Goal: Task Accomplishment & Management: Use online tool/utility

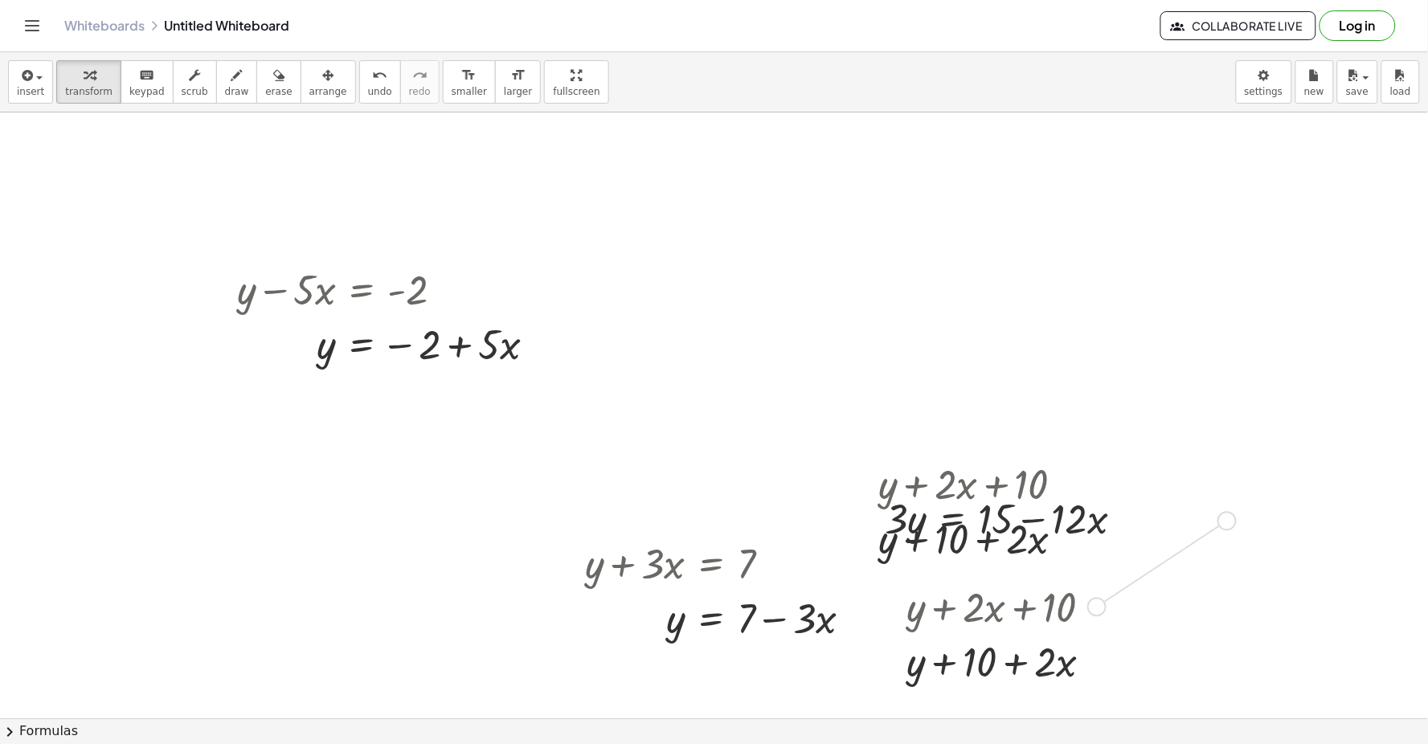
scroll to position [4083, 0]
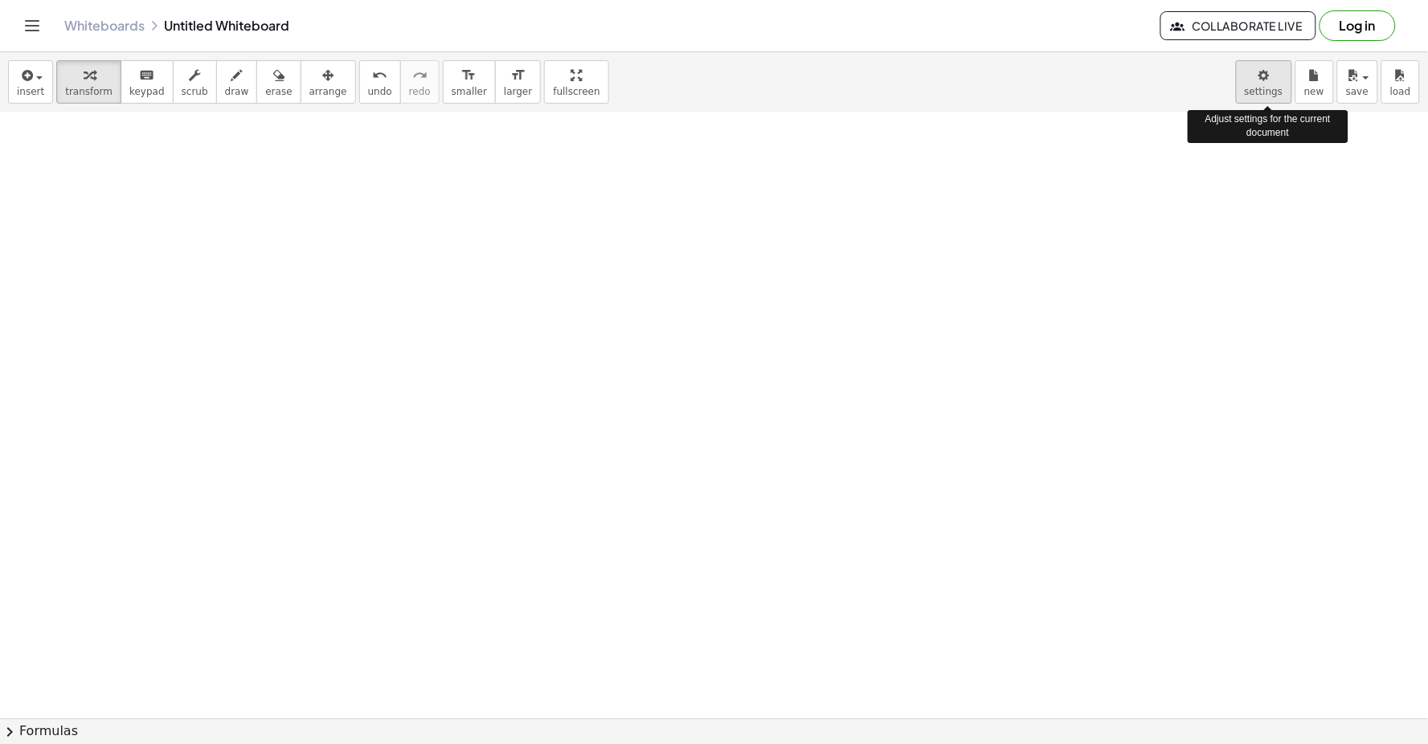
click at [1271, 87] on body "Graspable Math Activities Get Started Activity Bank Assigned Work Classes White…" at bounding box center [714, 372] width 1428 height 744
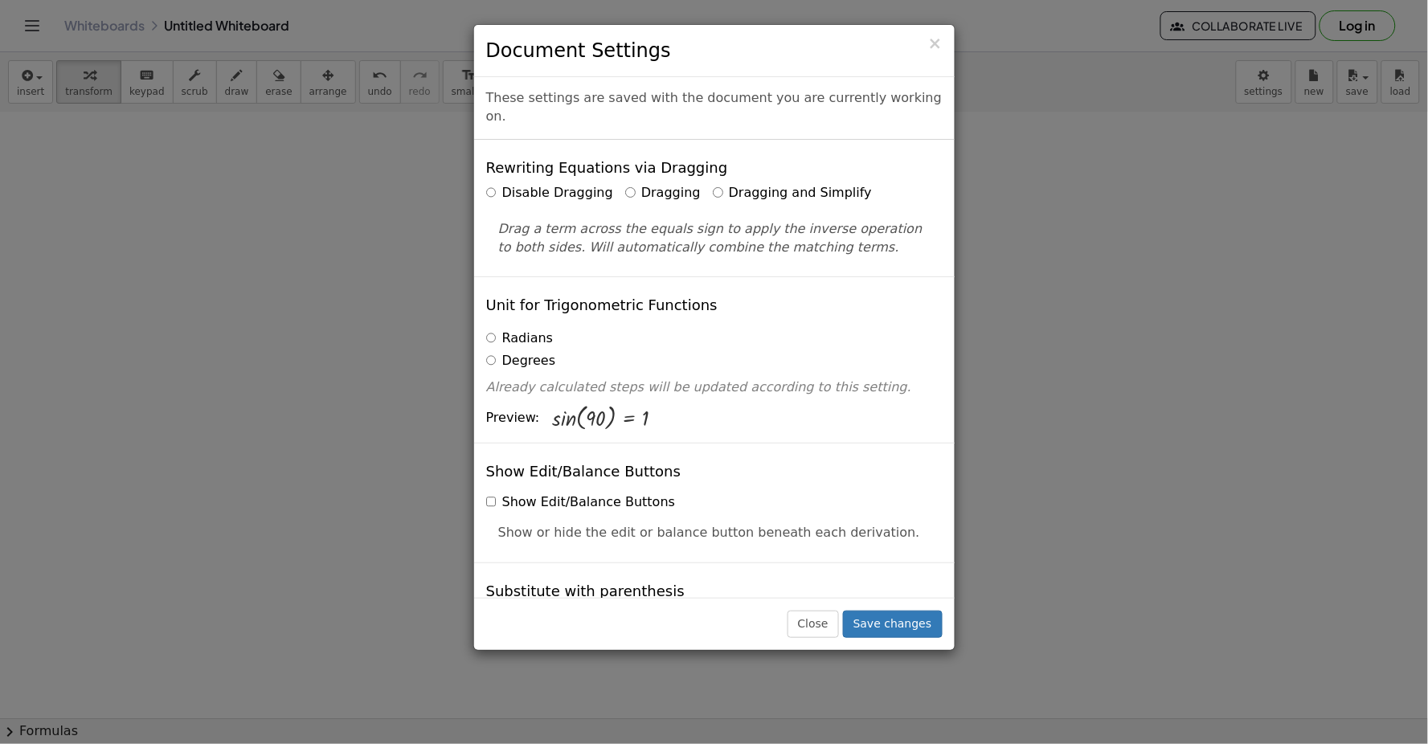
click at [1191, 189] on div "× Document Settings These settings are saved with the document you are currentl…" at bounding box center [714, 372] width 1428 height 744
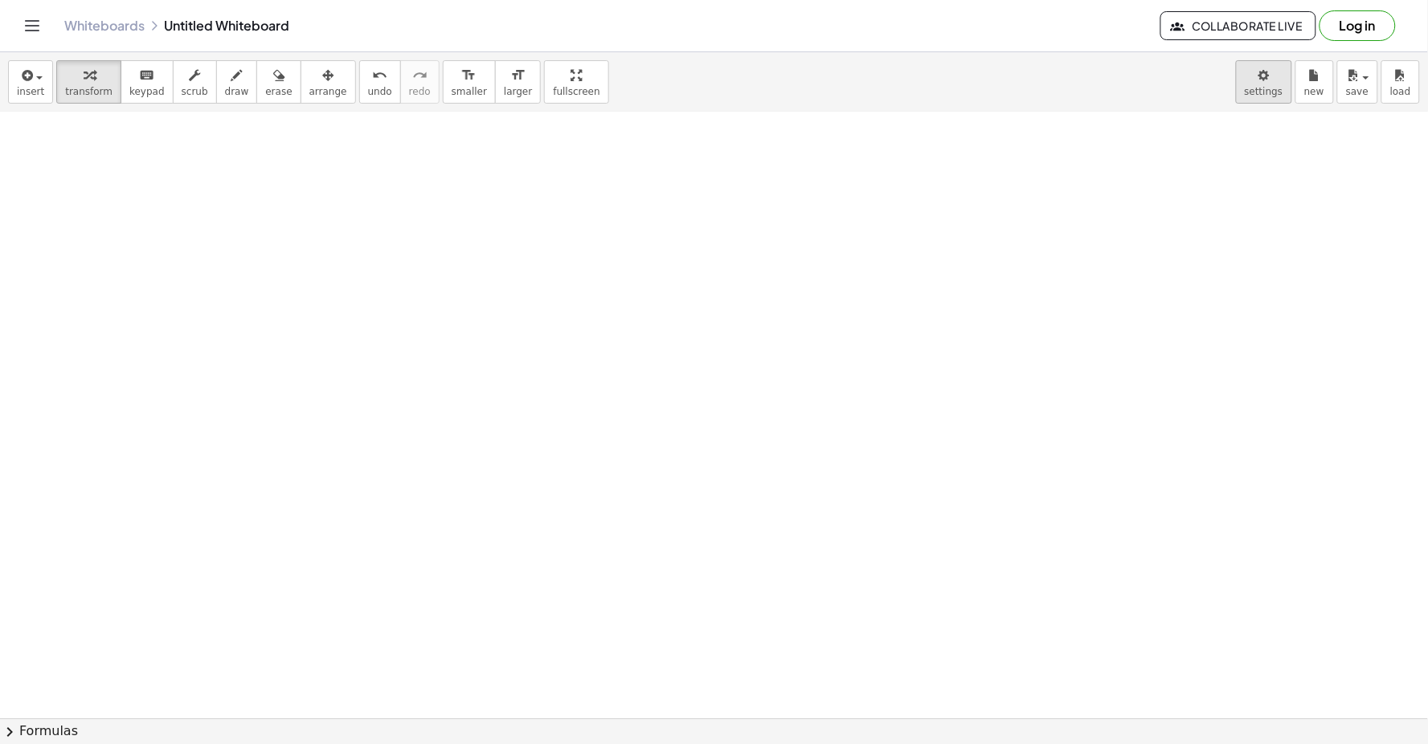
click at [1262, 81] on body "Graspable Math Activities Get Started Activity Bank Assigned Work Classes White…" at bounding box center [714, 372] width 1428 height 744
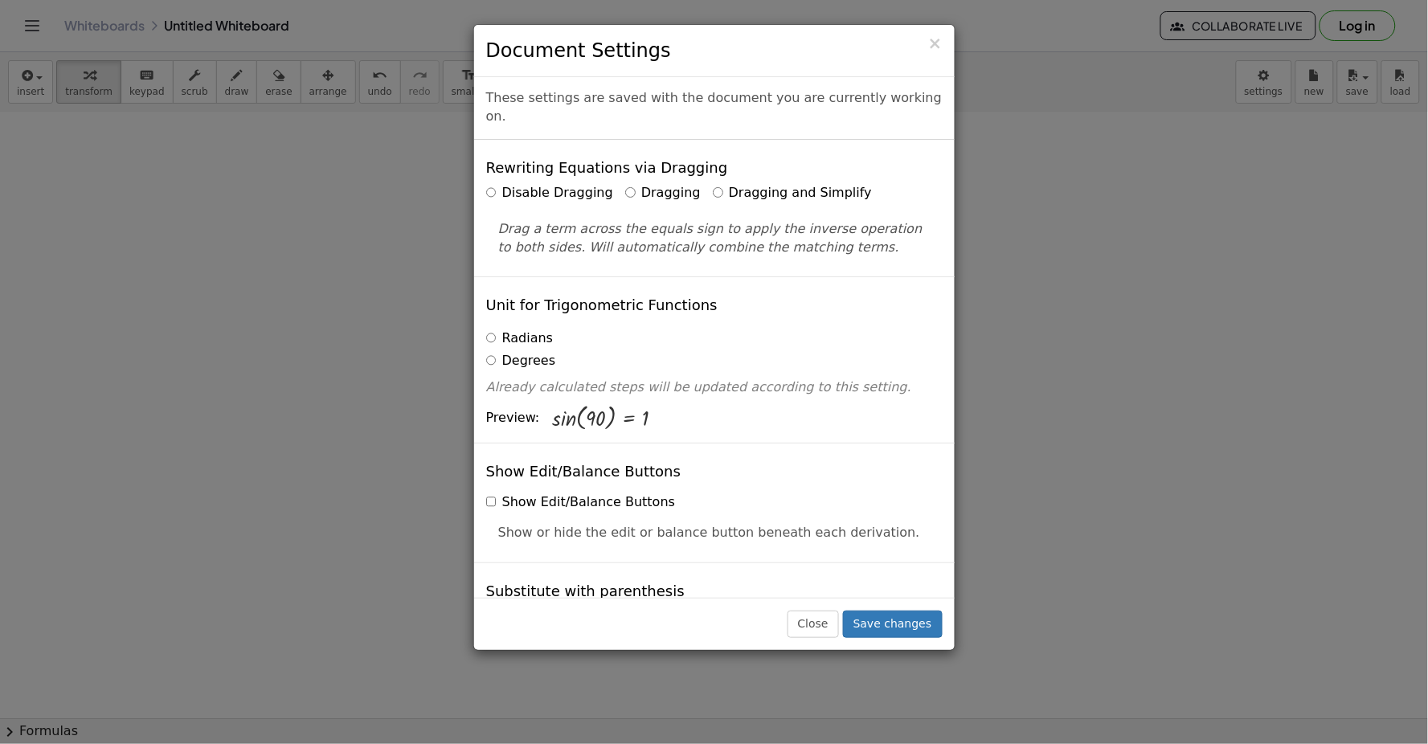
click at [1404, 477] on div "× Document Settings These settings are saved with the document you are currentl…" at bounding box center [714, 372] width 1428 height 744
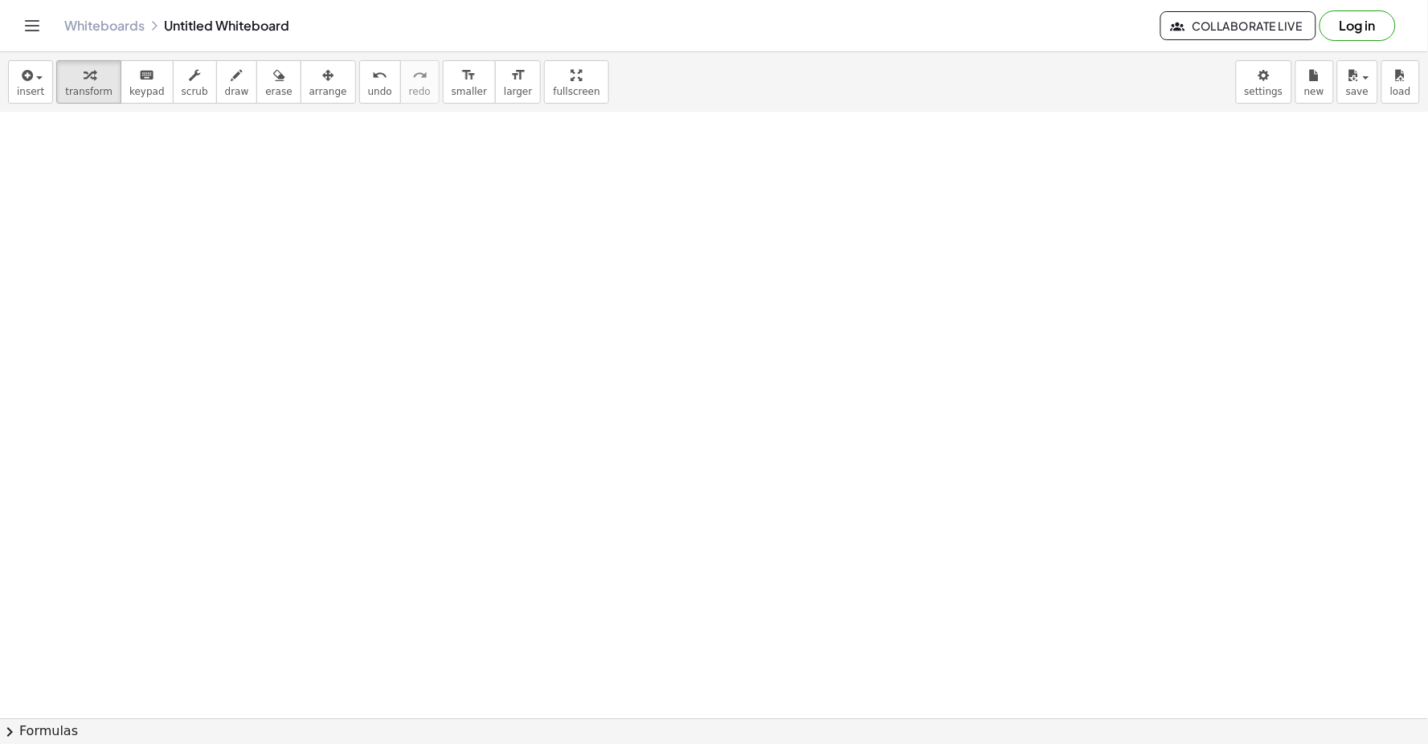
drag, startPoint x: 1404, startPoint y: 477, endPoint x: 350, endPoint y: 374, distance: 1059.2
click at [91, 100] on button "transform" at bounding box center [88, 81] width 65 height 43
click at [85, 84] on icon "button" at bounding box center [89, 75] width 11 height 19
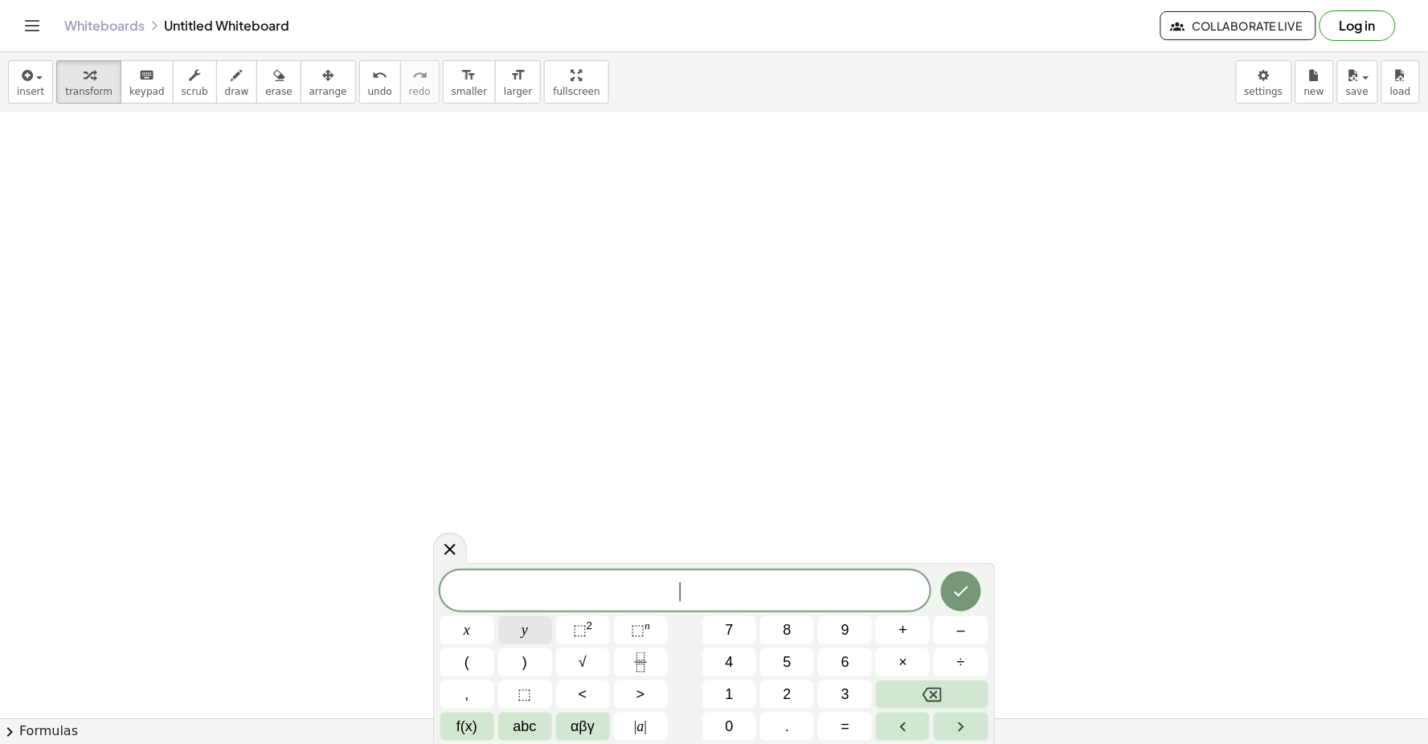
click at [505, 628] on button "y" at bounding box center [525, 630] width 54 height 28
click at [902, 631] on span "+" at bounding box center [903, 630] width 9 height 22
click at [808, 695] on button "2" at bounding box center [787, 695] width 54 height 28
click at [455, 632] on button "x" at bounding box center [467, 630] width 54 height 28
click at [830, 724] on button "=" at bounding box center [845, 727] width 54 height 28
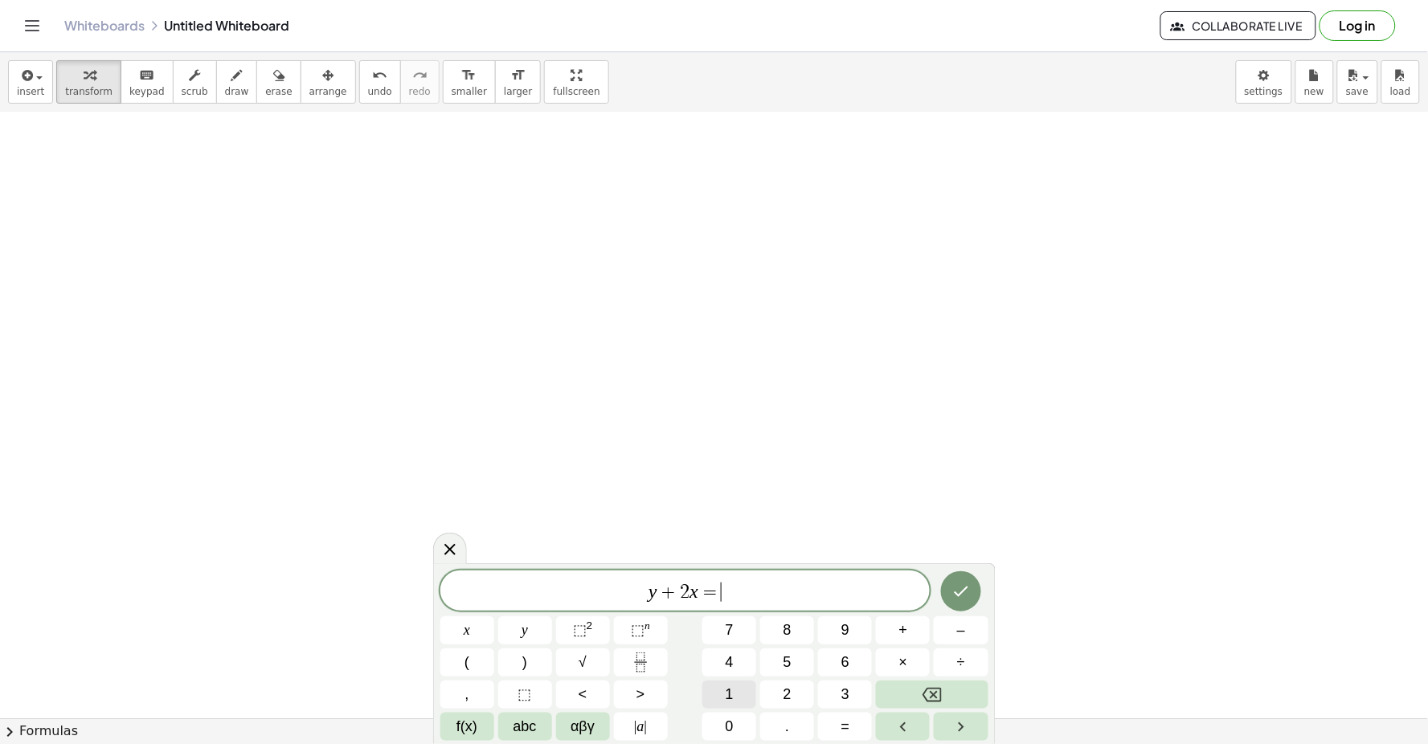
click at [734, 686] on button "1" at bounding box center [729, 695] width 54 height 28
click at [750, 728] on button "0" at bounding box center [729, 727] width 54 height 28
click at [942, 584] on button "Done" at bounding box center [961, 591] width 40 height 40
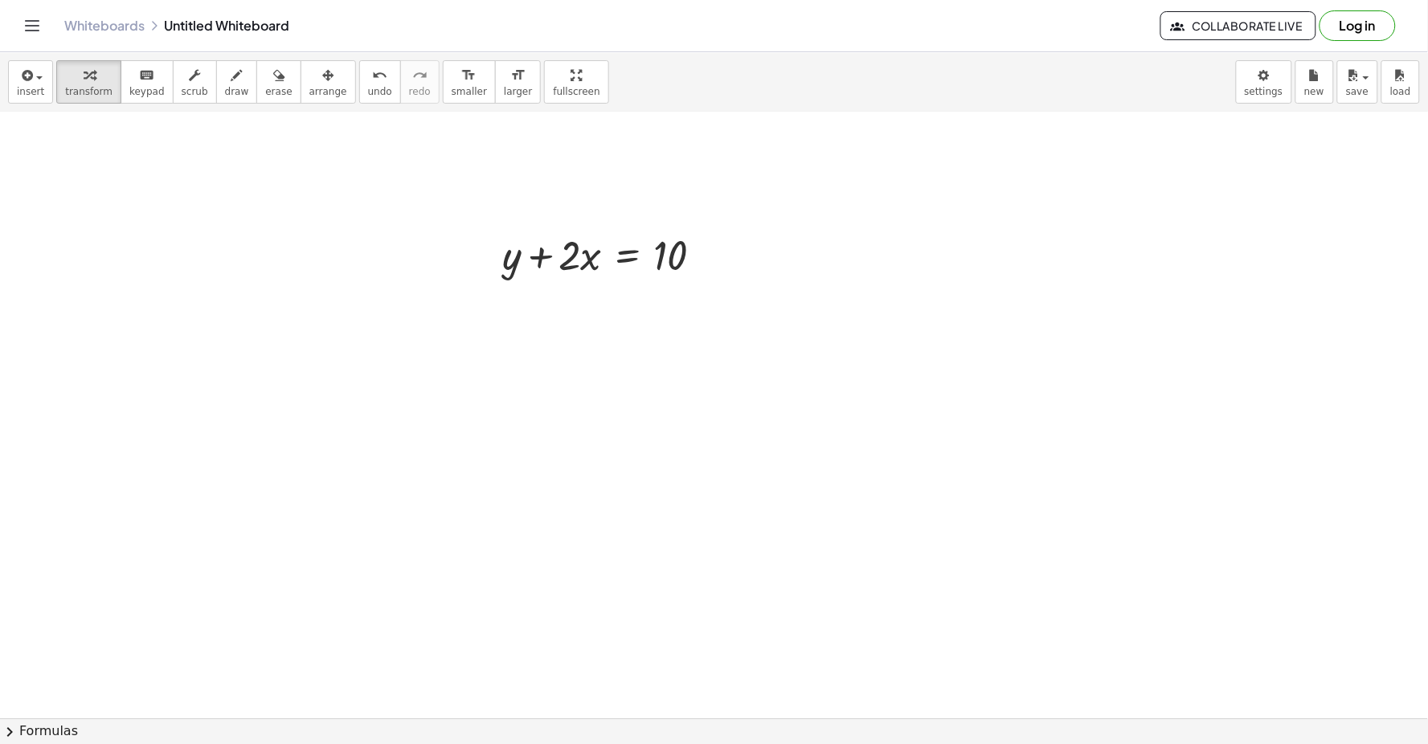
scroll to position [4599, 0]
drag, startPoint x: 492, startPoint y: 217, endPoint x: 635, endPoint y: 220, distance: 143.1
drag, startPoint x: 591, startPoint y: 170, endPoint x: 758, endPoint y: 173, distance: 166.4
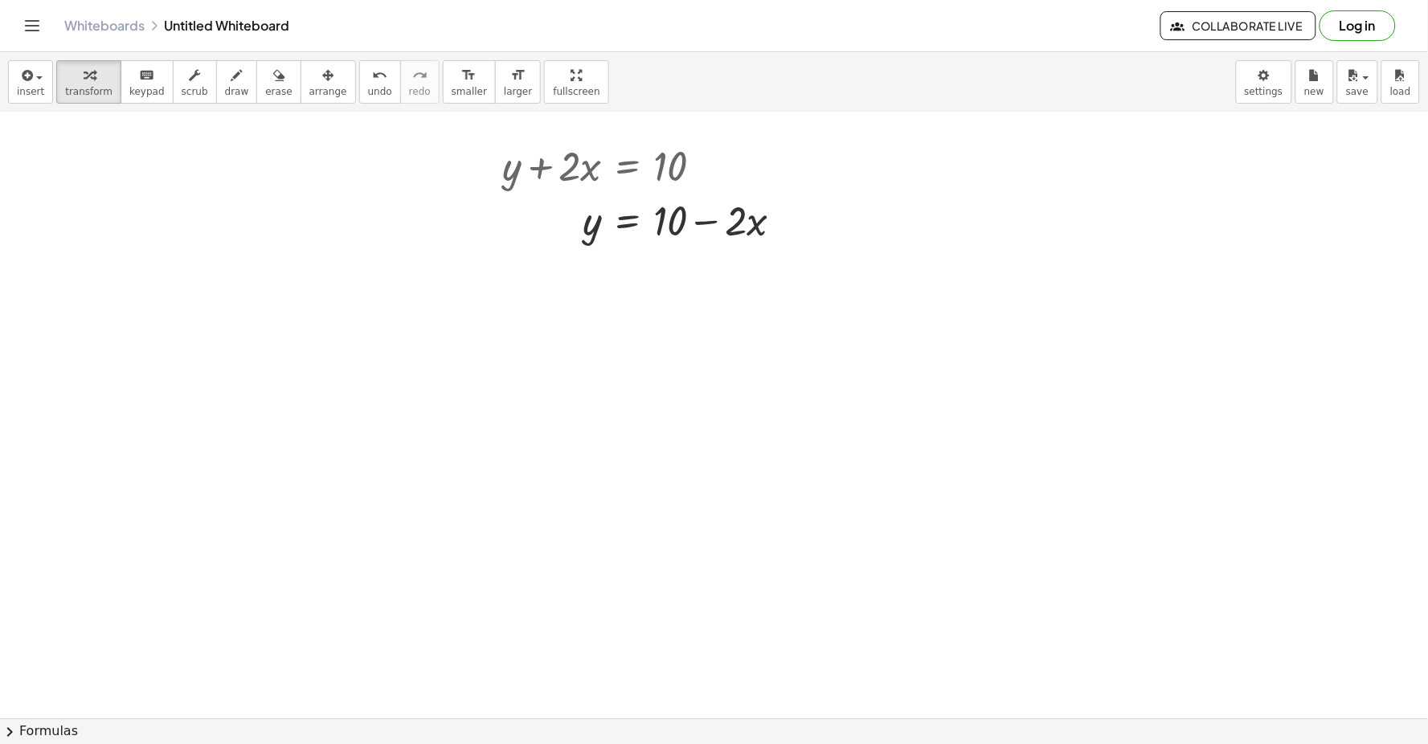
drag, startPoint x: 349, startPoint y: 398, endPoint x: 1077, endPoint y: 493, distance: 735.0
drag, startPoint x: 997, startPoint y: 539, endPoint x: 836, endPoint y: 470, distance: 175.7
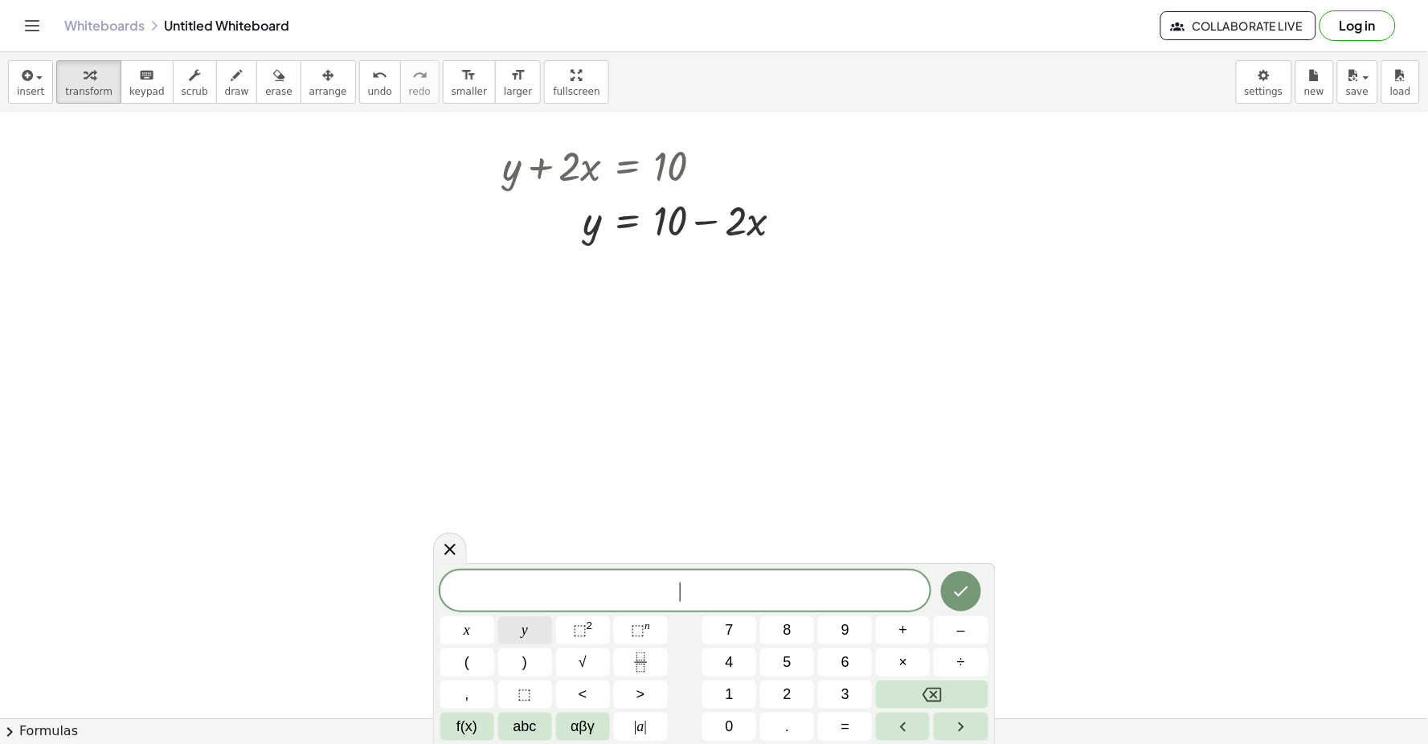
click at [523, 621] on span "y" at bounding box center [524, 630] width 6 height 22
click at [959, 638] on span "–" at bounding box center [961, 630] width 8 height 22
click at [764, 659] on button "5" at bounding box center [787, 662] width 54 height 28
click at [469, 617] on button "x" at bounding box center [467, 630] width 54 height 28
click at [861, 729] on button "=" at bounding box center [845, 727] width 54 height 28
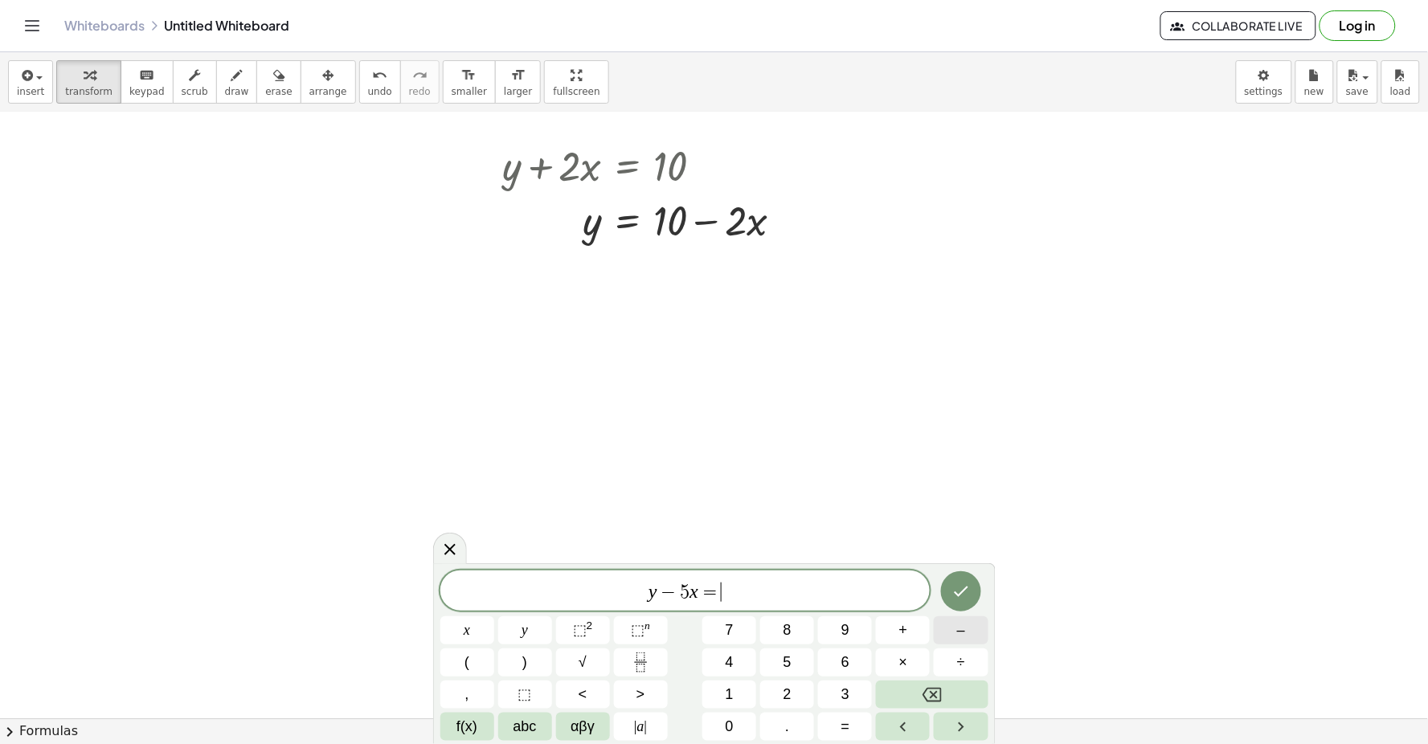
click at [946, 635] on button "–" at bounding box center [961, 630] width 54 height 28
drag, startPoint x: 786, startPoint y: 700, endPoint x: 539, endPoint y: 430, distance: 365.7
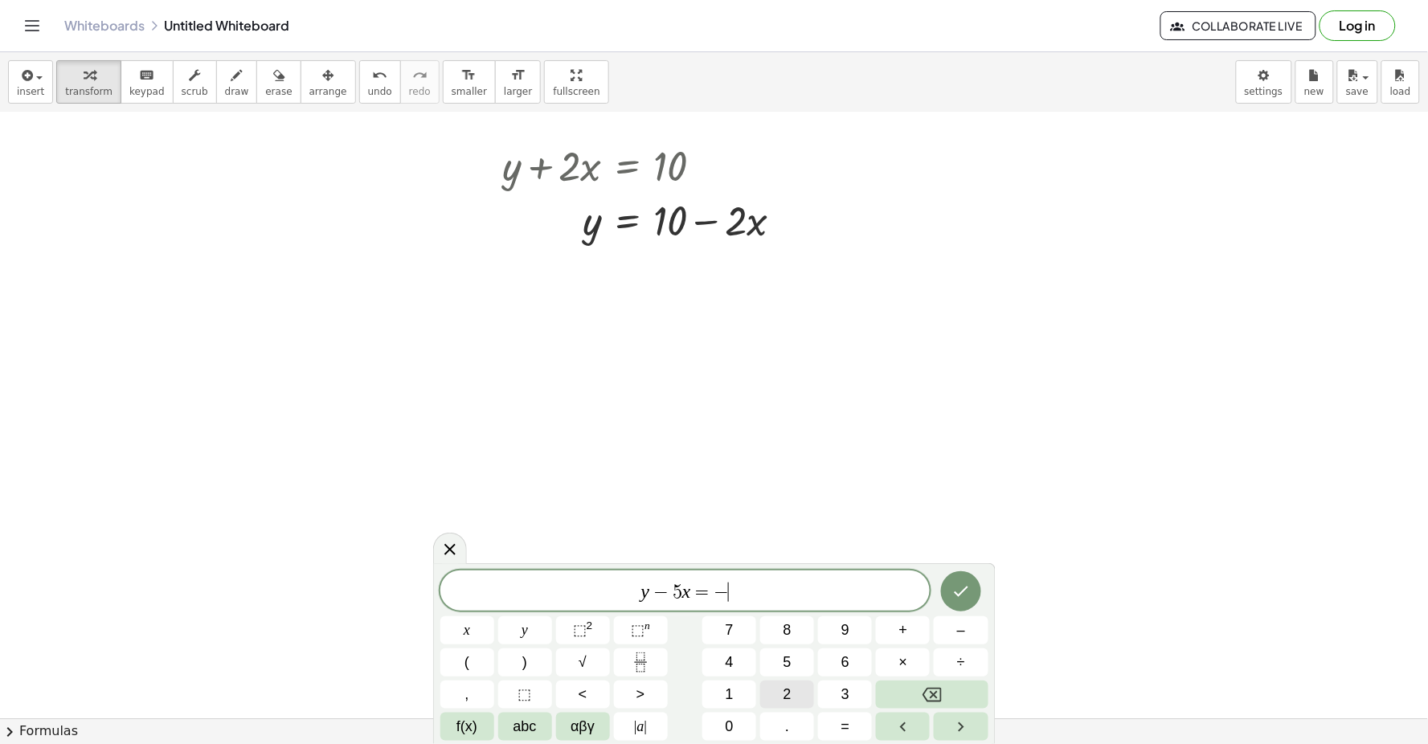
click at [789, 691] on span "2" at bounding box center [787, 695] width 8 height 22
click at [954, 595] on icon "Done" at bounding box center [960, 591] width 19 height 19
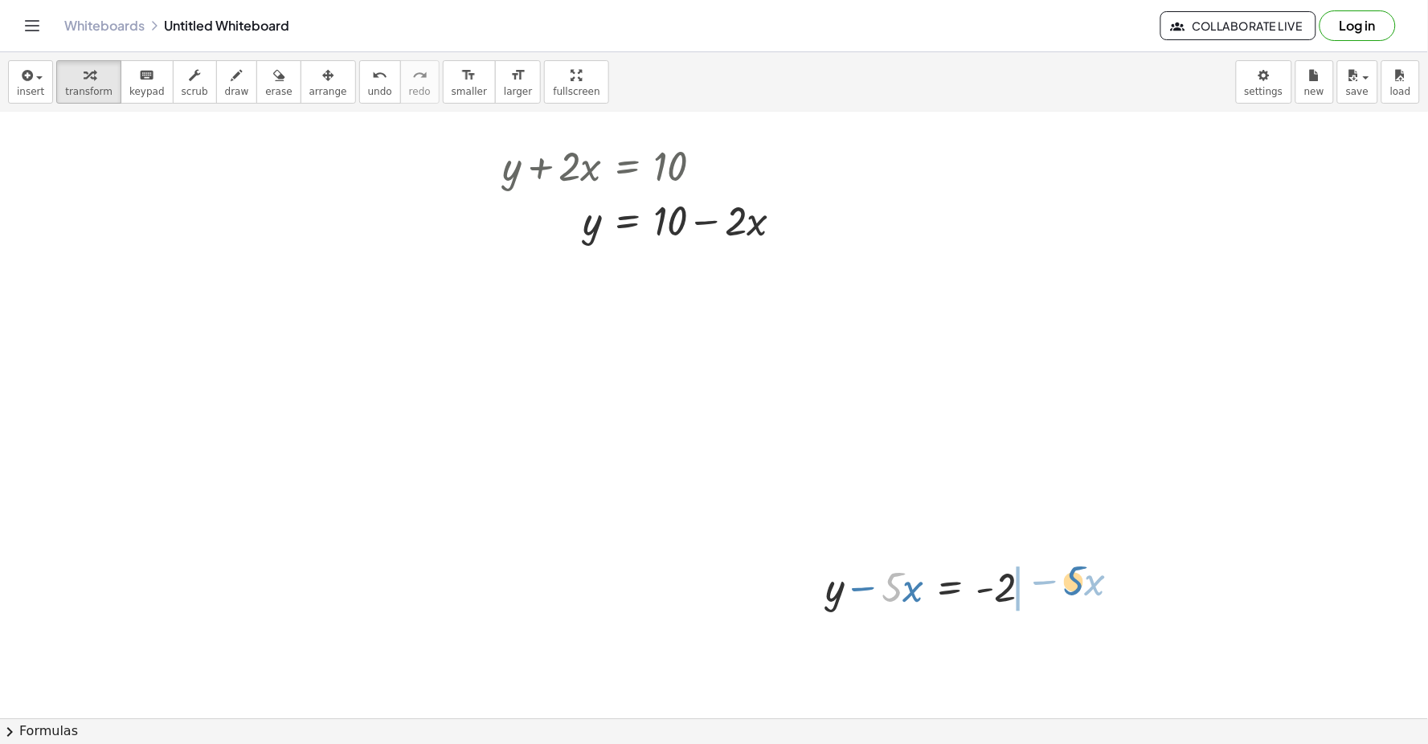
drag, startPoint x: 887, startPoint y: 591, endPoint x: 1069, endPoint y: 585, distance: 181.7
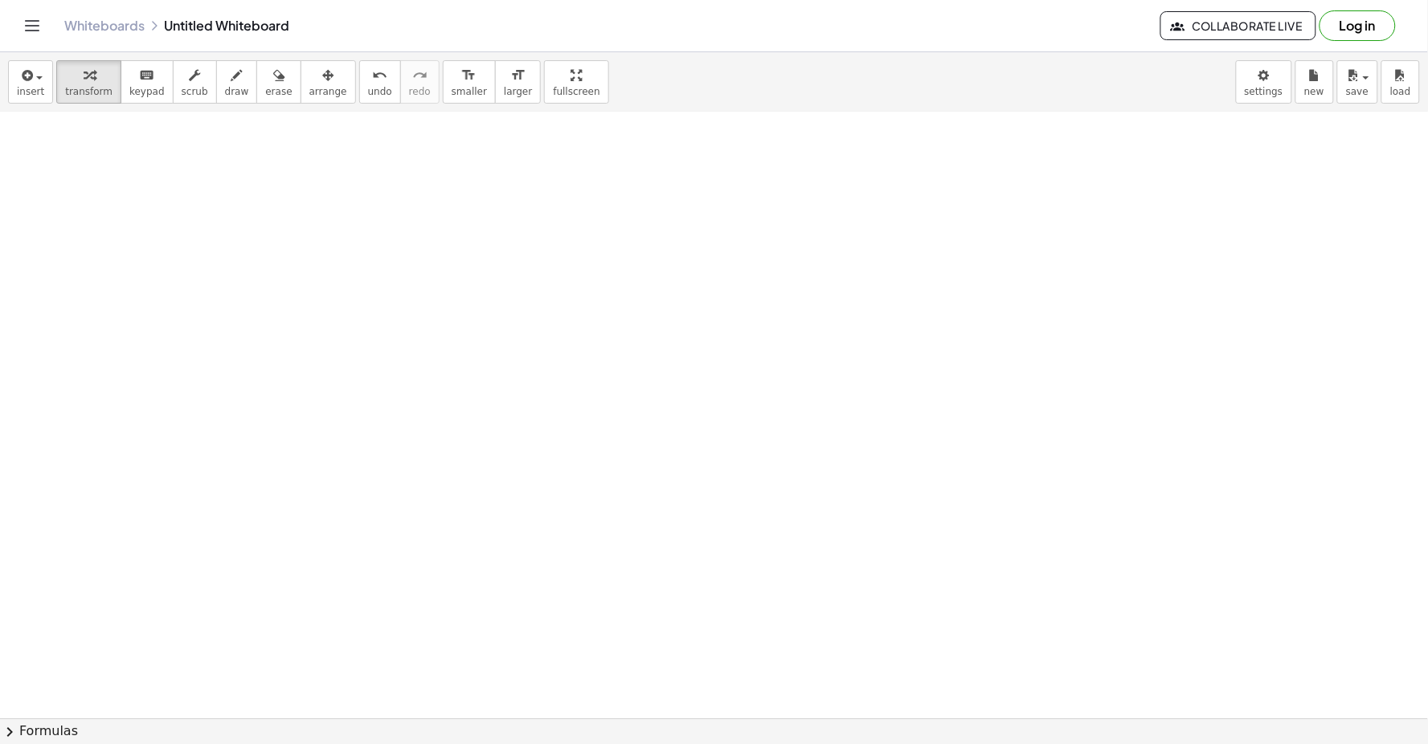
scroll to position [5205, 0]
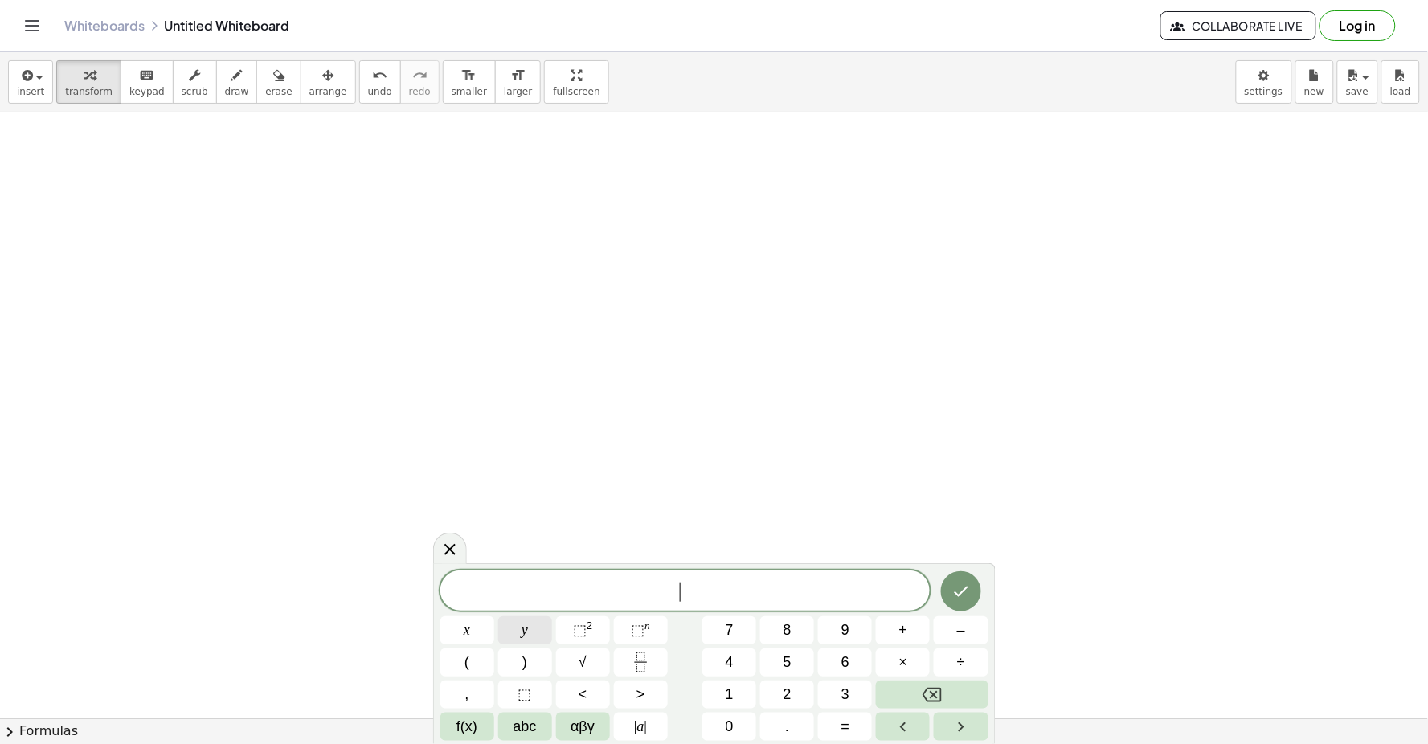
click at [509, 630] on button "y" at bounding box center [525, 630] width 54 height 28
click at [884, 624] on button "+" at bounding box center [903, 630] width 54 height 28
click at [842, 695] on span "3" at bounding box center [845, 695] width 8 height 22
click at [461, 632] on button "x" at bounding box center [467, 630] width 54 height 28
click at [832, 721] on button "=" at bounding box center [845, 727] width 54 height 28
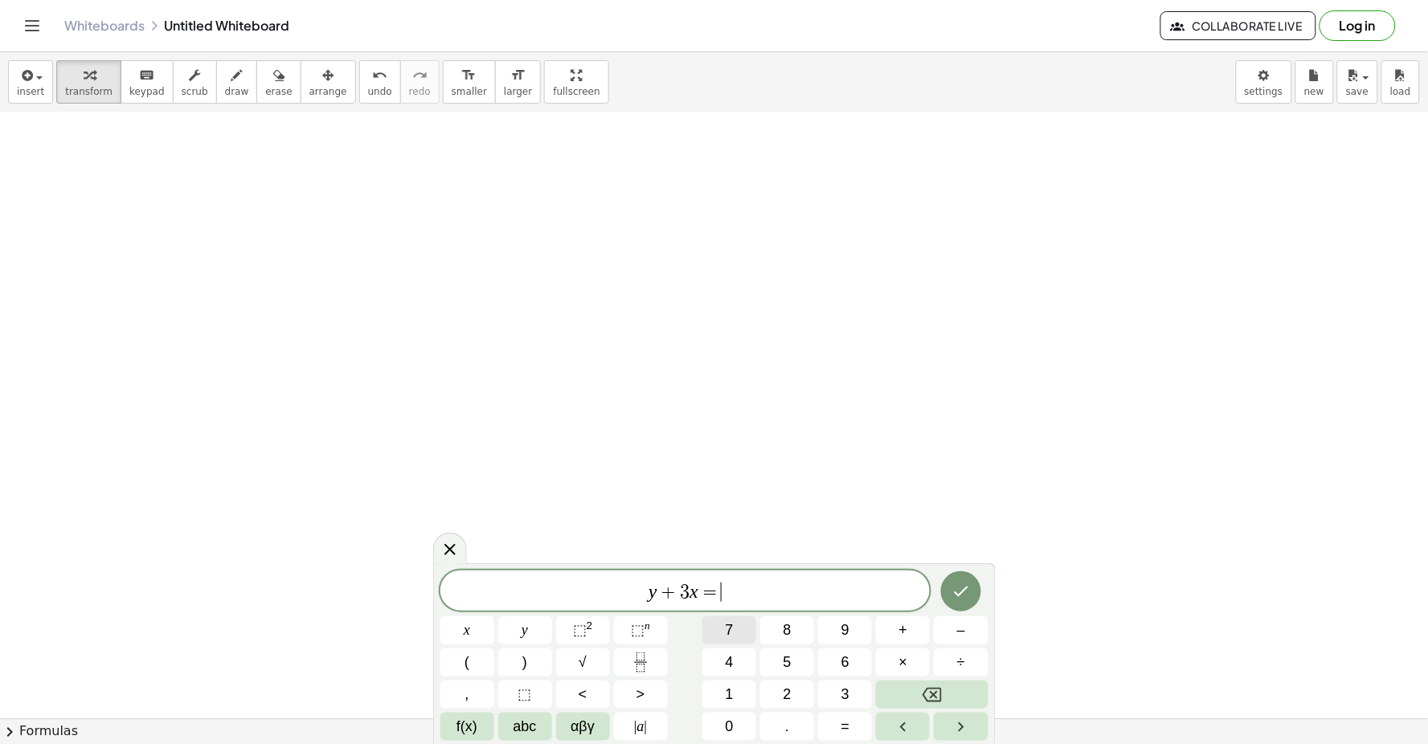
click at [710, 625] on button "7" at bounding box center [729, 630] width 54 height 28
click at [959, 599] on icon "Done" at bounding box center [960, 591] width 19 height 19
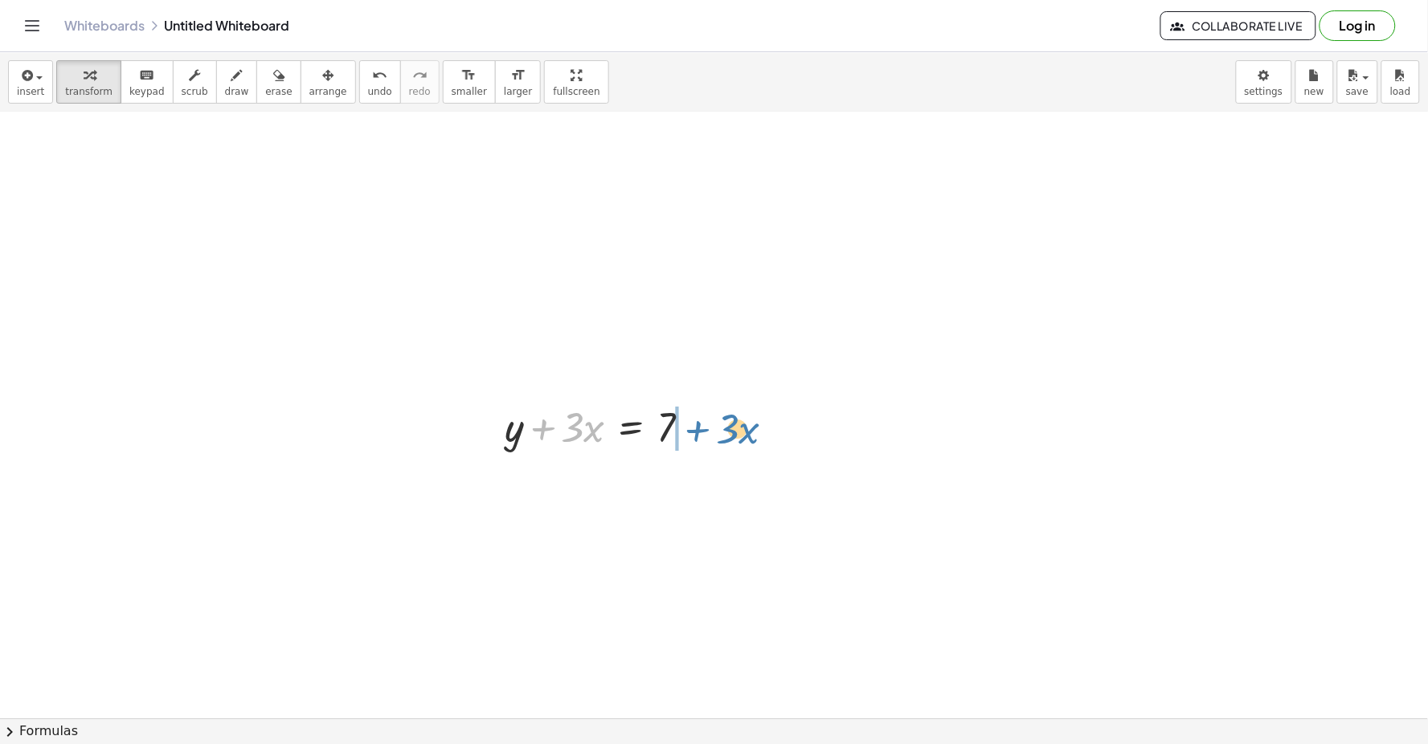
drag, startPoint x: 534, startPoint y: 428, endPoint x: 689, endPoint y: 430, distance: 155.1
click at [689, 430] on div at bounding box center [604, 426] width 215 height 55
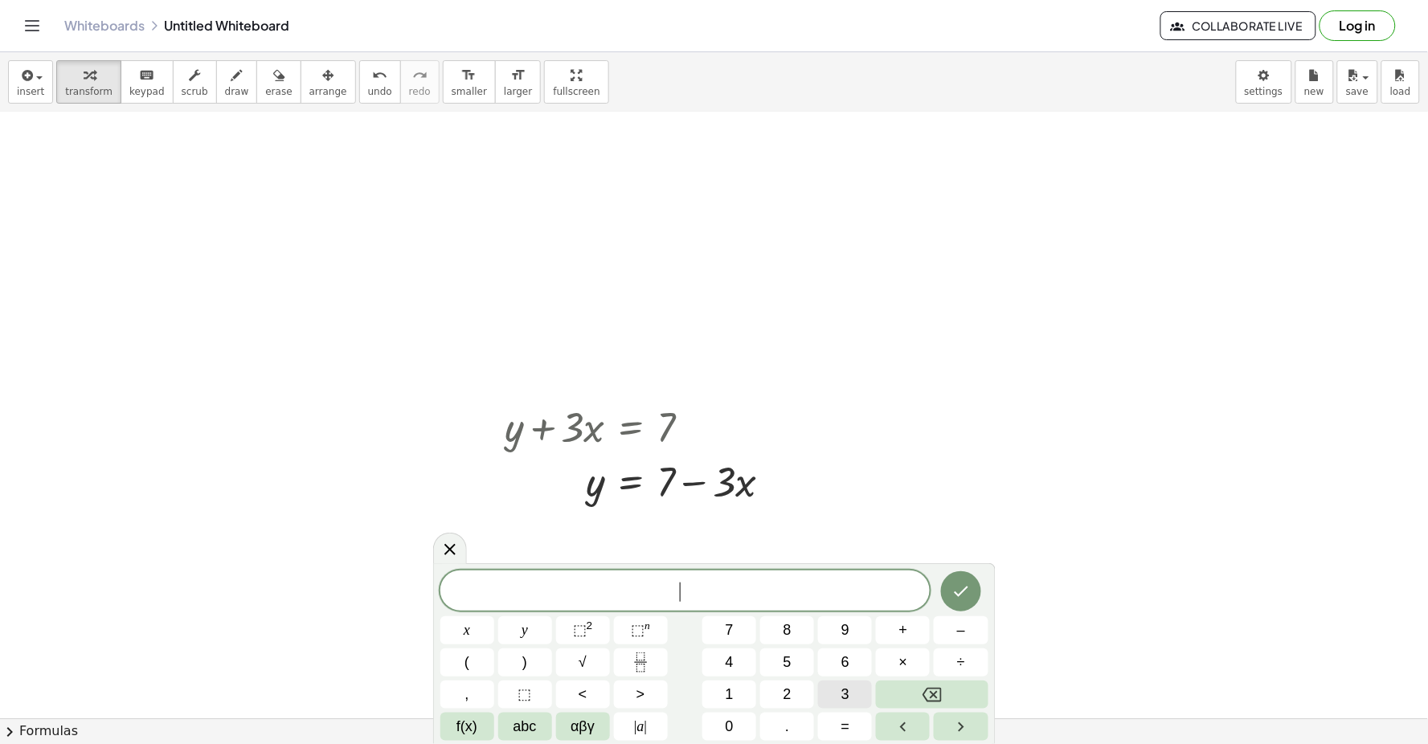
click at [832, 693] on button "3" at bounding box center [845, 695] width 54 height 28
click at [501, 631] on button "y" at bounding box center [525, 630] width 54 height 28
click at [892, 635] on button "+" at bounding box center [903, 630] width 54 height 28
click at [725, 695] on button "1" at bounding box center [729, 695] width 54 height 28
click at [791, 693] on span "2" at bounding box center [787, 695] width 8 height 22
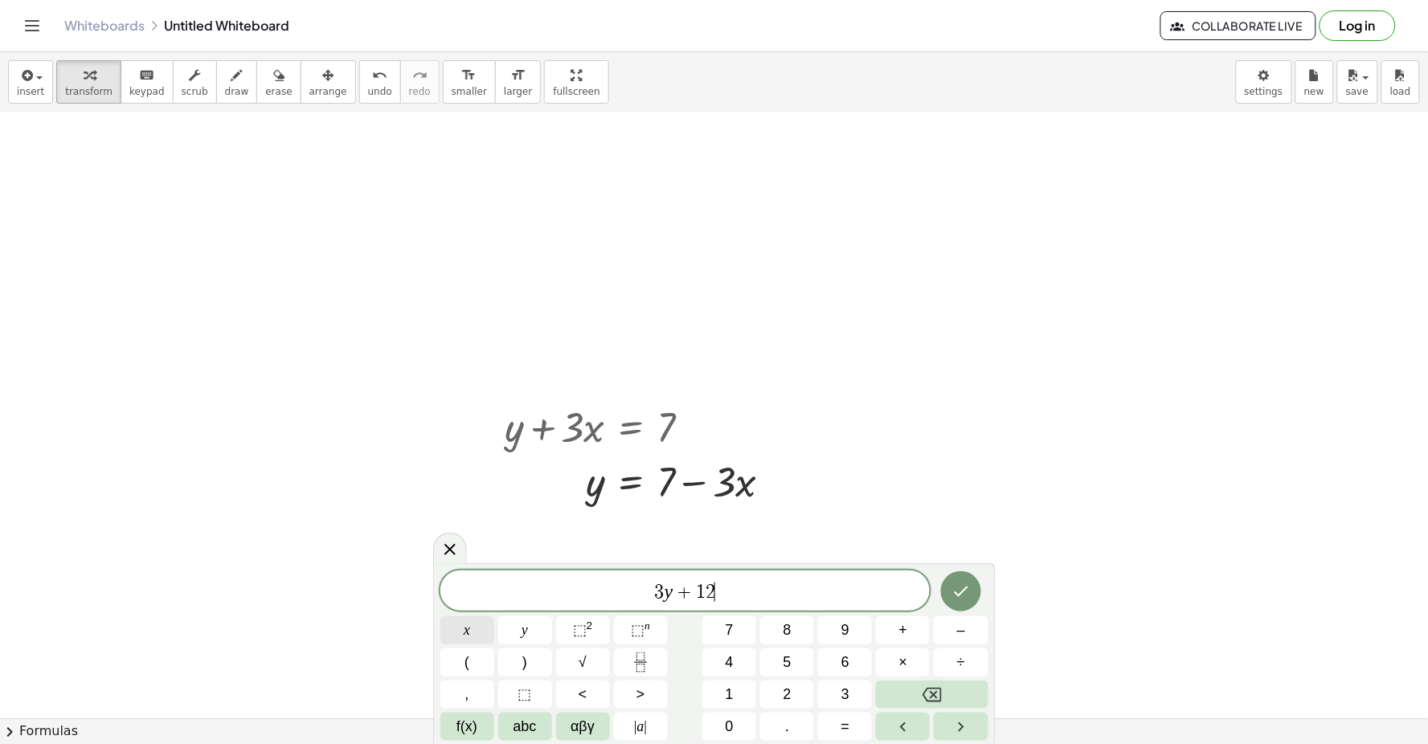
click at [491, 636] on button "x" at bounding box center [467, 630] width 54 height 28
click at [840, 723] on button "=" at bounding box center [845, 727] width 54 height 28
click at [747, 693] on button "1" at bounding box center [729, 695] width 54 height 28
click at [810, 656] on button "5" at bounding box center [787, 662] width 54 height 28
drag, startPoint x: 985, startPoint y: 606, endPoint x: 1016, endPoint y: 651, distance: 54.4
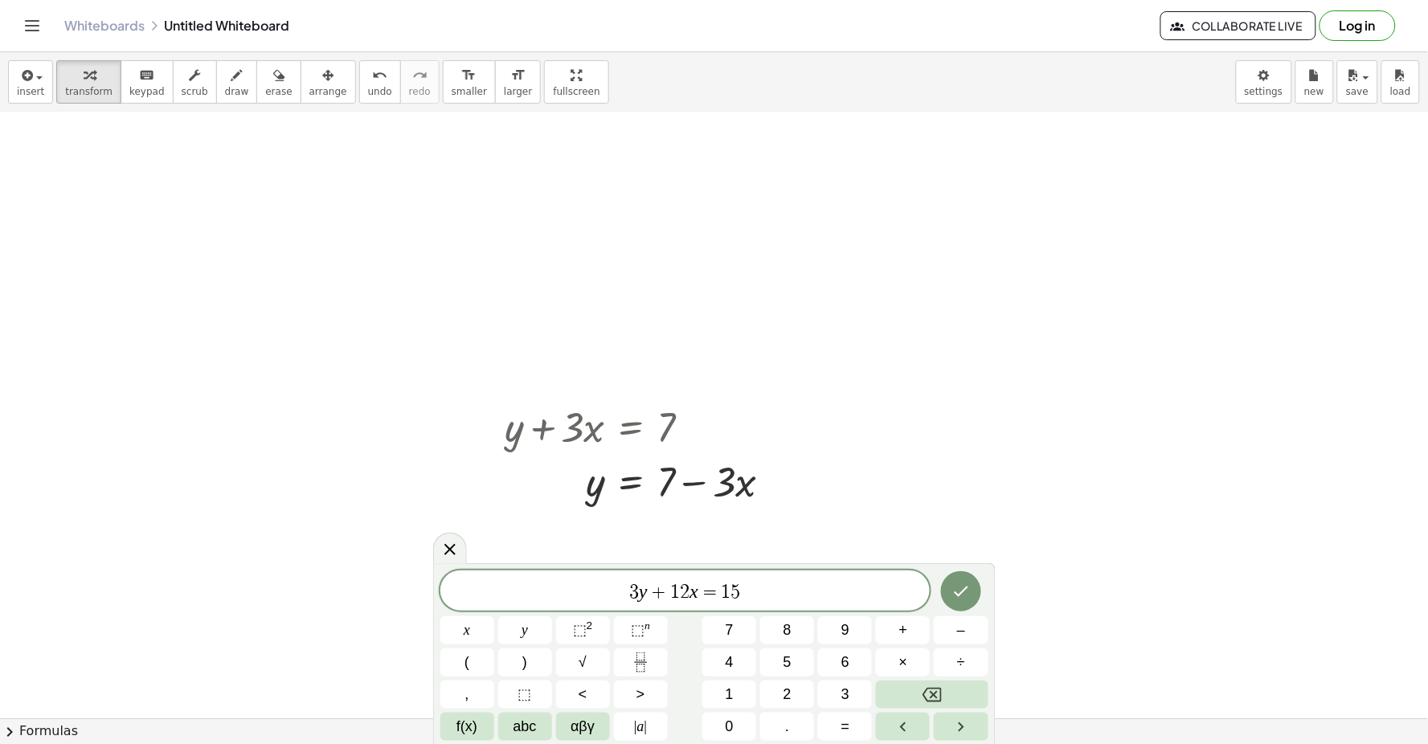
click at [494, 616] on div at bounding box center [467, 630] width 54 height 28
click at [963, 600] on icon "Done" at bounding box center [960, 591] width 19 height 19
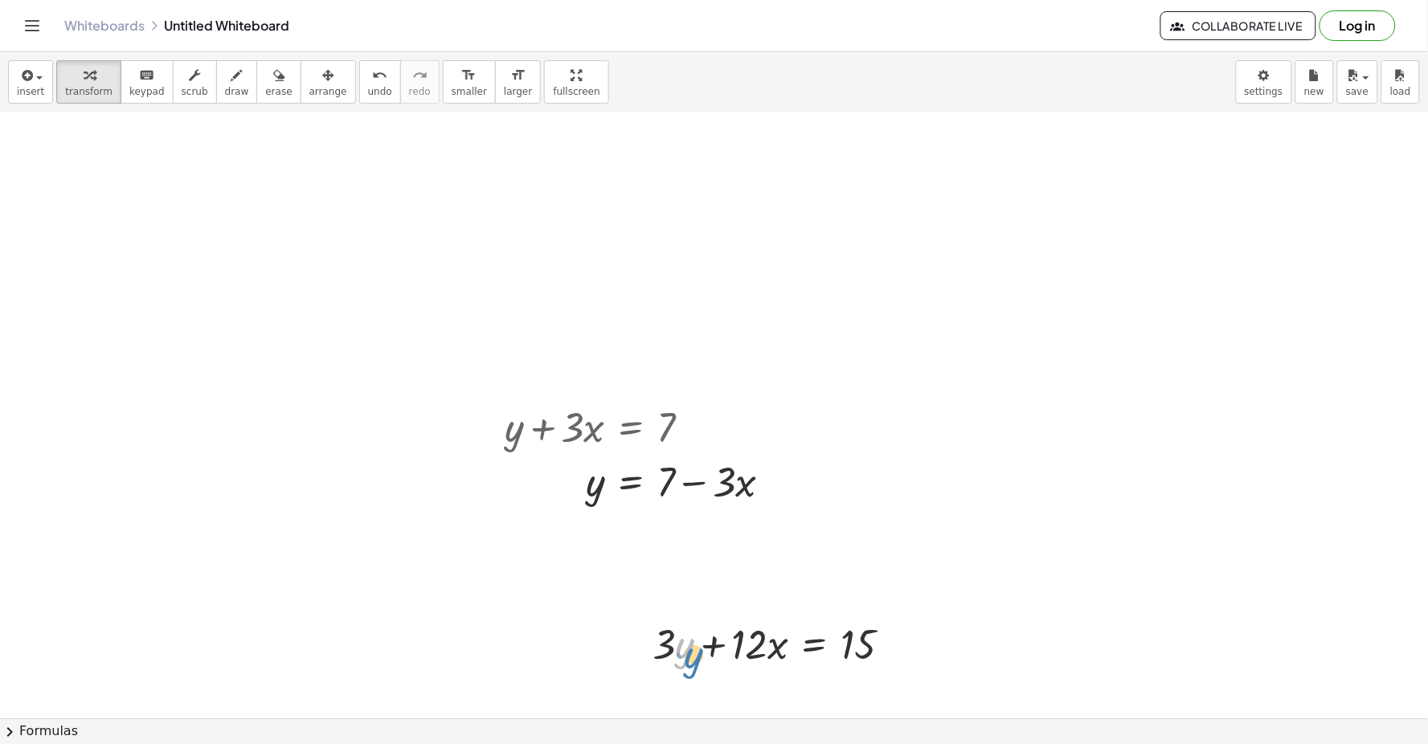
drag, startPoint x: 680, startPoint y: 636, endPoint x: 694, endPoint y: 609, distance: 30.2
click at [694, 615] on div at bounding box center [778, 642] width 268 height 55
drag, startPoint x: 750, startPoint y: 643, endPoint x: 933, endPoint y: 640, distance: 183.2
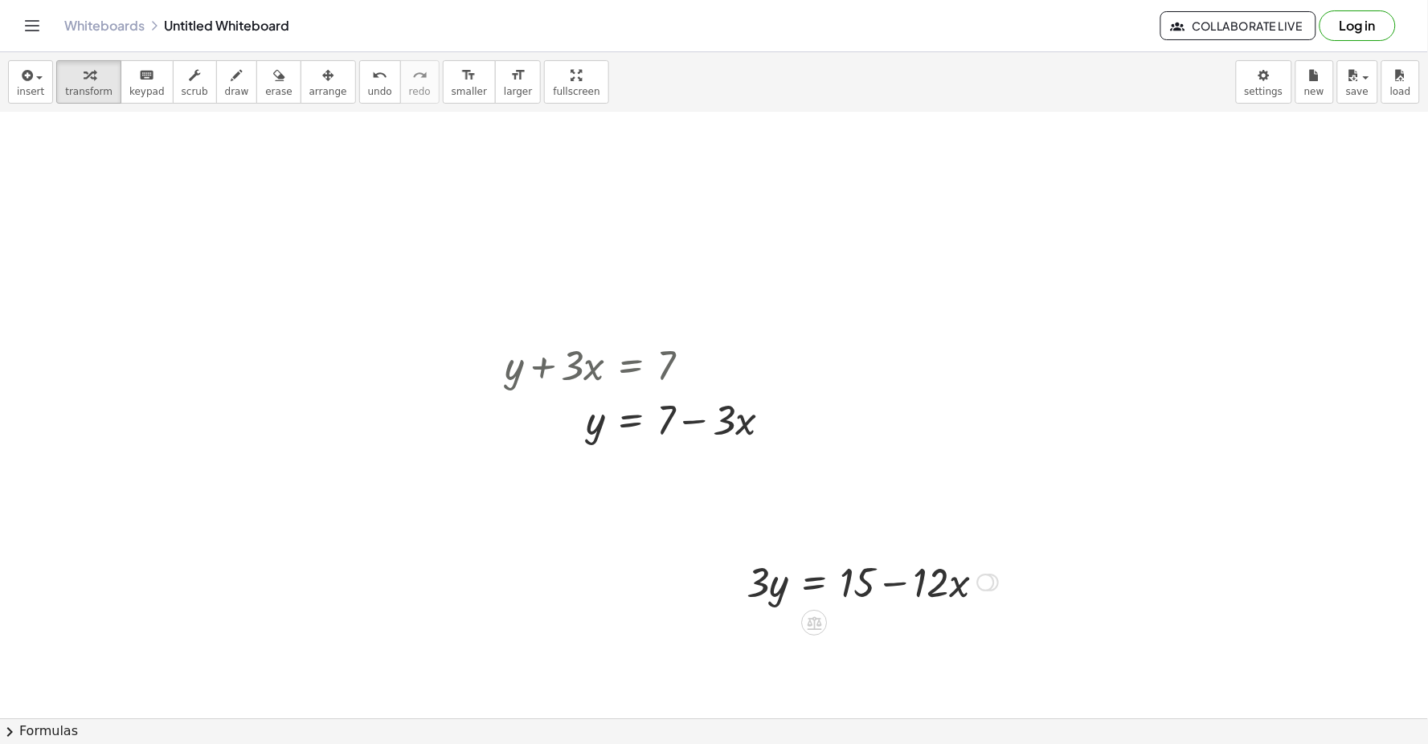
scroll to position [5295, 0]
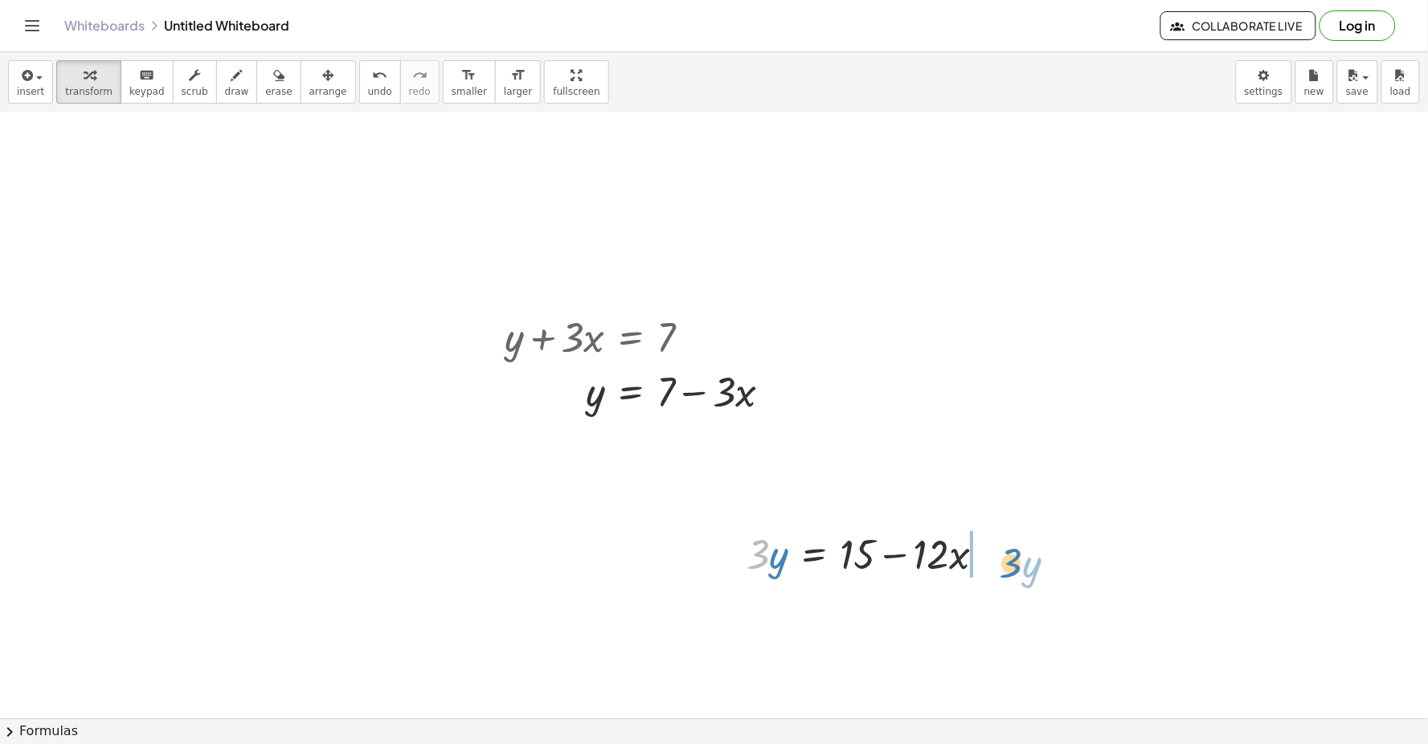
drag, startPoint x: 767, startPoint y: 559, endPoint x: 1009, endPoint y: 571, distance: 243.0
drag, startPoint x: 1023, startPoint y: 574, endPoint x: 766, endPoint y: 574, distance: 257.1
click at [766, 574] on div "+ · 3 · y + · 12 · x = 15 · 3 · y = + 15 − · 12 · x · 3 − · y · 3 · y · 12 · x …" at bounding box center [916, 552] width 345 height 63
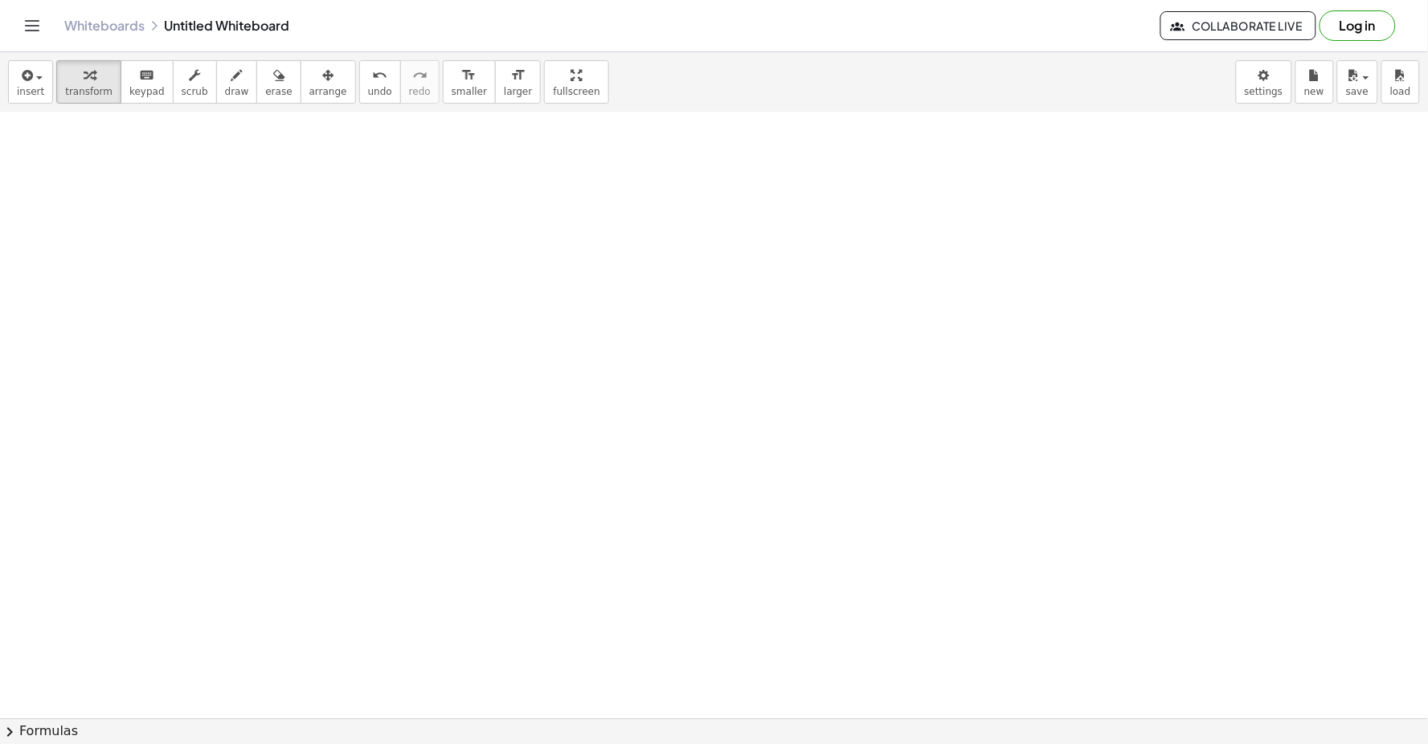
scroll to position [5990, 0]
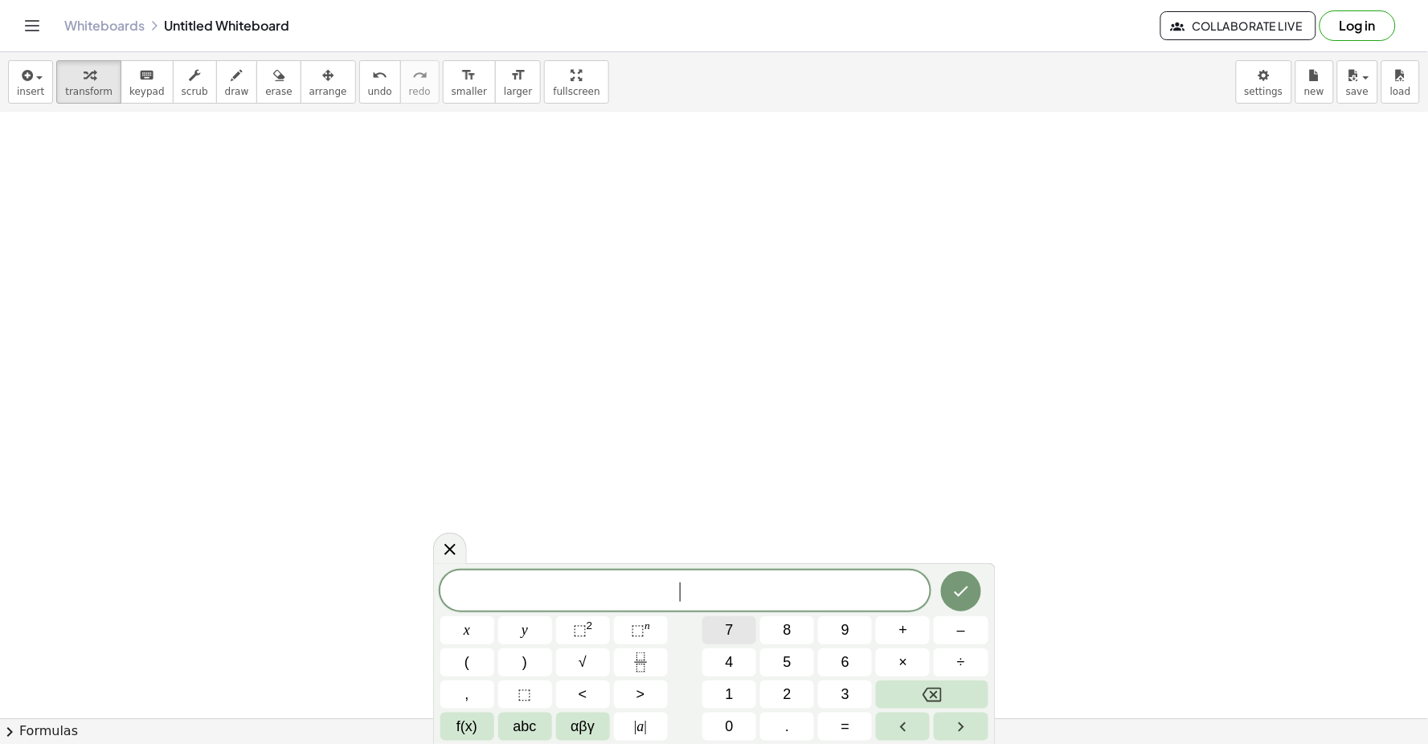
click at [726, 632] on span "7" at bounding box center [730, 630] width 8 height 22
click at [516, 628] on button "y" at bounding box center [525, 630] width 54 height 28
click at [967, 625] on button "–" at bounding box center [961, 630] width 54 height 28
click at [769, 695] on button "2" at bounding box center [787, 695] width 54 height 28
click at [718, 699] on button "1" at bounding box center [729, 695] width 54 height 28
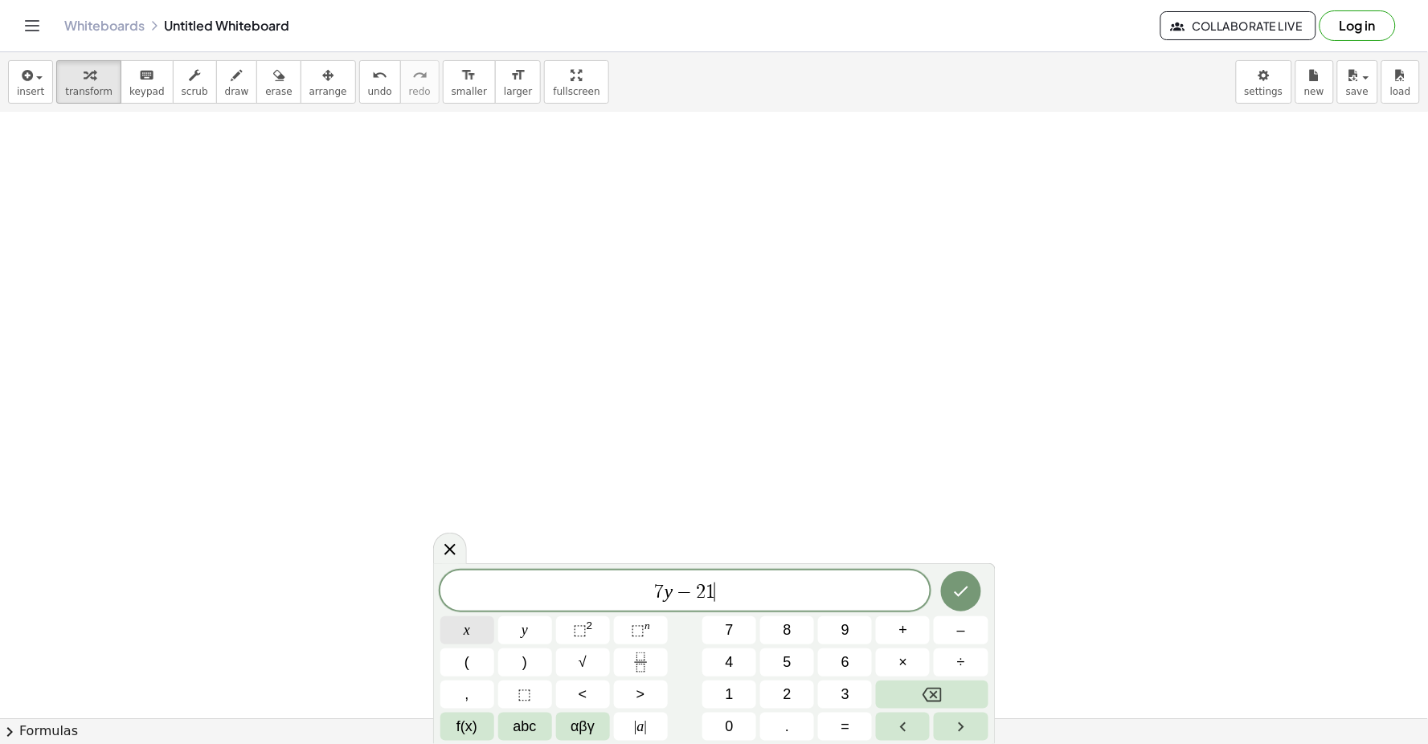
click at [476, 625] on button "x" at bounding box center [467, 630] width 54 height 28
click at [846, 715] on button "=" at bounding box center [845, 727] width 54 height 28
click at [742, 636] on button "7" at bounding box center [729, 630] width 54 height 28
click at [965, 585] on icon "Done" at bounding box center [960, 591] width 19 height 19
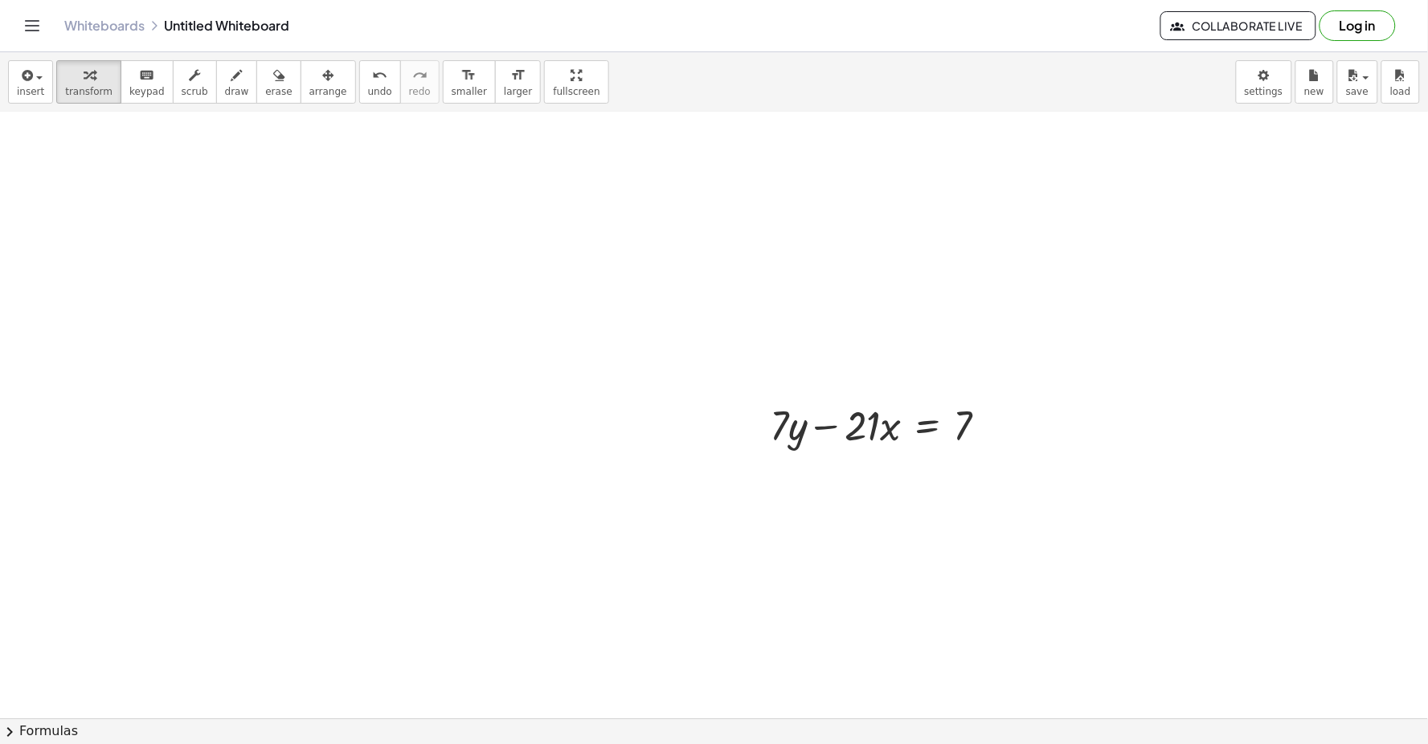
scroll to position [6239, 0]
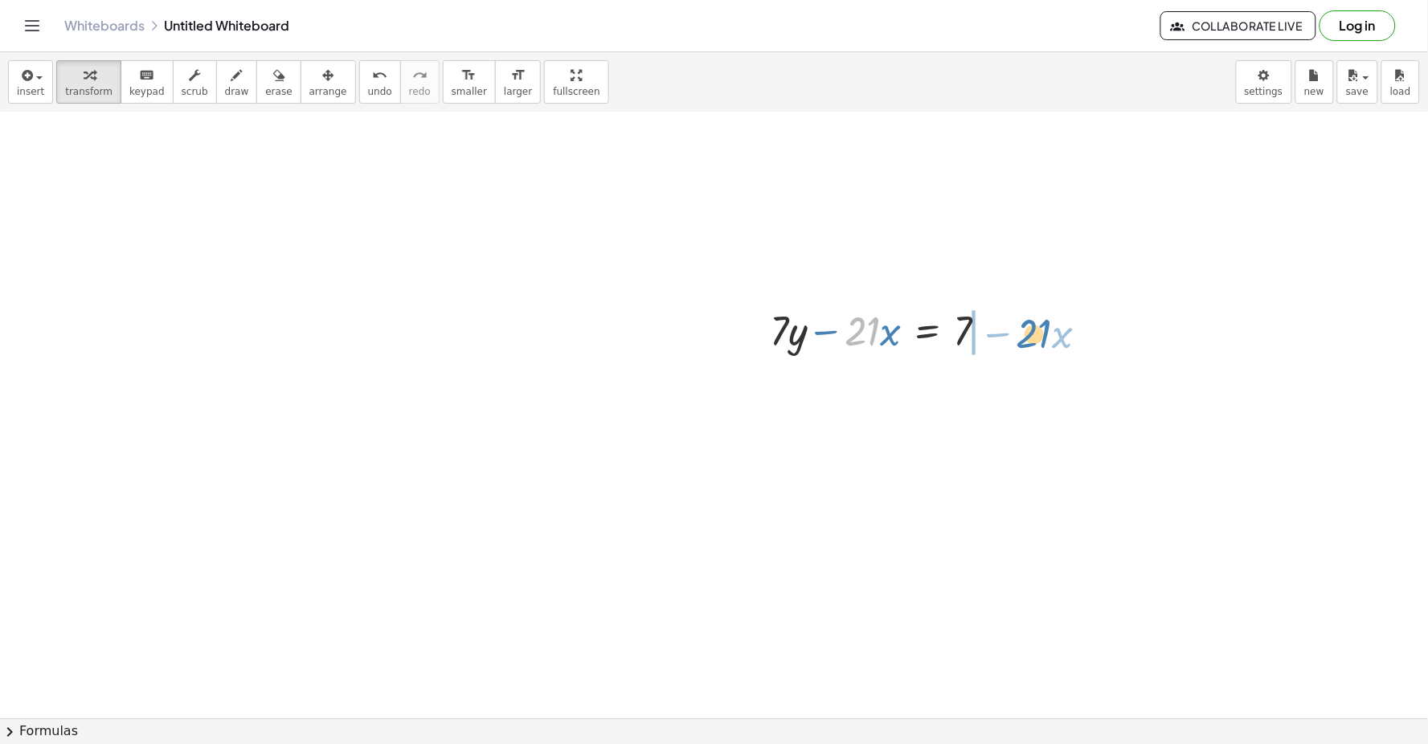
drag, startPoint x: 857, startPoint y: 343, endPoint x: 1028, endPoint y: 346, distance: 171.2
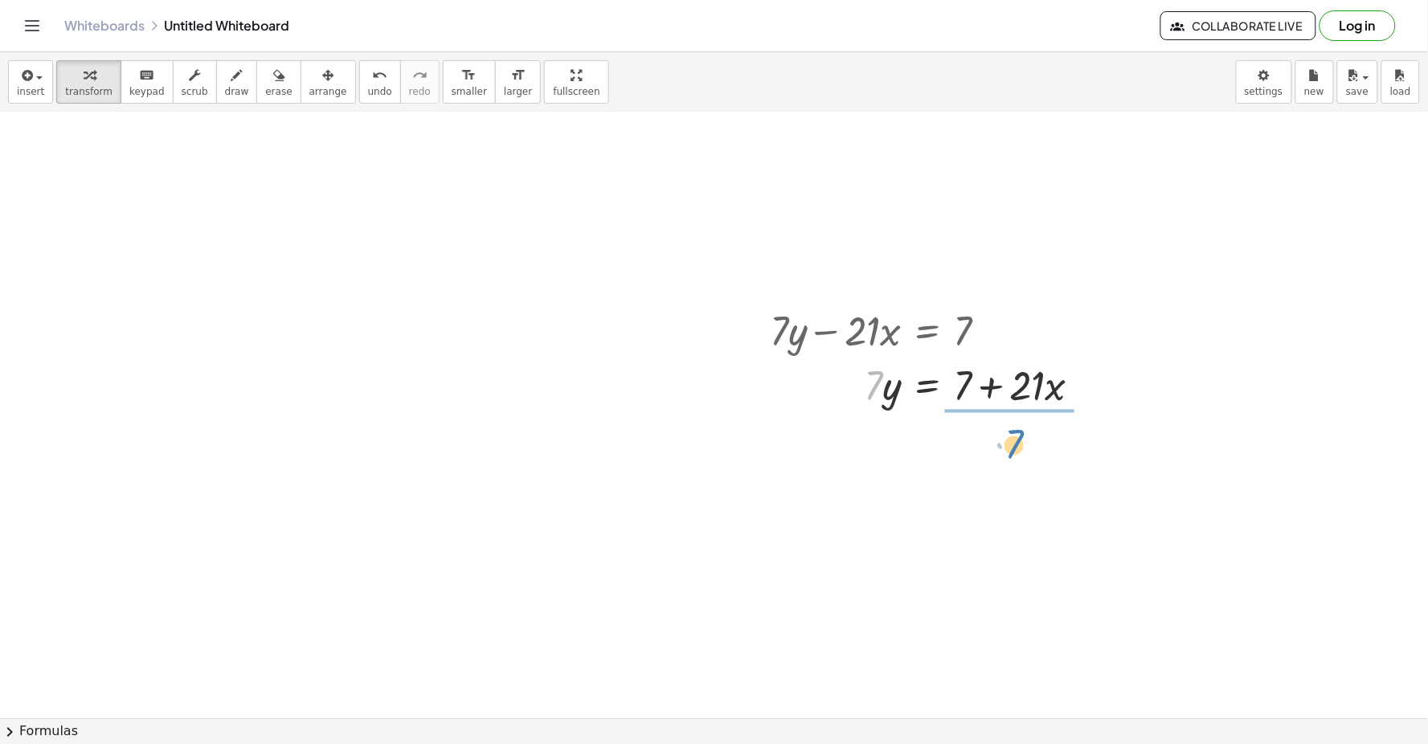
drag, startPoint x: 874, startPoint y: 386, endPoint x: 1015, endPoint y: 444, distance: 152.4
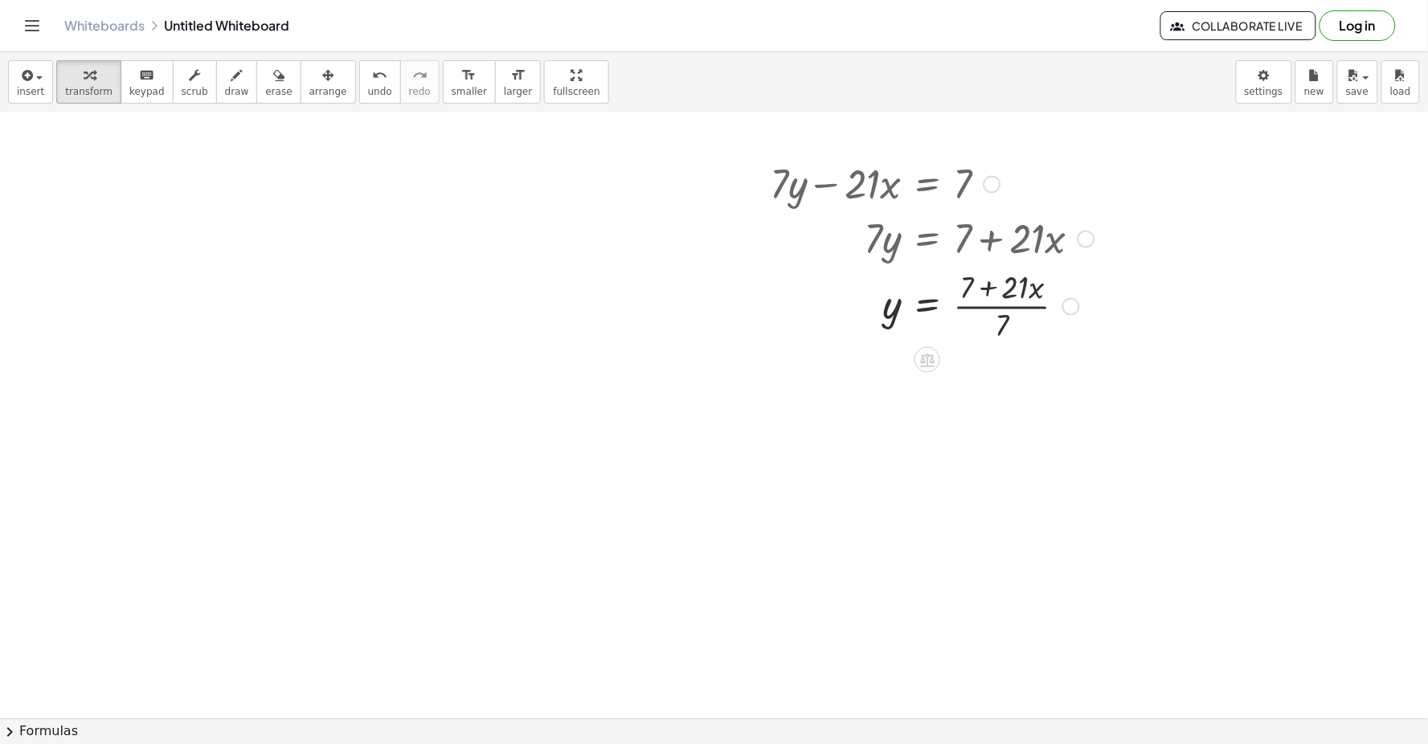
scroll to position [6417, 0]
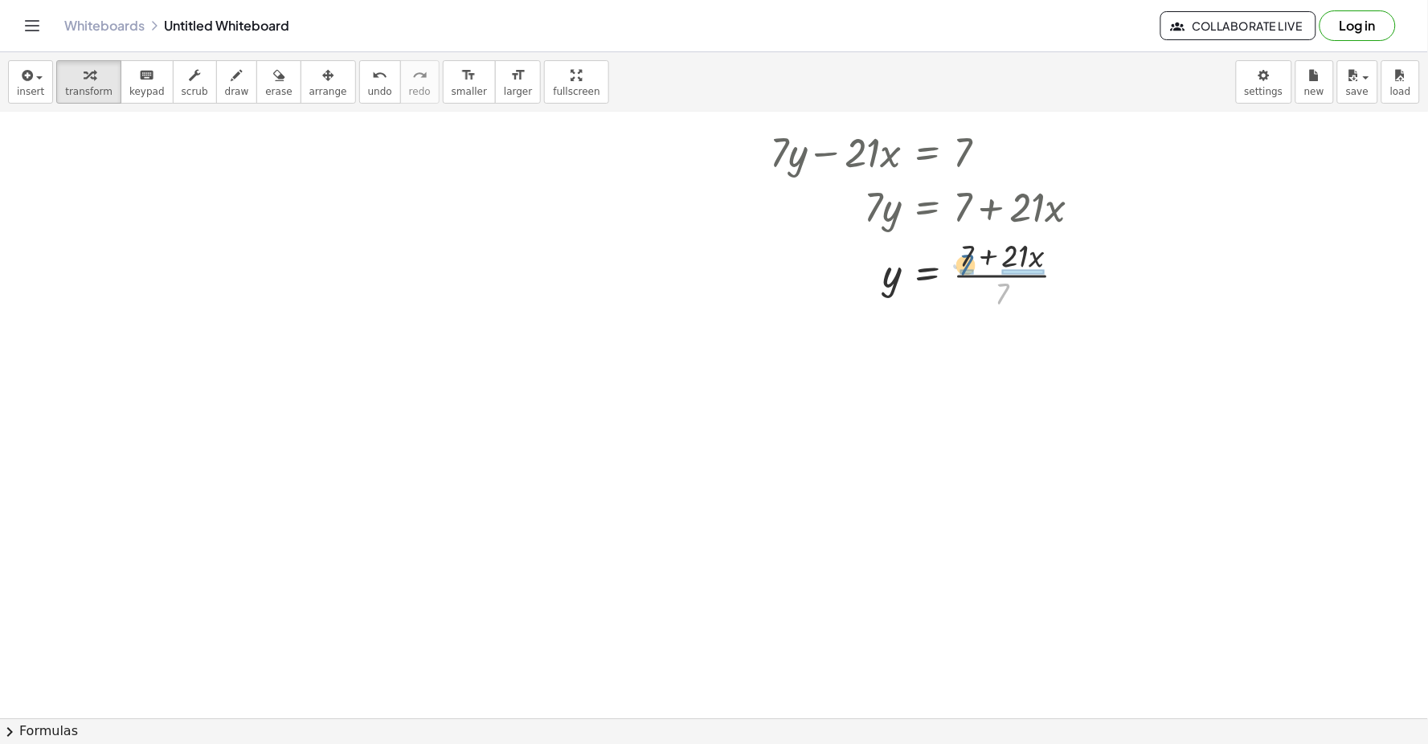
drag, startPoint x: 1006, startPoint y: 292, endPoint x: 969, endPoint y: 261, distance: 47.9
click at [969, 261] on div at bounding box center [932, 274] width 341 height 80
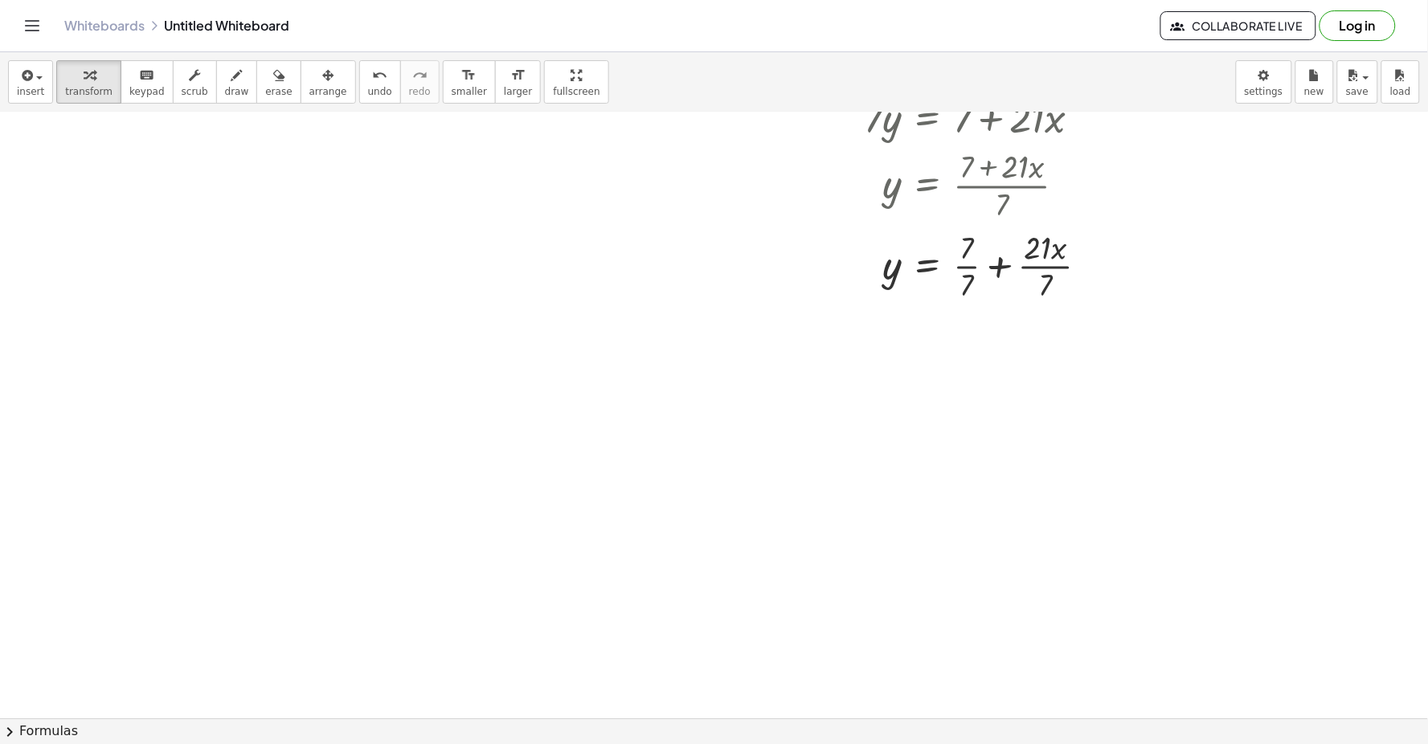
scroll to position [6597, 0]
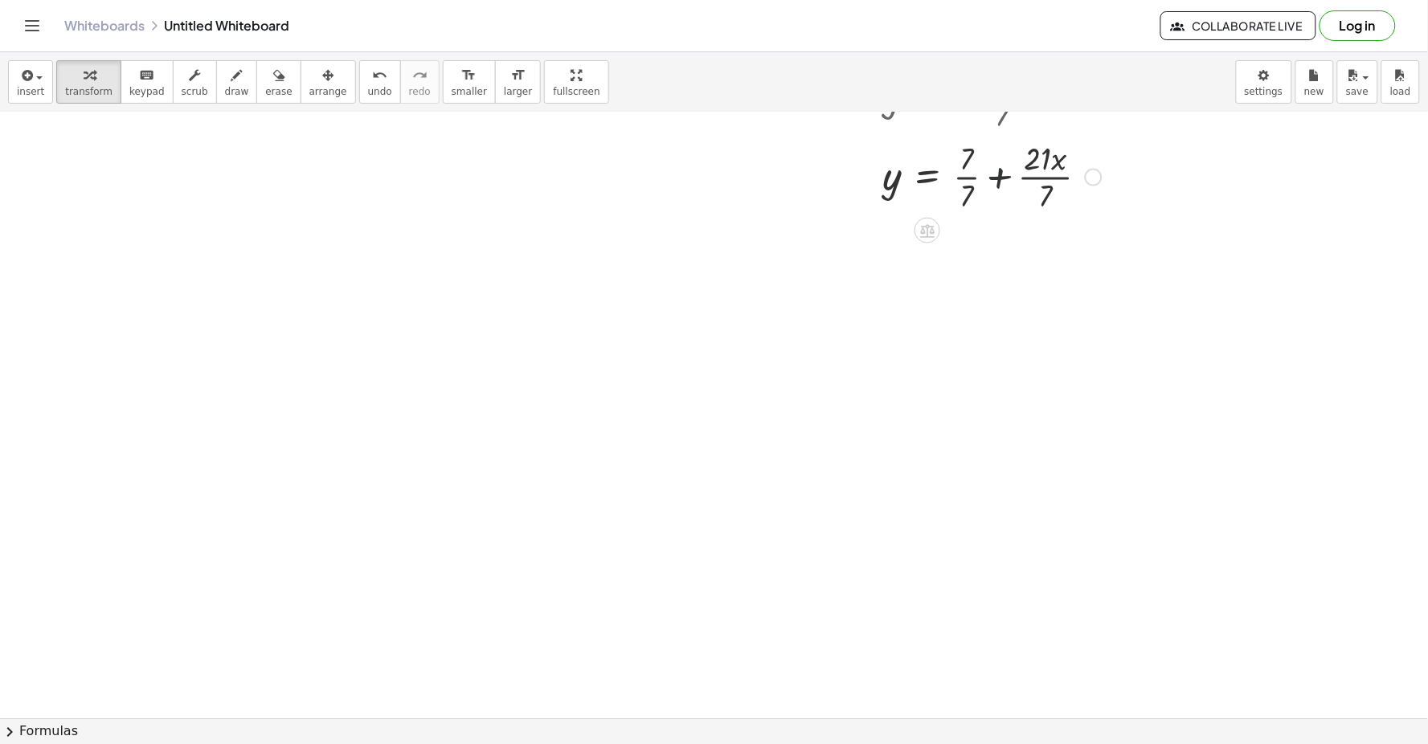
drag, startPoint x: 1000, startPoint y: 177, endPoint x: 1011, endPoint y: 165, distance: 16.5
click at [1007, 165] on div at bounding box center [936, 175] width 348 height 80
click at [973, 178] on div at bounding box center [936, 175] width 348 height 80
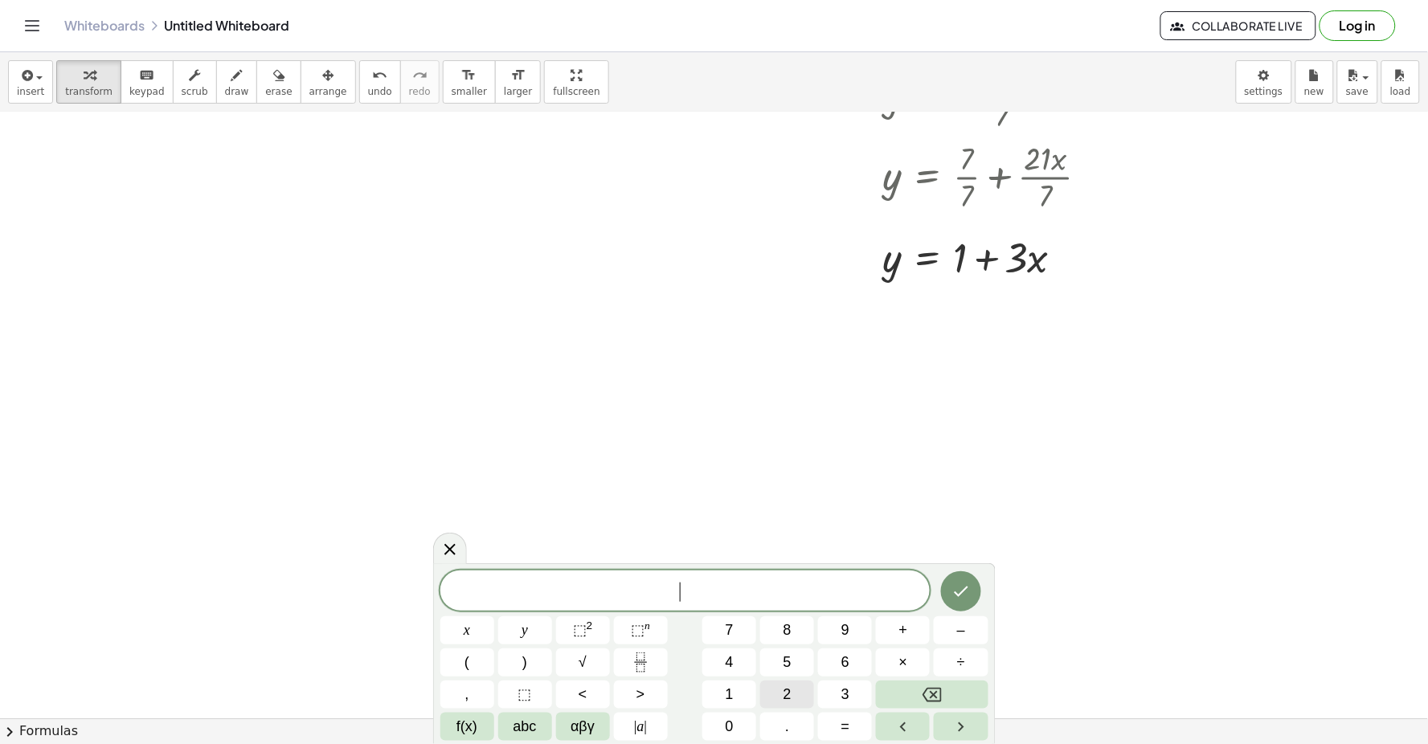
click at [792, 693] on button "2" at bounding box center [787, 695] width 54 height 28
click at [534, 633] on button "y" at bounding box center [525, 630] width 54 height 28
click at [887, 635] on button "+" at bounding box center [903, 630] width 54 height 28
click at [468, 624] on span "x" at bounding box center [467, 630] width 6 height 22
click at [849, 730] on button "=" at bounding box center [845, 727] width 54 height 28
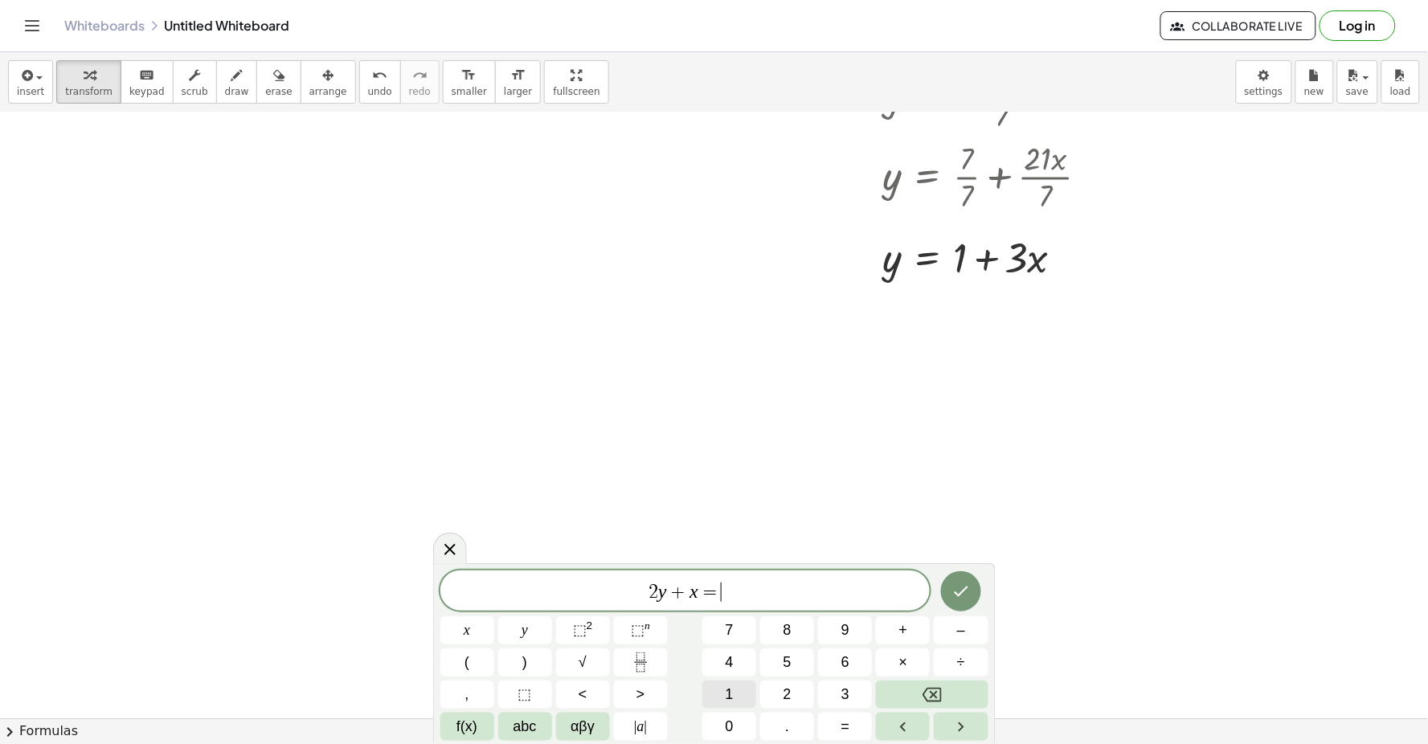
click at [738, 701] on button "1" at bounding box center [729, 695] width 54 height 28
click at [738, 718] on button "0" at bounding box center [729, 727] width 54 height 28
click at [959, 581] on button "Done" at bounding box center [961, 591] width 40 height 40
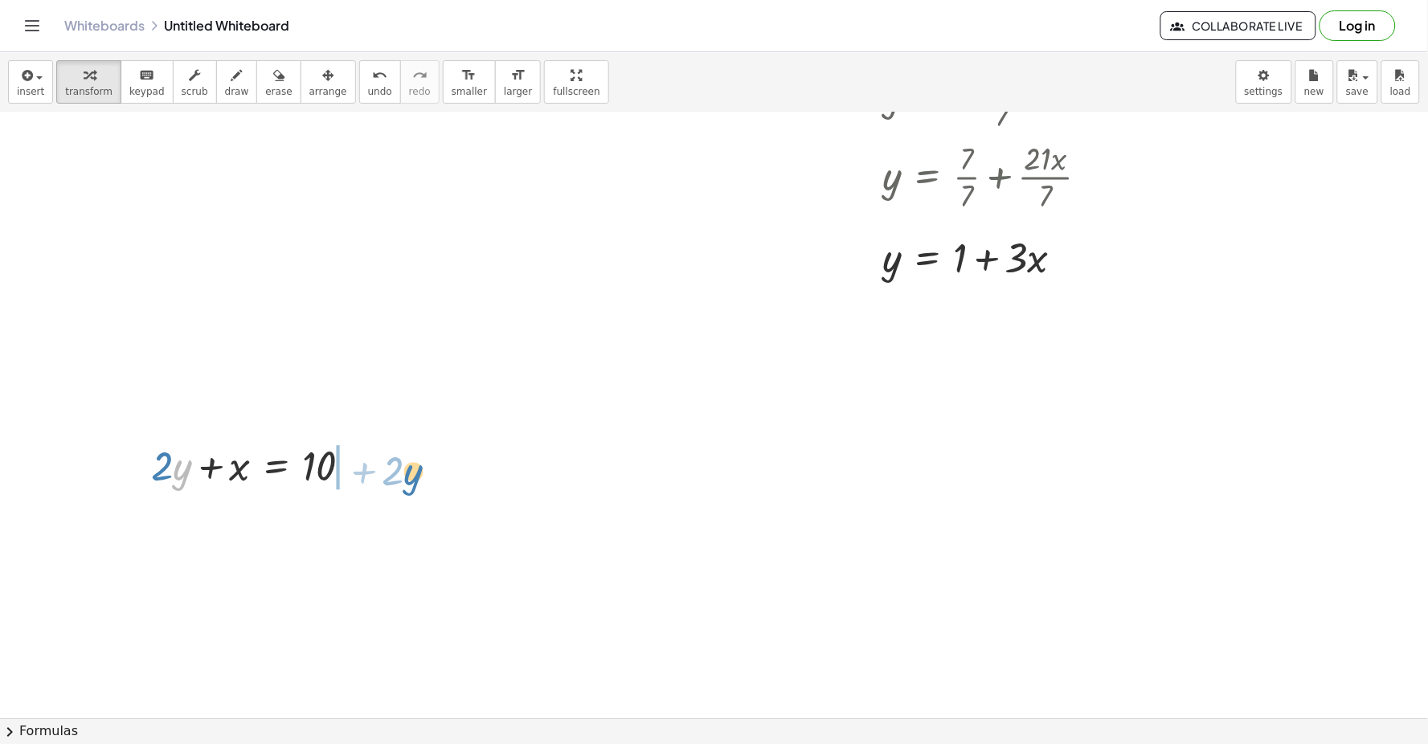
drag, startPoint x: 178, startPoint y: 462, endPoint x: 382, endPoint y: 460, distance: 204.1
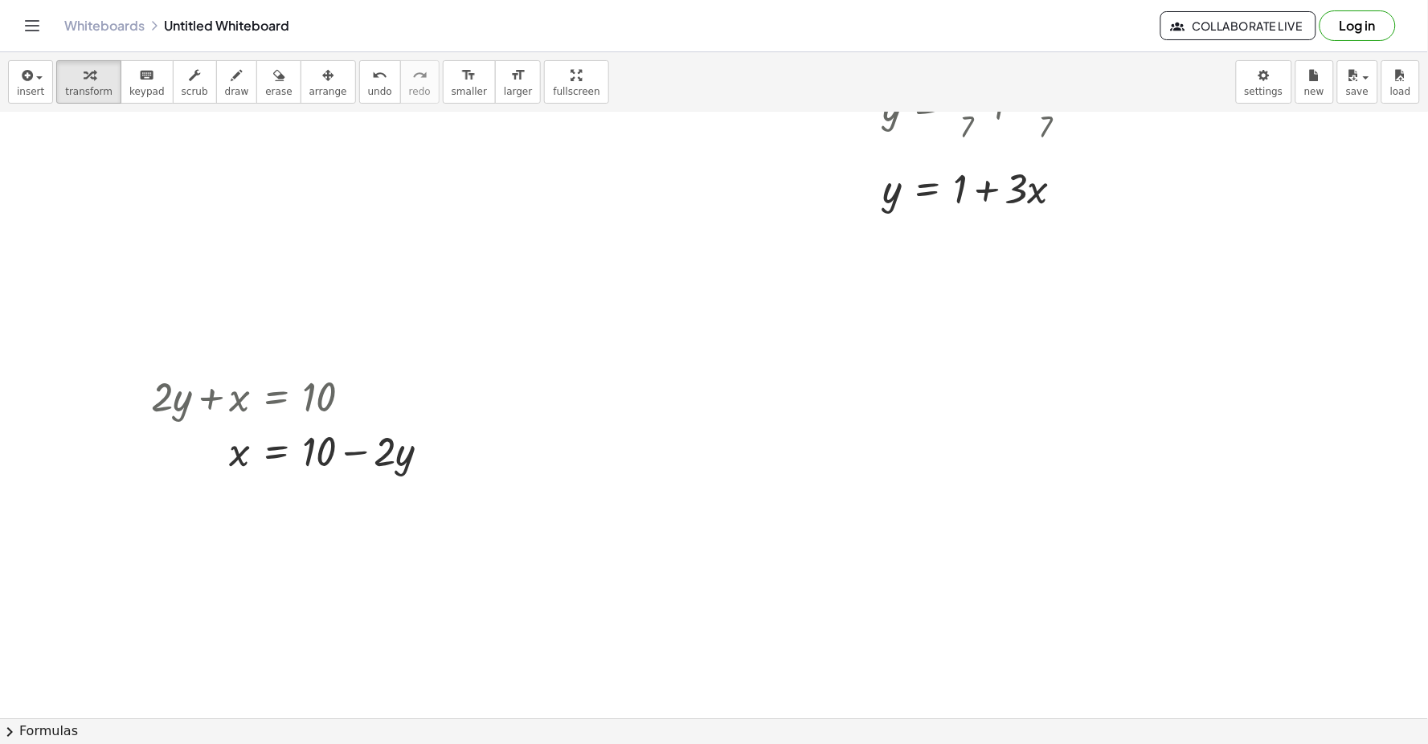
scroll to position [7023, 0]
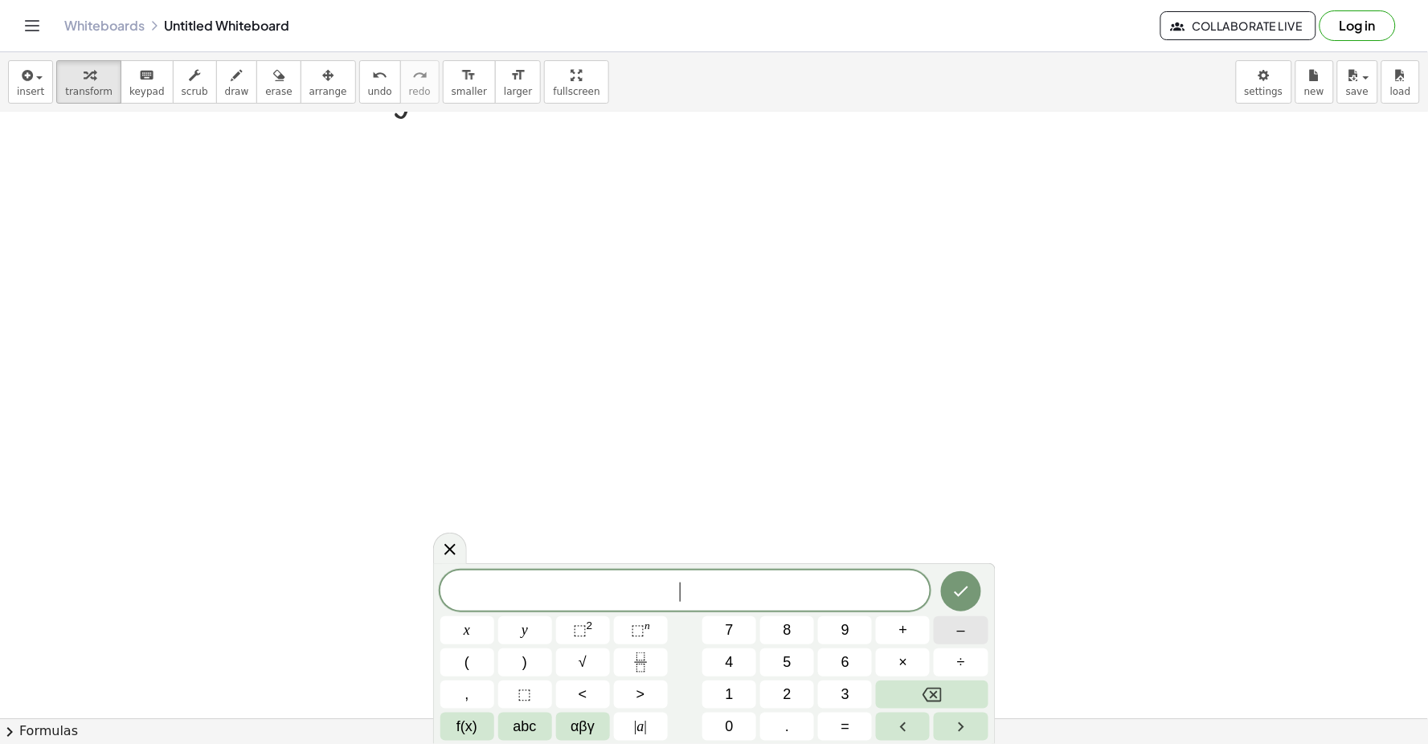
click at [945, 635] on button "–" at bounding box center [961, 630] width 54 height 28
click at [796, 667] on button "5" at bounding box center [787, 662] width 54 height 28
click at [523, 628] on span "y" at bounding box center [524, 630] width 6 height 22
click at [908, 635] on button "+" at bounding box center [903, 630] width 54 height 28
click at [470, 631] on button "x" at bounding box center [467, 630] width 54 height 28
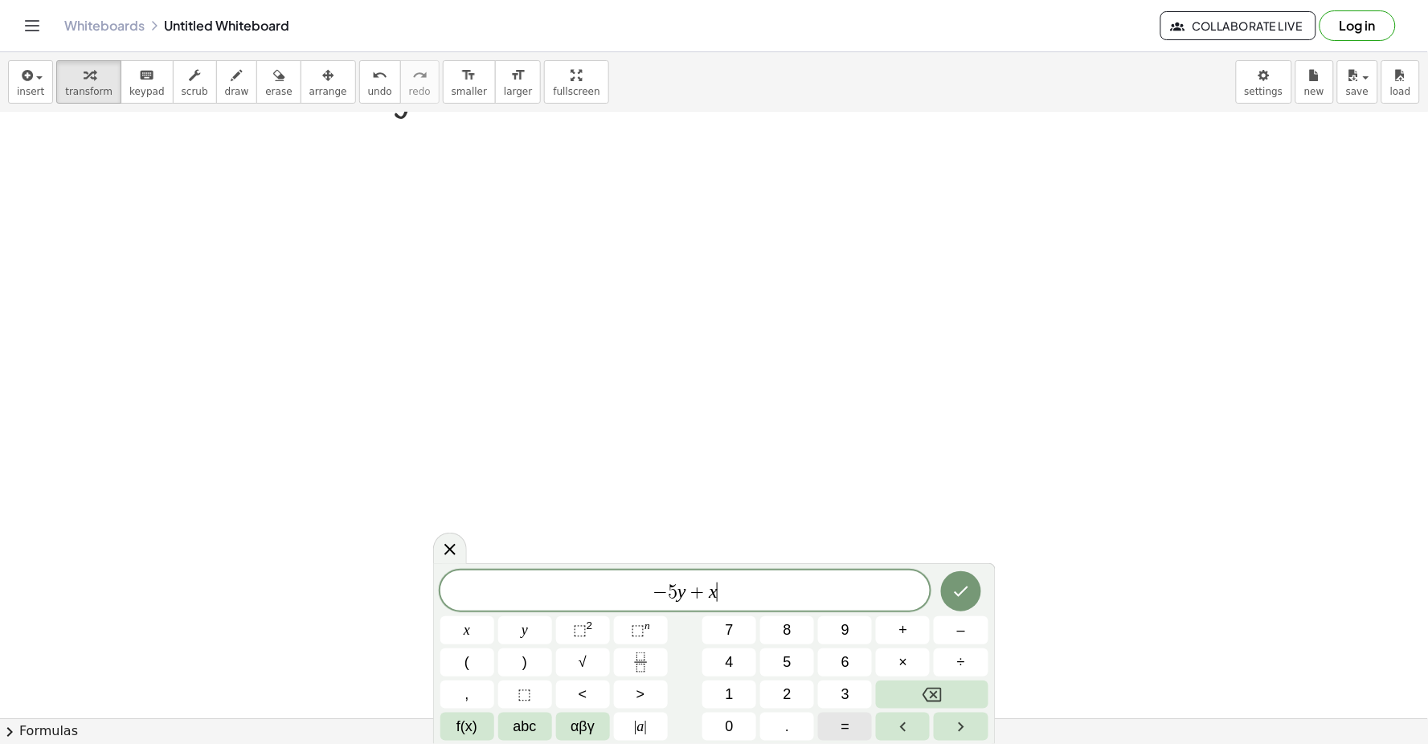
click at [836, 731] on button "=" at bounding box center [845, 727] width 54 height 28
click at [796, 687] on button "2" at bounding box center [787, 695] width 54 height 28
click at [972, 597] on button "Done" at bounding box center [961, 591] width 40 height 40
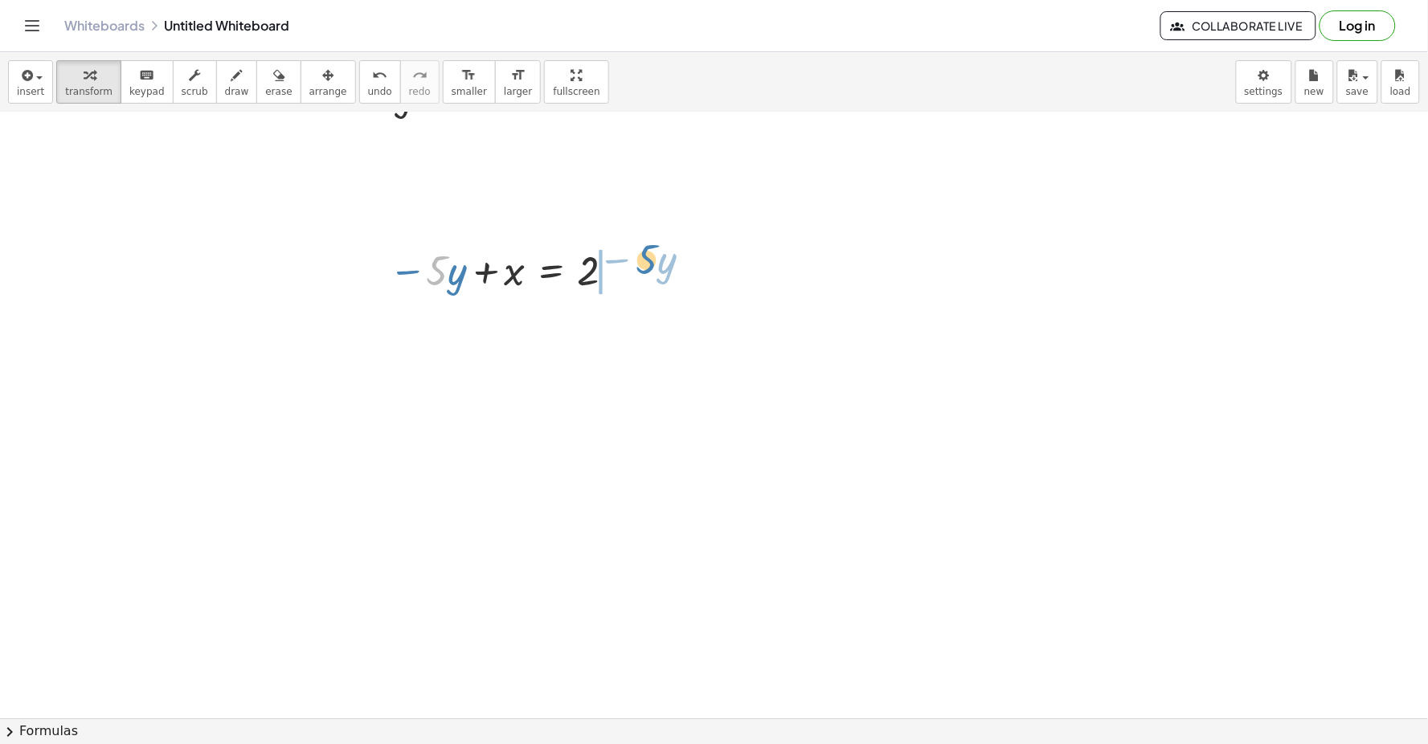
drag, startPoint x: 440, startPoint y: 291, endPoint x: 673, endPoint y: 321, distance: 235.0
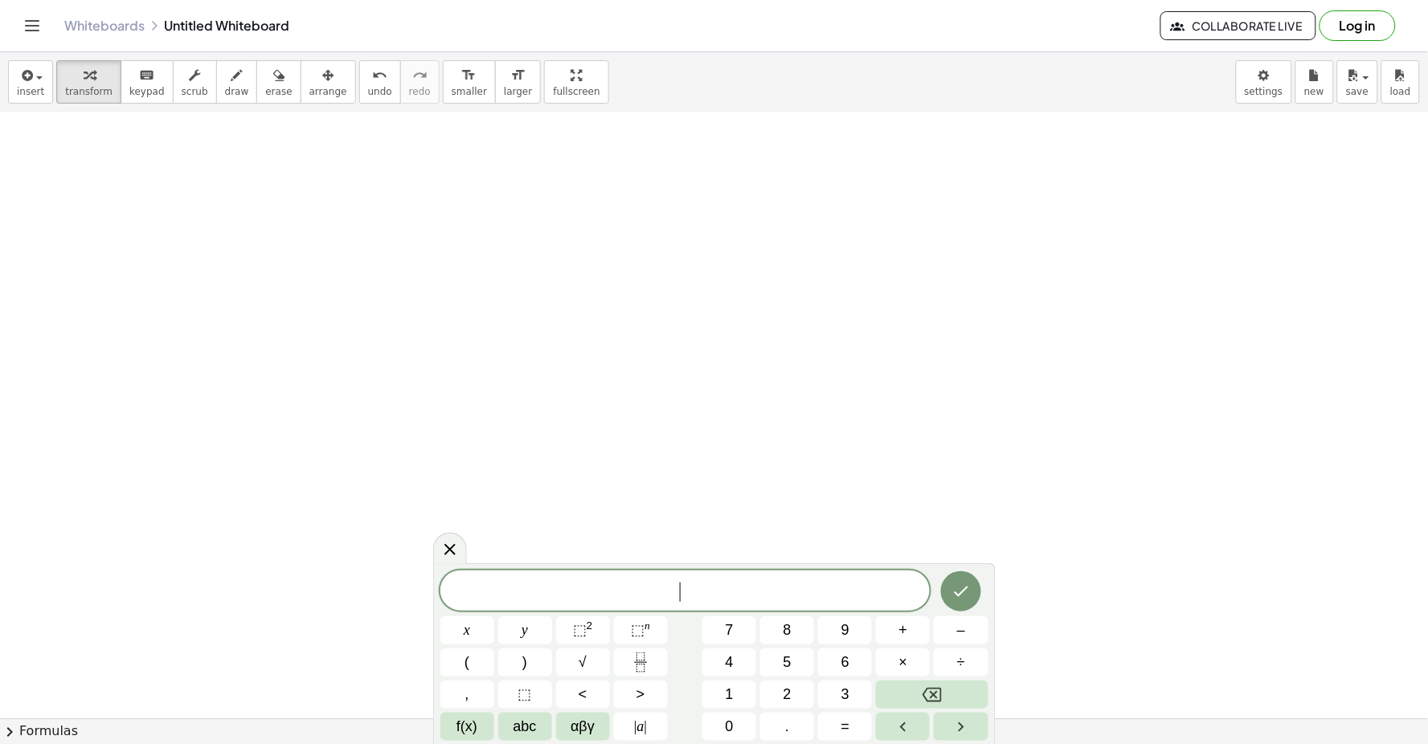
drag, startPoint x: 318, startPoint y: 284, endPoint x: 239, endPoint y: 230, distance: 95.4
click at [590, 629] on sup "2" at bounding box center [590, 625] width 6 height 12
click at [948, 700] on button "Backspace" at bounding box center [932, 695] width 112 height 28
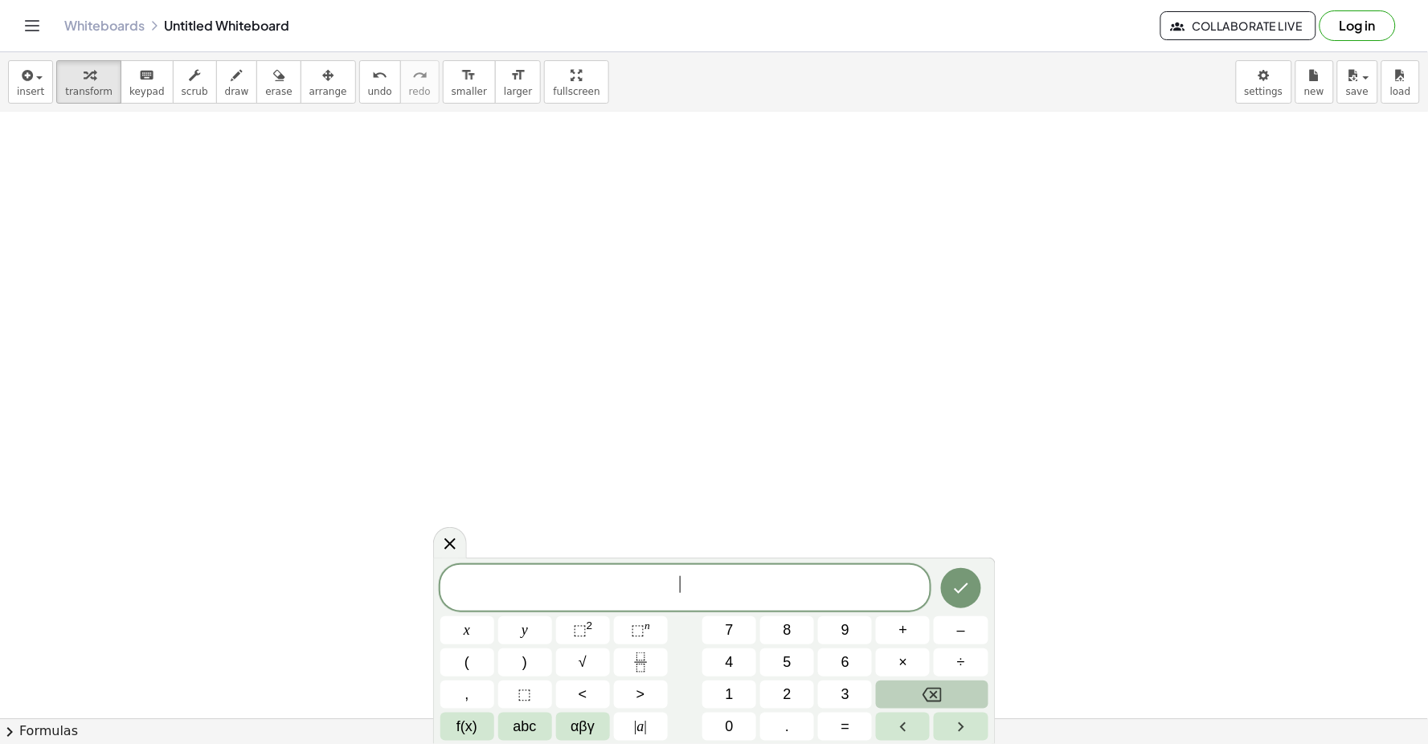
click at [945, 699] on button "Backspace" at bounding box center [932, 695] width 112 height 28
click at [848, 620] on span "9" at bounding box center [845, 630] width 8 height 22
click at [536, 621] on button "y" at bounding box center [525, 630] width 54 height 28
click at [904, 632] on span "+" at bounding box center [903, 630] width 9 height 22
click at [850, 685] on button "3" at bounding box center [845, 695] width 54 height 28
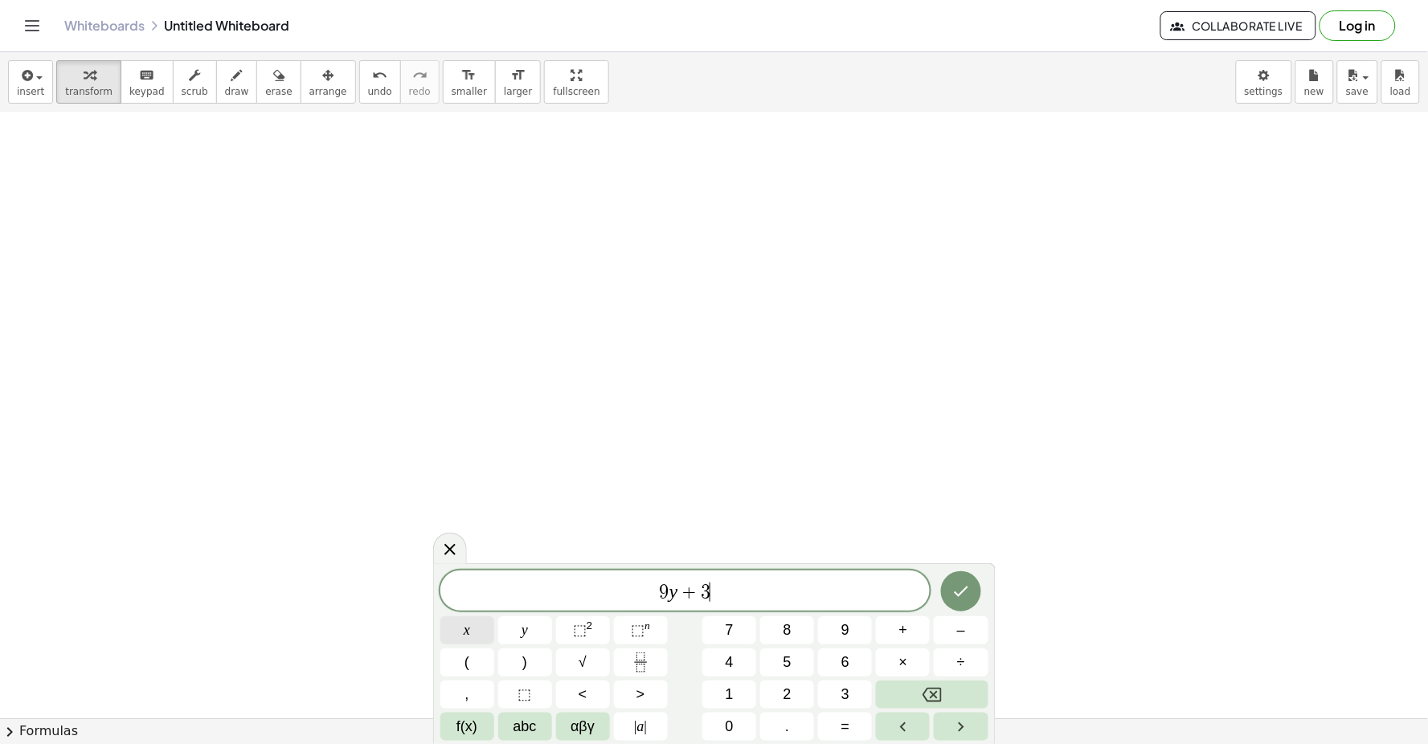
click at [480, 629] on button "x" at bounding box center [467, 630] width 54 height 28
click at [857, 730] on button "=" at bounding box center [845, 727] width 54 height 28
click at [722, 688] on button "1" at bounding box center [729, 695] width 54 height 28
click at [806, 670] on button "5" at bounding box center [787, 662] width 54 height 28
click at [965, 583] on icon "Done" at bounding box center [960, 591] width 19 height 19
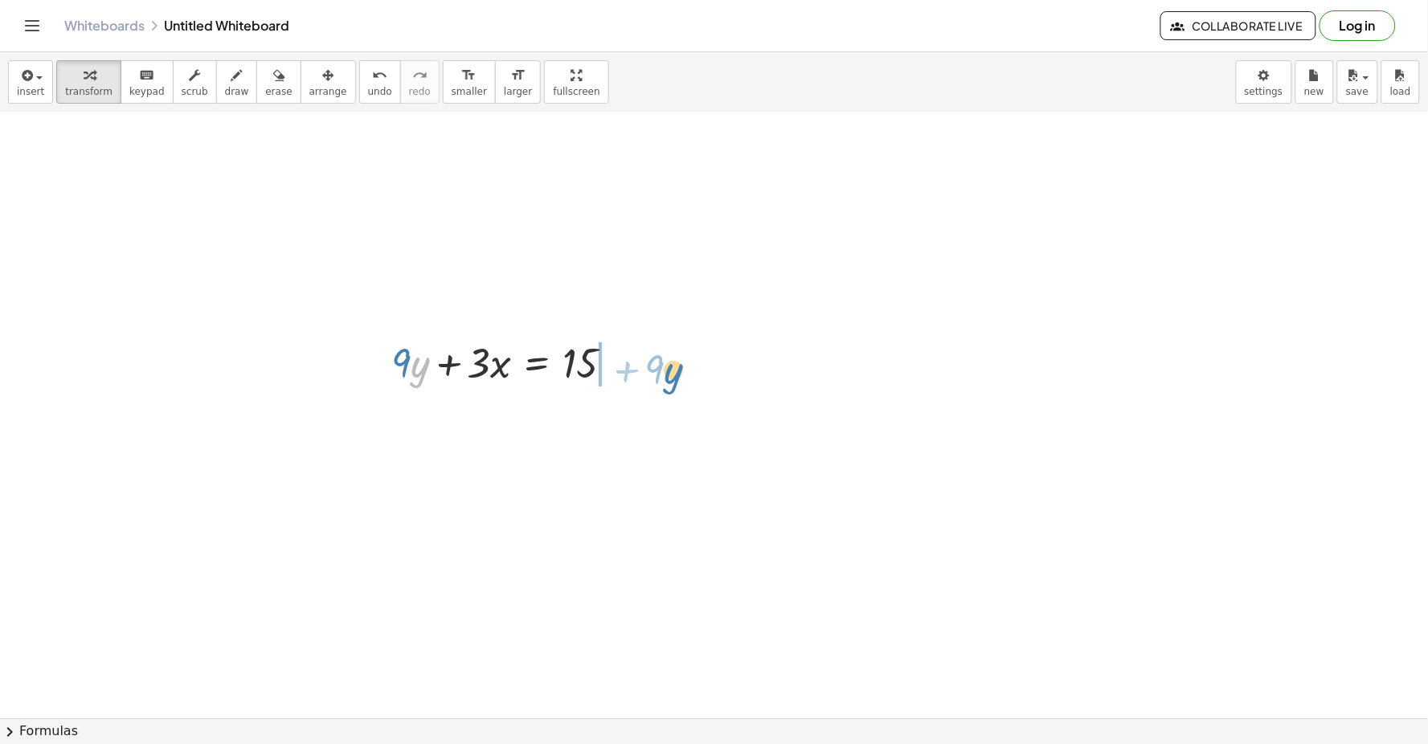
drag, startPoint x: 419, startPoint y: 367, endPoint x: 673, endPoint y: 373, distance: 254.0
drag, startPoint x: 477, startPoint y: 404, endPoint x: 631, endPoint y: 507, distance: 184.7
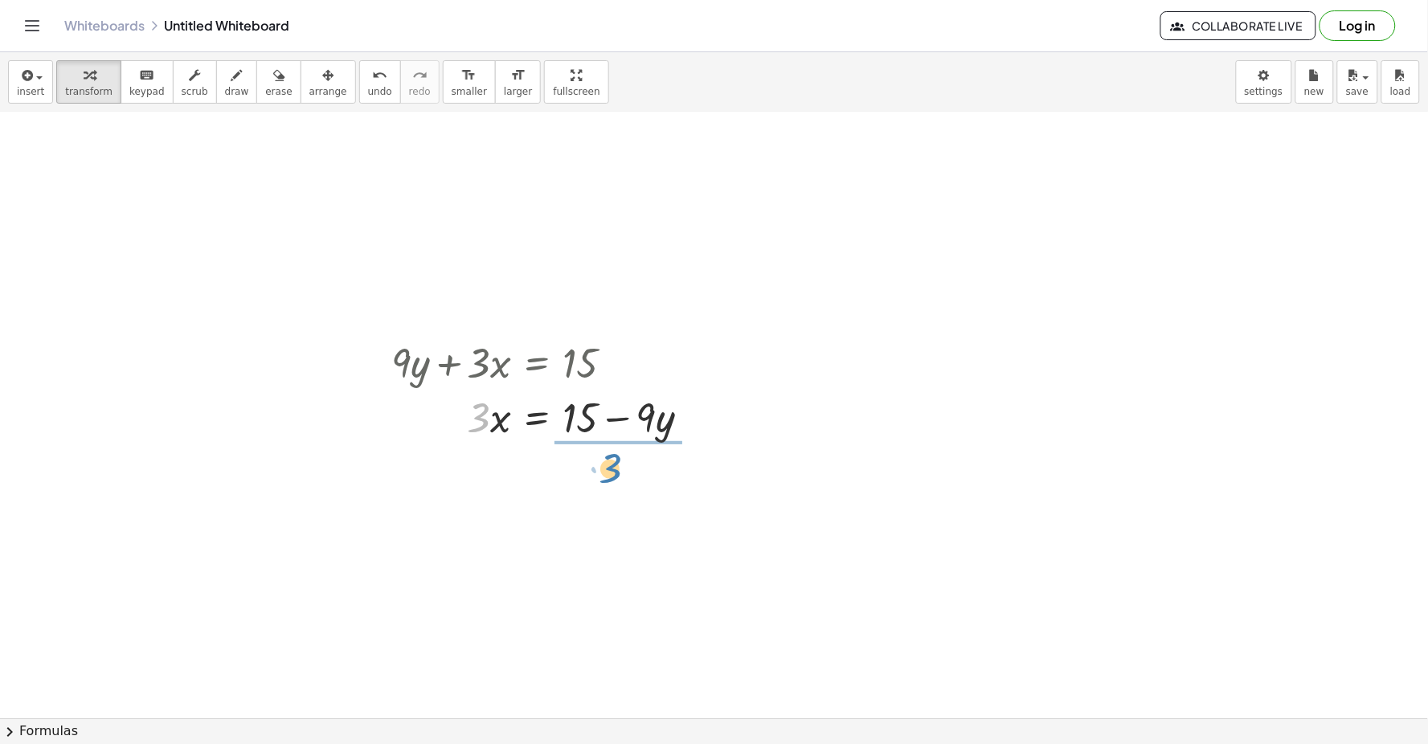
drag, startPoint x: 484, startPoint y: 411, endPoint x: 615, endPoint y: 461, distance: 141.2
drag, startPoint x: 620, startPoint y: 517, endPoint x: 587, endPoint y: 492, distance: 41.9
click at [587, 492] on div at bounding box center [546, 484] width 327 height 80
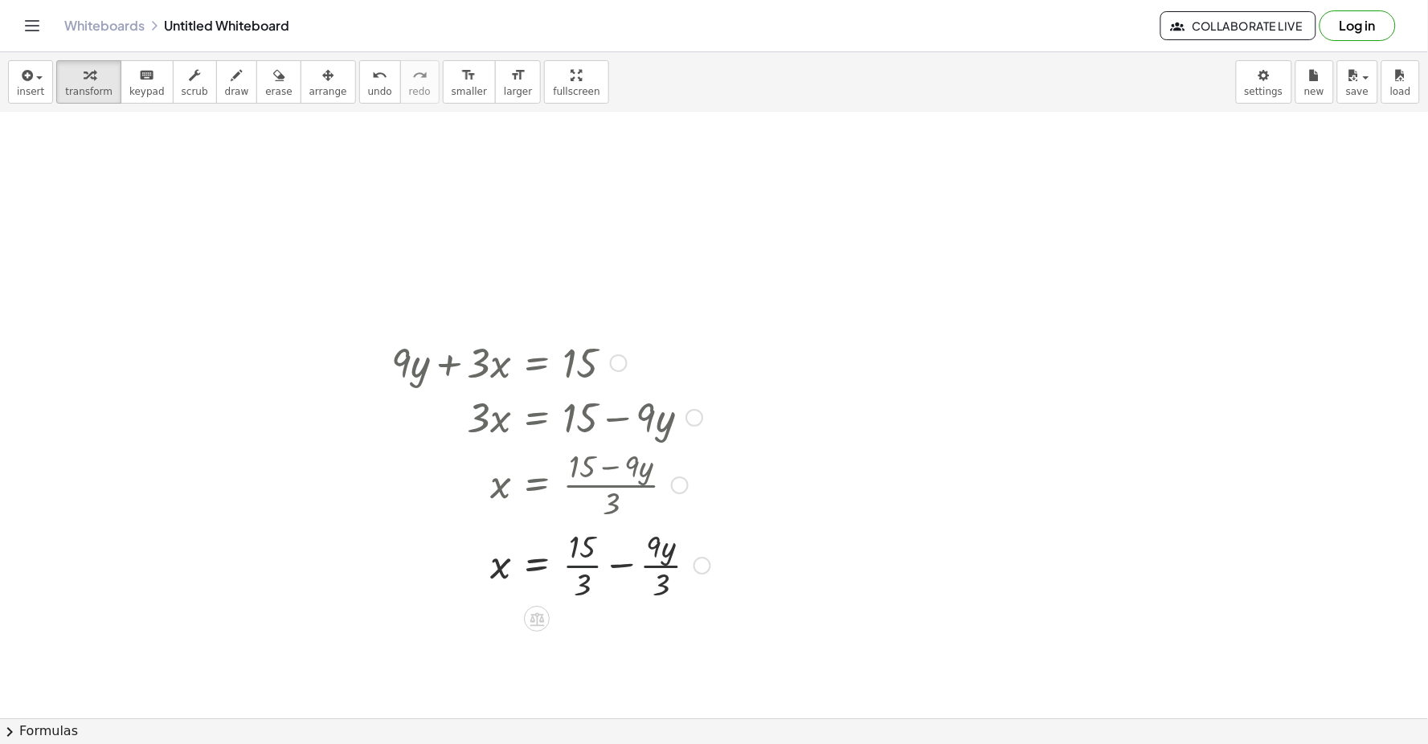
click at [588, 561] on div at bounding box center [550, 564] width 335 height 80
click at [645, 651] on div at bounding box center [550, 644] width 335 height 80
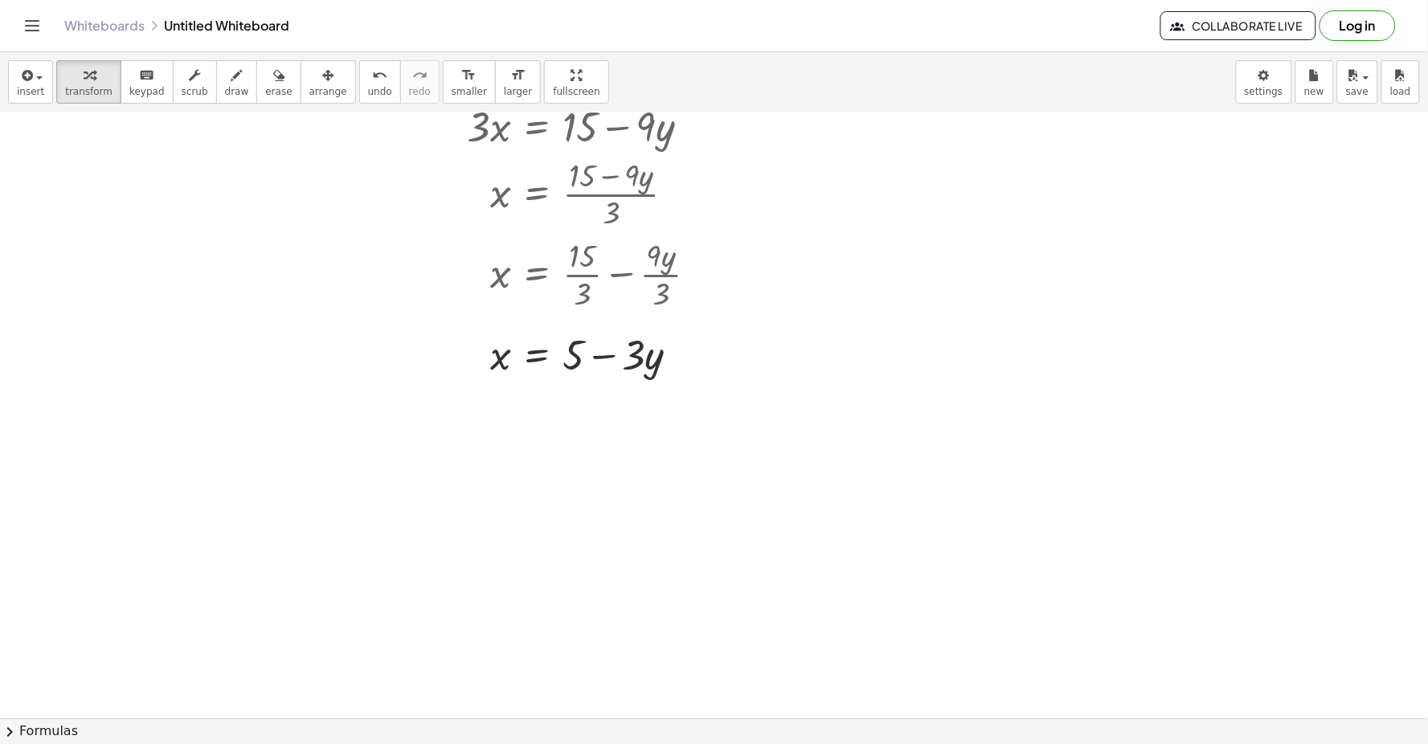
scroll to position [7432, 0]
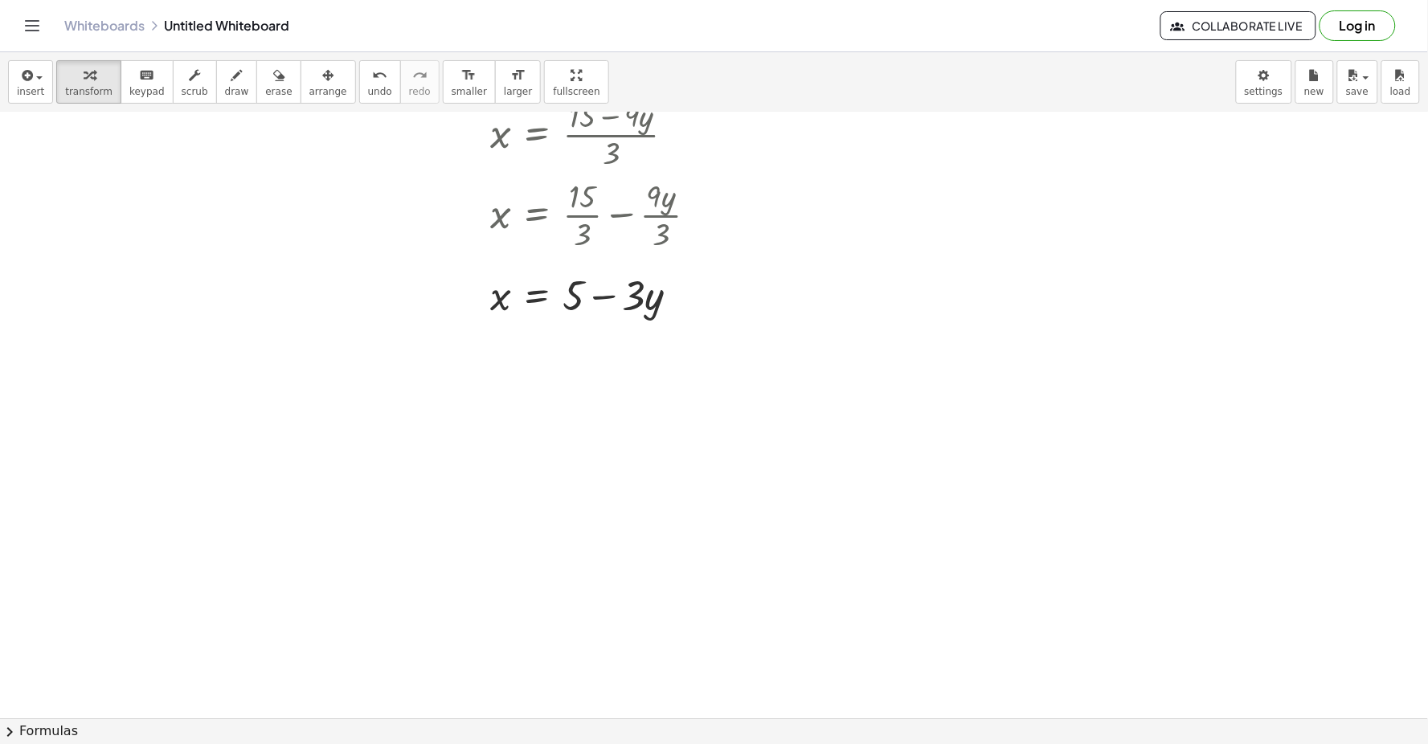
scroll to position [7521, 0]
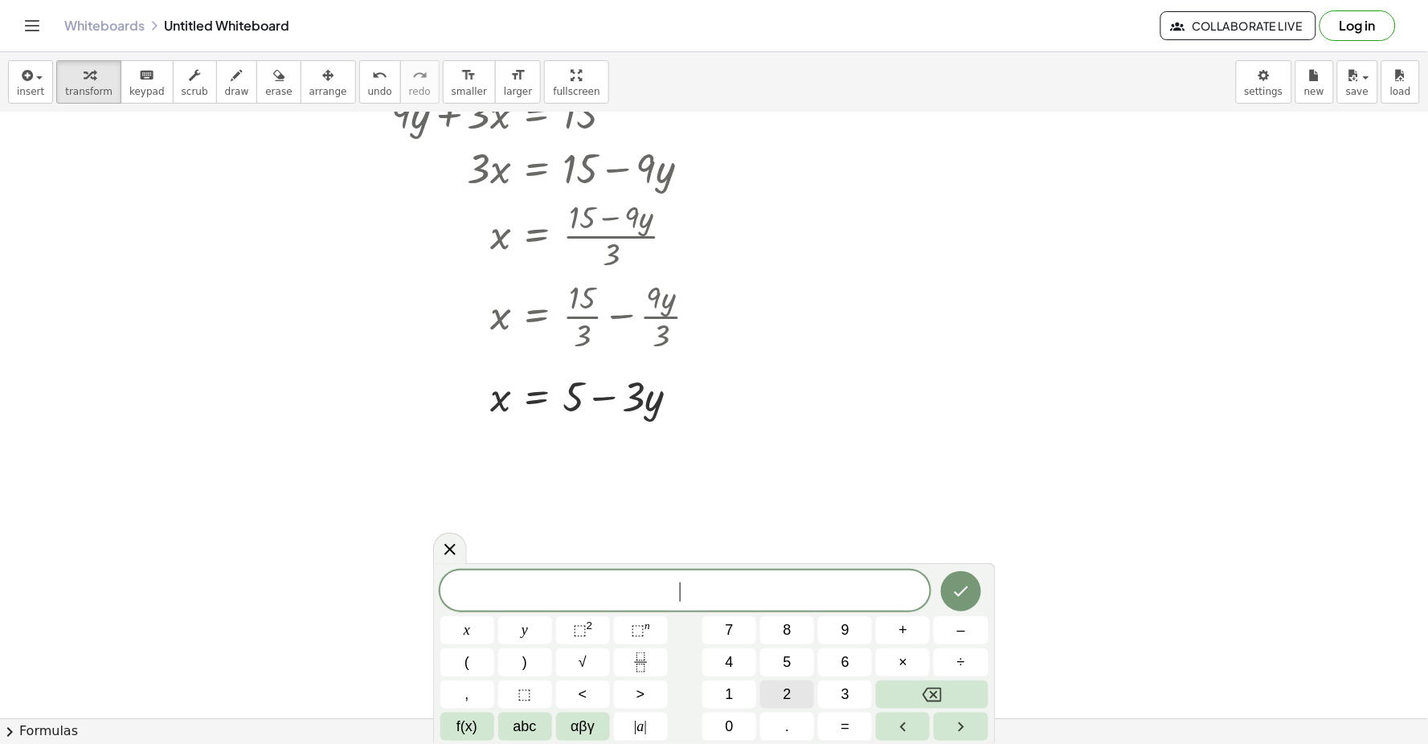
click at [816, 712] on div "​ x y ⬚ 2 ⬚ n 7 8 9 + – ( ) √ 4 5 6 × ÷ , ⬚ < > 1 2 3 f(x) abc αβγ | a | 0 . =" at bounding box center [714, 655] width 548 height 170
click at [524, 622] on span "y" at bounding box center [524, 630] width 6 height 22
click at [893, 629] on button "+" at bounding box center [903, 630] width 54 height 28
click at [955, 695] on button "Backspace" at bounding box center [932, 695] width 112 height 28
click at [934, 695] on icon "Backspace" at bounding box center [931, 695] width 19 height 14
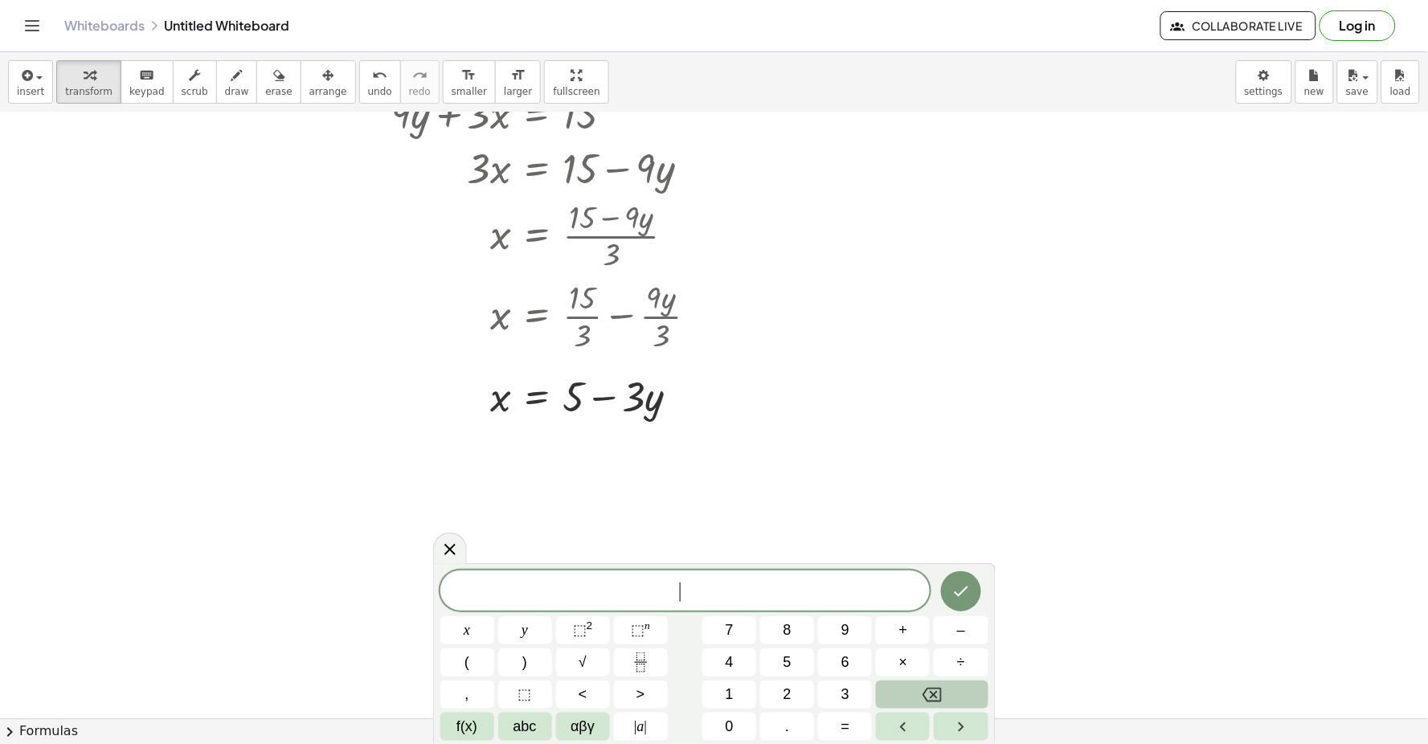
click at [930, 695] on icon "Backspace" at bounding box center [931, 694] width 19 height 19
click at [795, 685] on button "2" at bounding box center [787, 695] width 54 height 28
click at [526, 623] on span "y" at bounding box center [524, 630] width 6 height 22
click at [910, 636] on button "+" at bounding box center [903, 630] width 54 height 28
click at [488, 627] on button "x" at bounding box center [467, 630] width 54 height 28
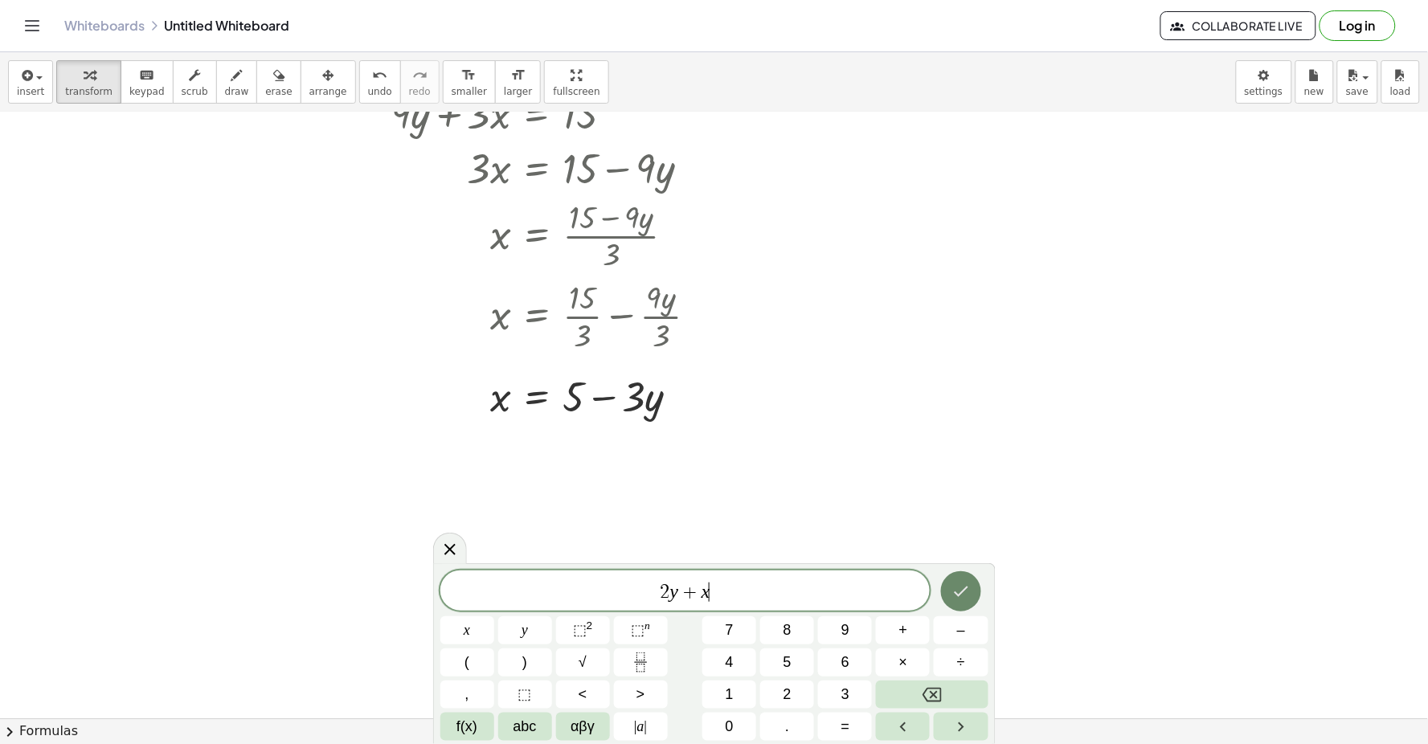
click at [958, 596] on icon "Done" at bounding box center [961, 592] width 14 height 10
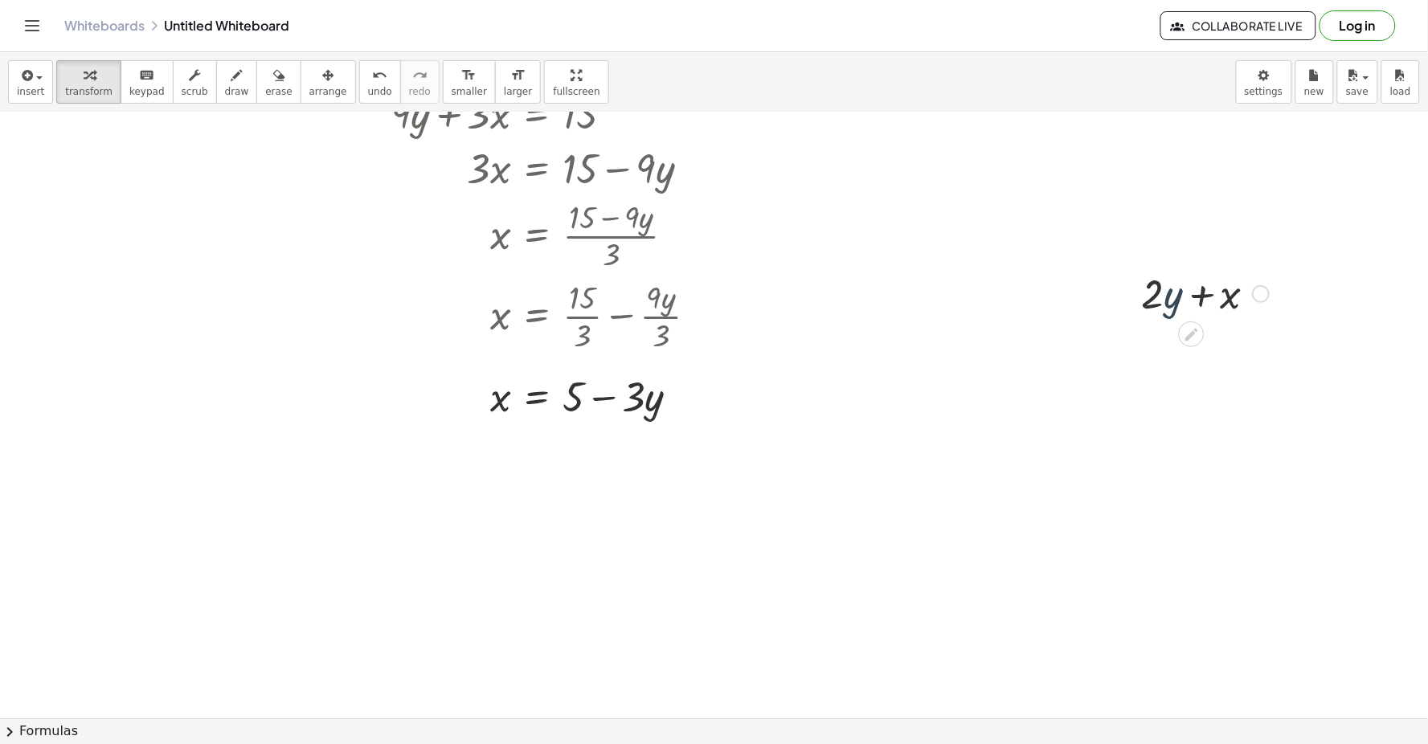
click at [1168, 318] on div at bounding box center [1205, 292] width 143 height 55
drag, startPoint x: 1149, startPoint y: 297, endPoint x: 1270, endPoint y: 295, distance: 120.5
click at [1270, 295] on div at bounding box center [1205, 292] width 143 height 55
click at [1244, 306] on div at bounding box center [1205, 292] width 143 height 55
drag, startPoint x: 1255, startPoint y: 331, endPoint x: 1256, endPoint y: 342, distance: 11.3
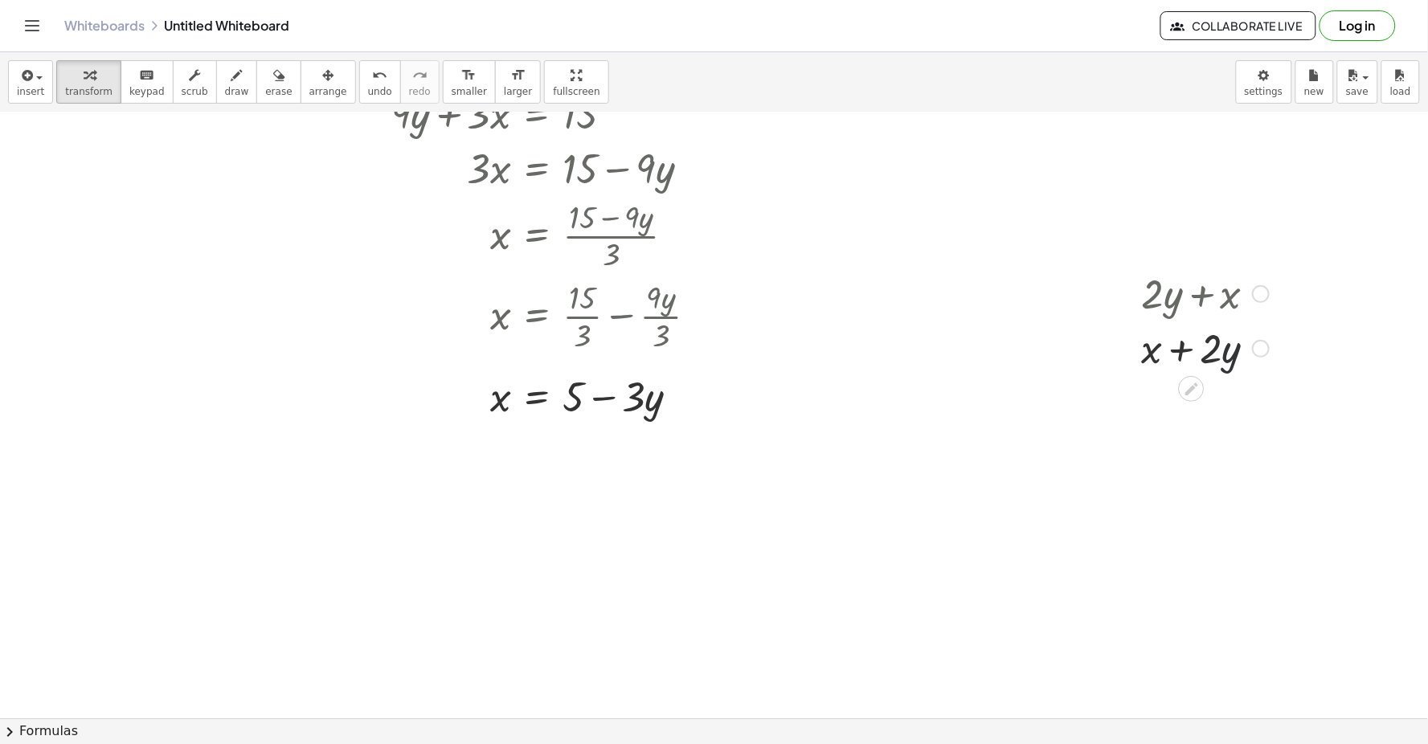
click at [1255, 341] on div at bounding box center [1205, 347] width 143 height 55
drag, startPoint x: 1216, startPoint y: 357, endPoint x: 1181, endPoint y: 404, distance: 59.1
click at [1184, 350] on div at bounding box center [1205, 347] width 143 height 55
click at [1190, 390] on icon at bounding box center [1191, 388] width 13 height 13
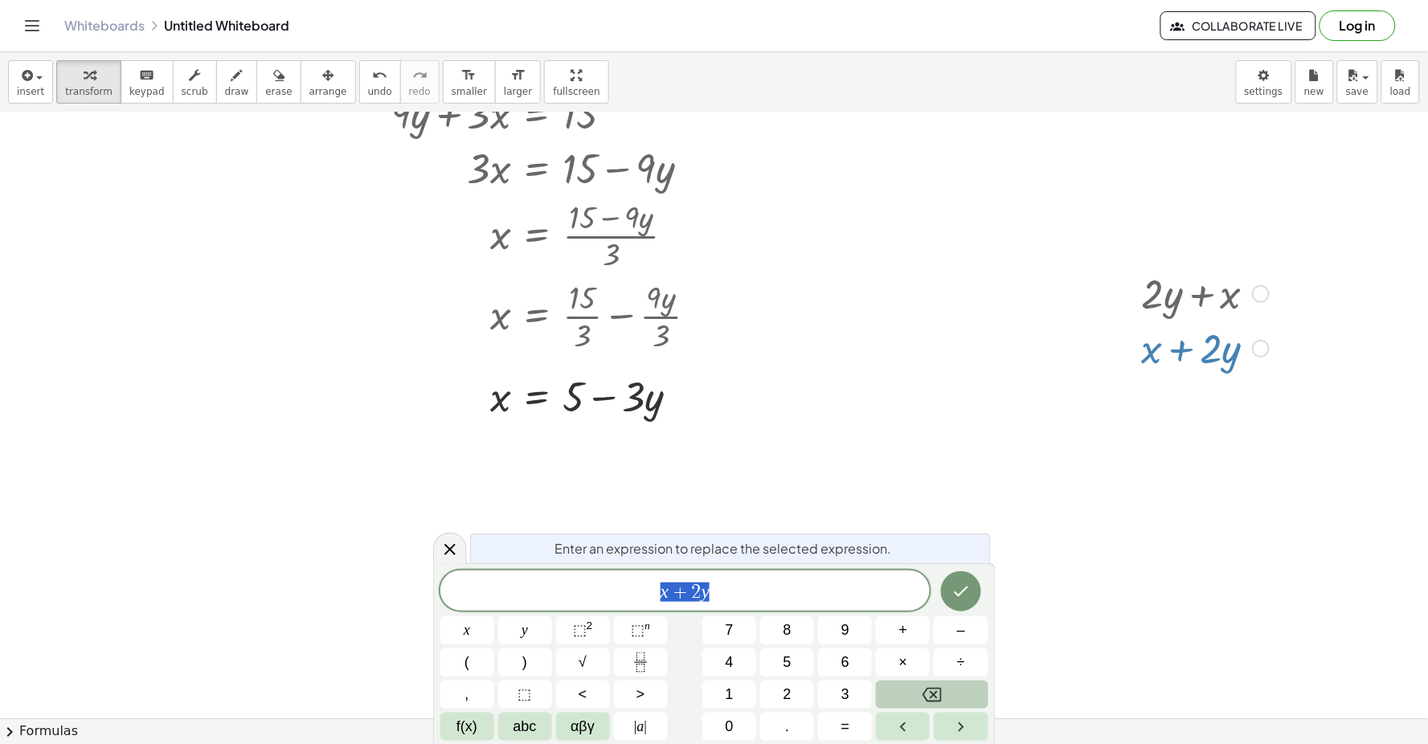
click at [940, 693] on icon "Backspace" at bounding box center [931, 694] width 19 height 19
click at [468, 625] on span "x" at bounding box center [467, 630] width 6 height 22
click at [836, 719] on button "=" at bounding box center [845, 727] width 54 height 28
click at [793, 662] on button "5" at bounding box center [787, 662] width 54 height 28
click at [961, 595] on icon "Done" at bounding box center [960, 591] width 19 height 19
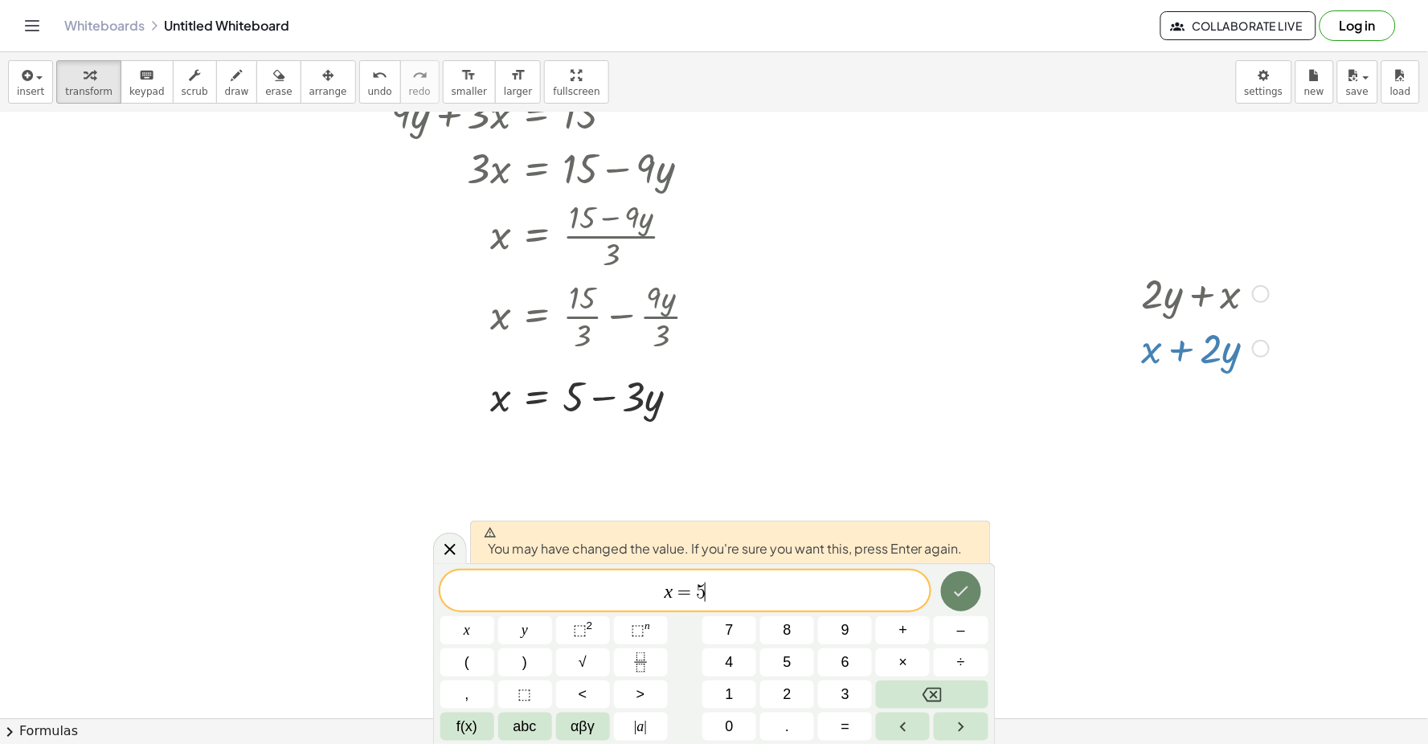
click at [959, 595] on icon "Done" at bounding box center [961, 592] width 14 height 10
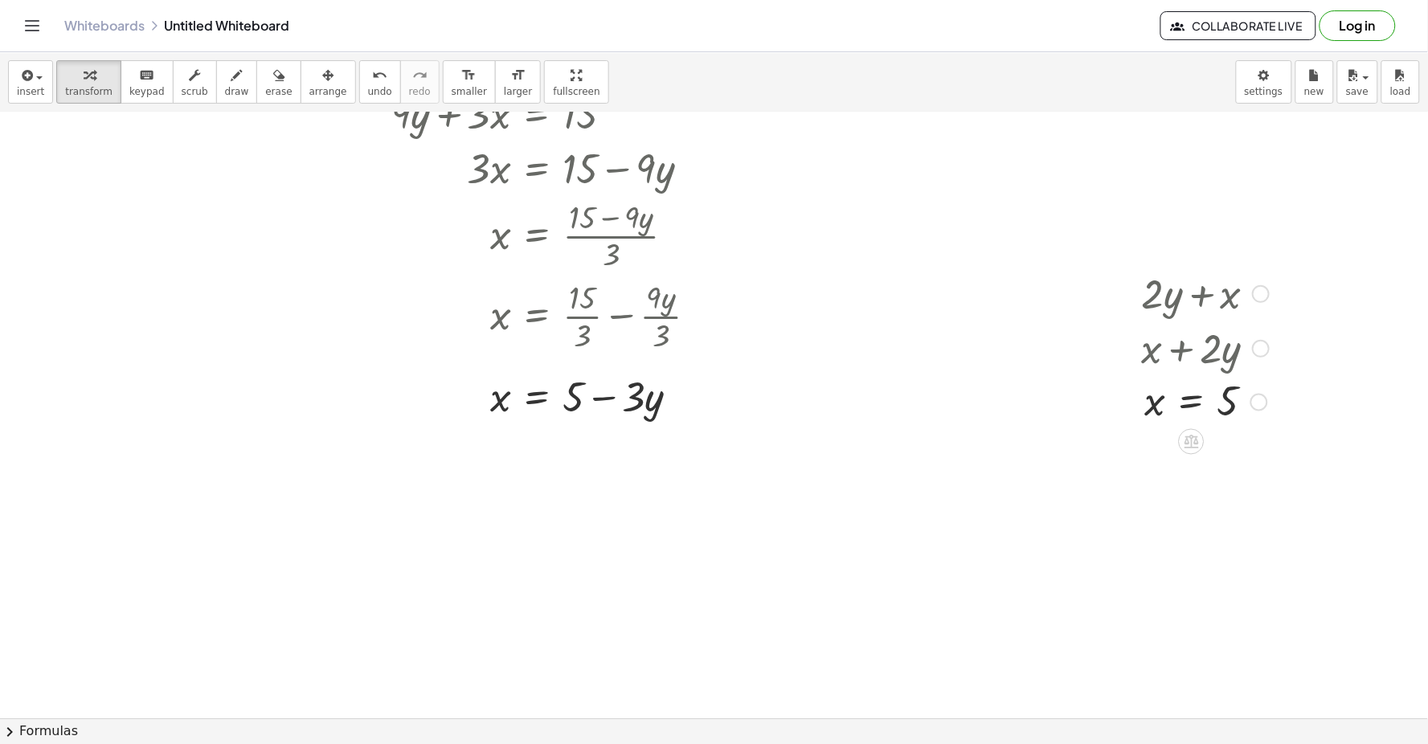
drag, startPoint x: 1220, startPoint y: 357, endPoint x: 1161, endPoint y: 357, distance: 58.7
click at [1161, 357] on div at bounding box center [1205, 347] width 148 height 55
drag, startPoint x: 1161, startPoint y: 357, endPoint x: 460, endPoint y: 485, distance: 712.2
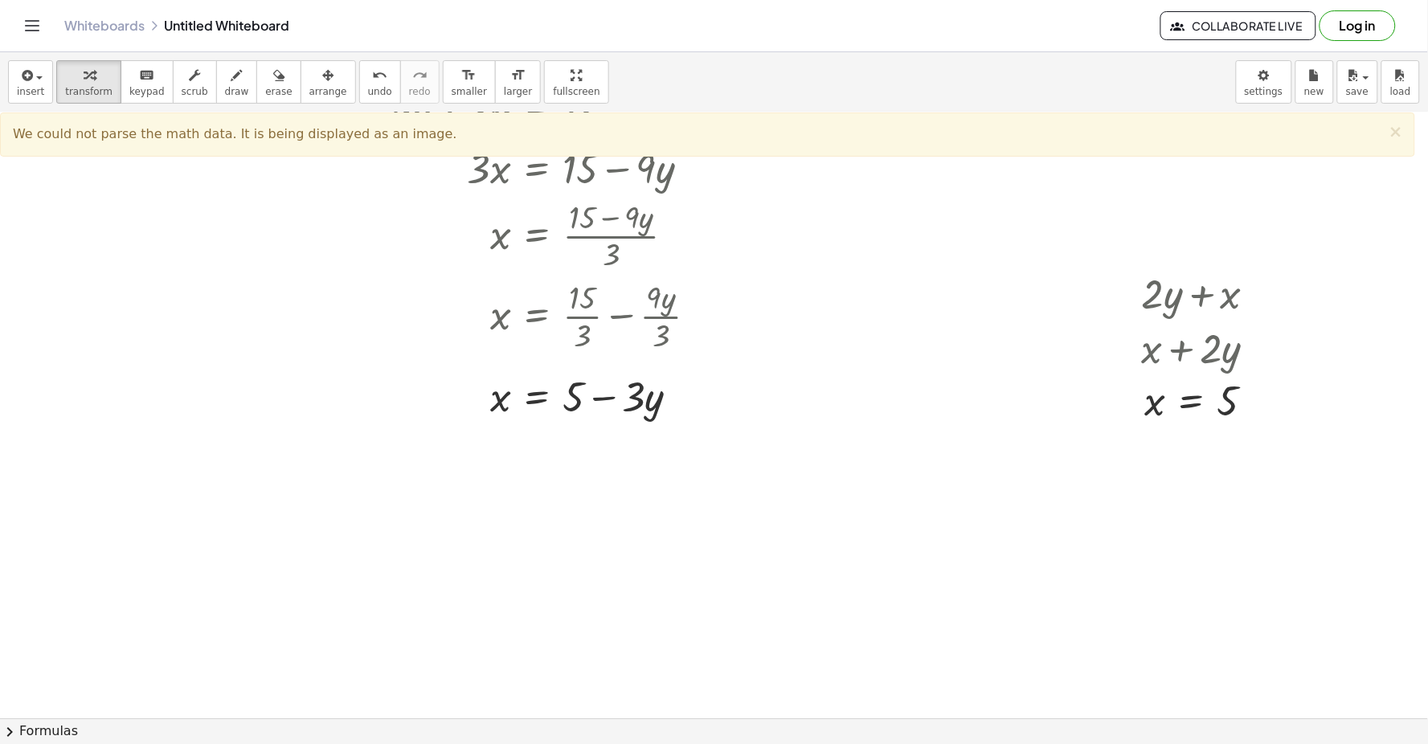
drag, startPoint x: 1214, startPoint y: 348, endPoint x: 400, endPoint y: 627, distance: 860.4
click at [1402, 135] on span "×" at bounding box center [1395, 131] width 14 height 19
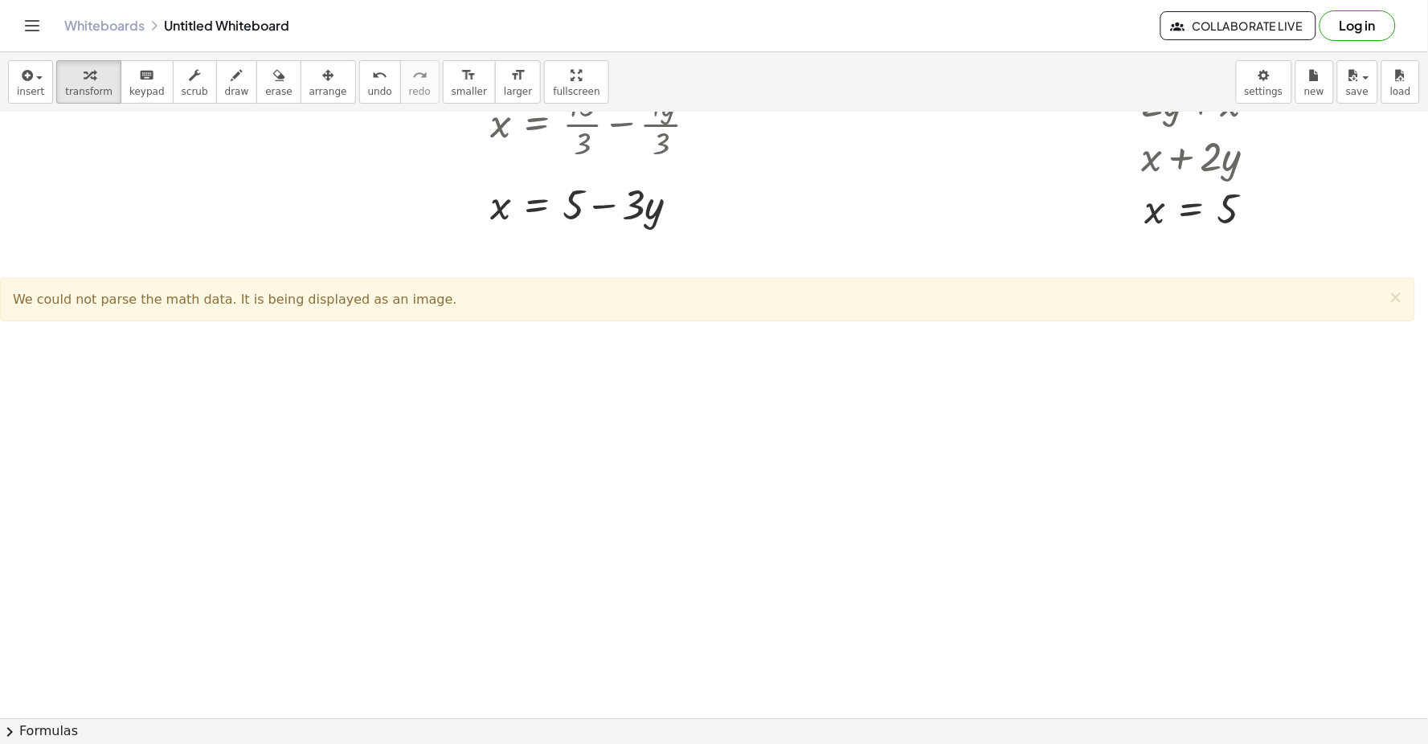
scroll to position [7878, 0]
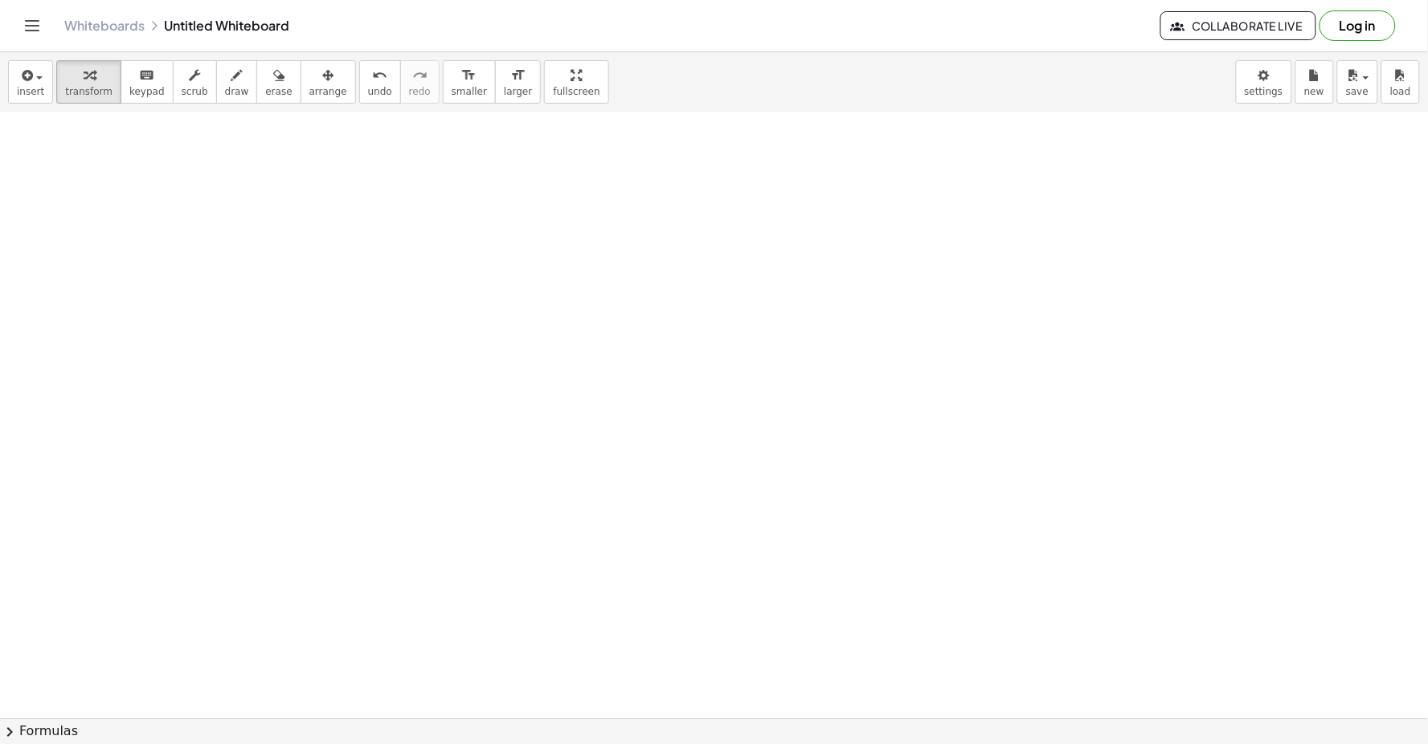
drag, startPoint x: 577, startPoint y: 342, endPoint x: 580, endPoint y: 444, distance: 102.1
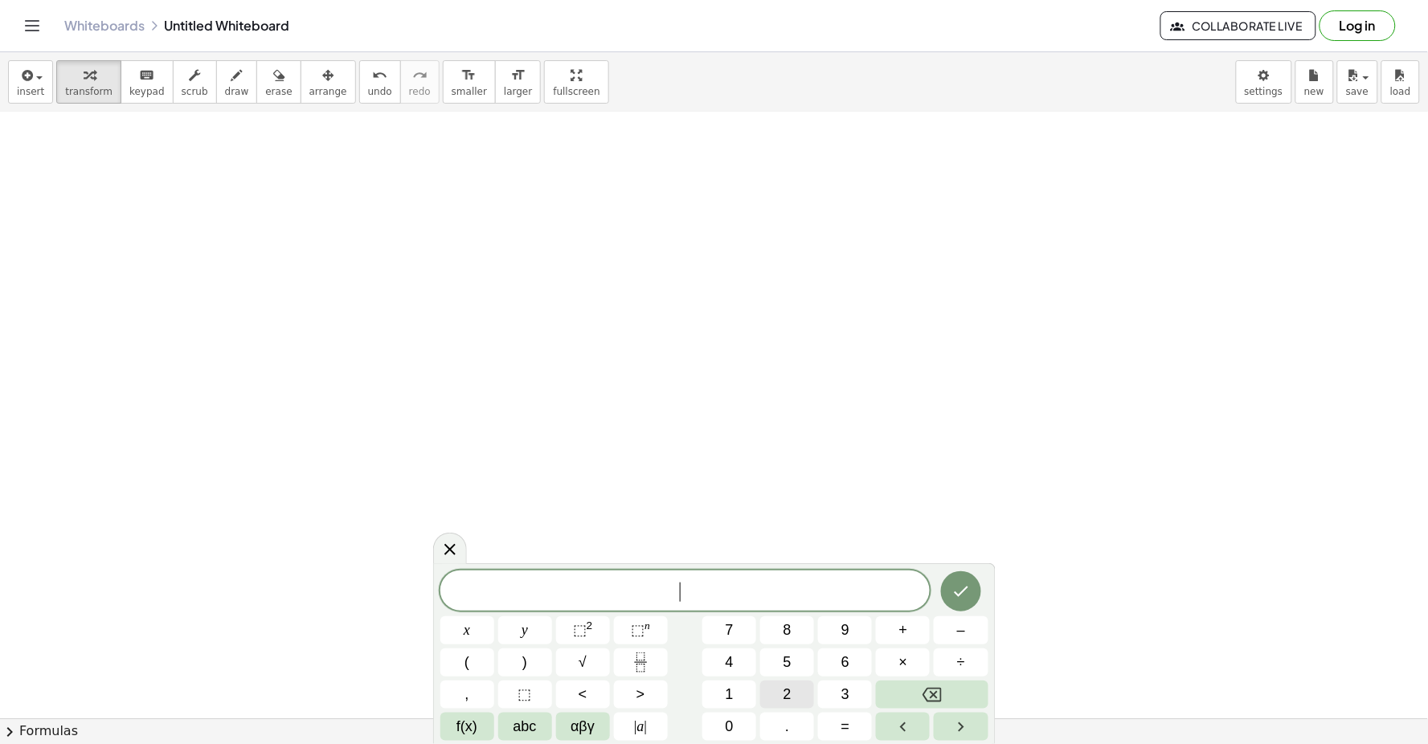
click at [785, 687] on span "2" at bounding box center [787, 695] width 8 height 22
click at [533, 632] on button "y" at bounding box center [525, 630] width 54 height 28
click at [894, 616] on button "+" at bounding box center [903, 630] width 54 height 28
click at [753, 743] on html "Graspable Math Activities Get Started Activity Bank Assigned Work Classes White…" at bounding box center [714, 372] width 1428 height 744
click at [744, 729] on button "0" at bounding box center [729, 727] width 54 height 28
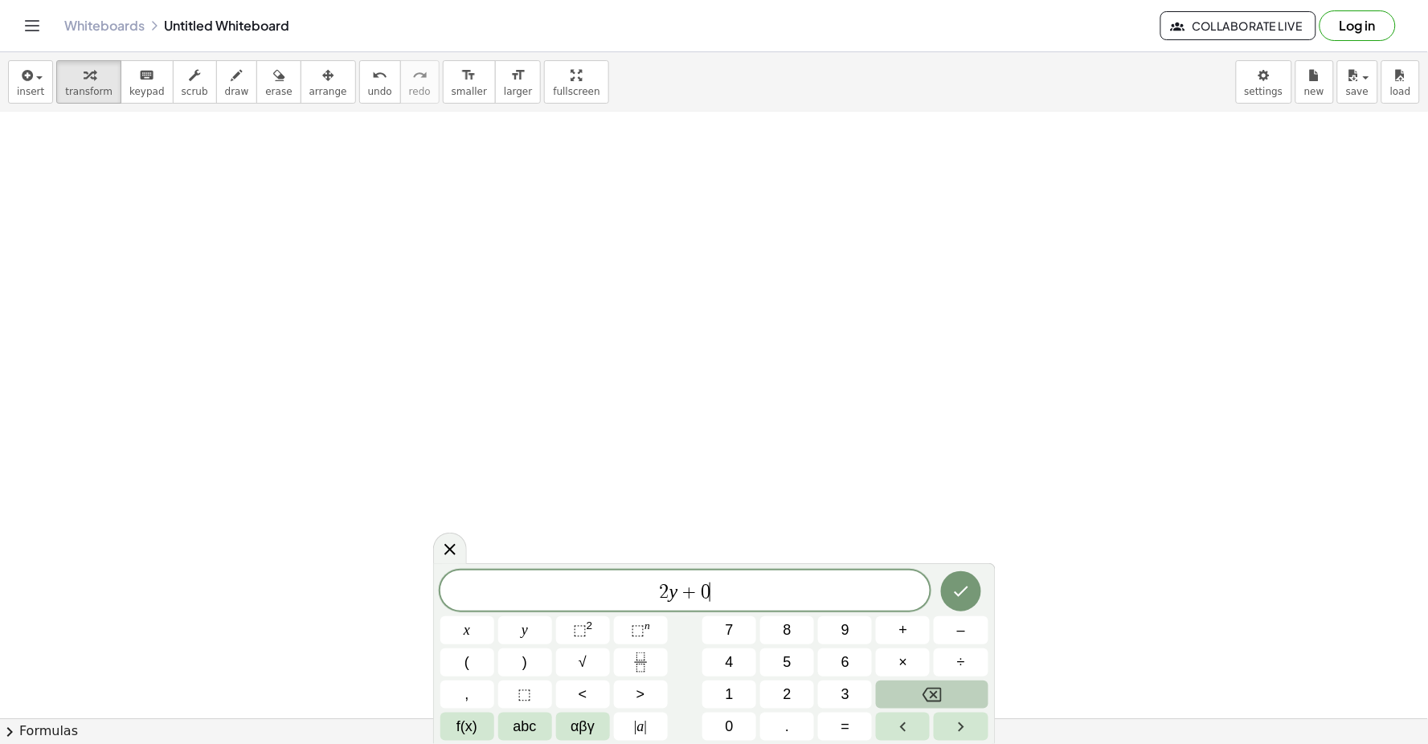
click at [887, 689] on button "Backspace" at bounding box center [932, 695] width 112 height 28
click at [747, 684] on button "1" at bounding box center [729, 695] width 54 height 28
click at [726, 718] on span "0" at bounding box center [730, 727] width 8 height 22
click at [464, 629] on span "x" at bounding box center [467, 630] width 6 height 22
click at [961, 599] on icon "Done" at bounding box center [960, 591] width 19 height 19
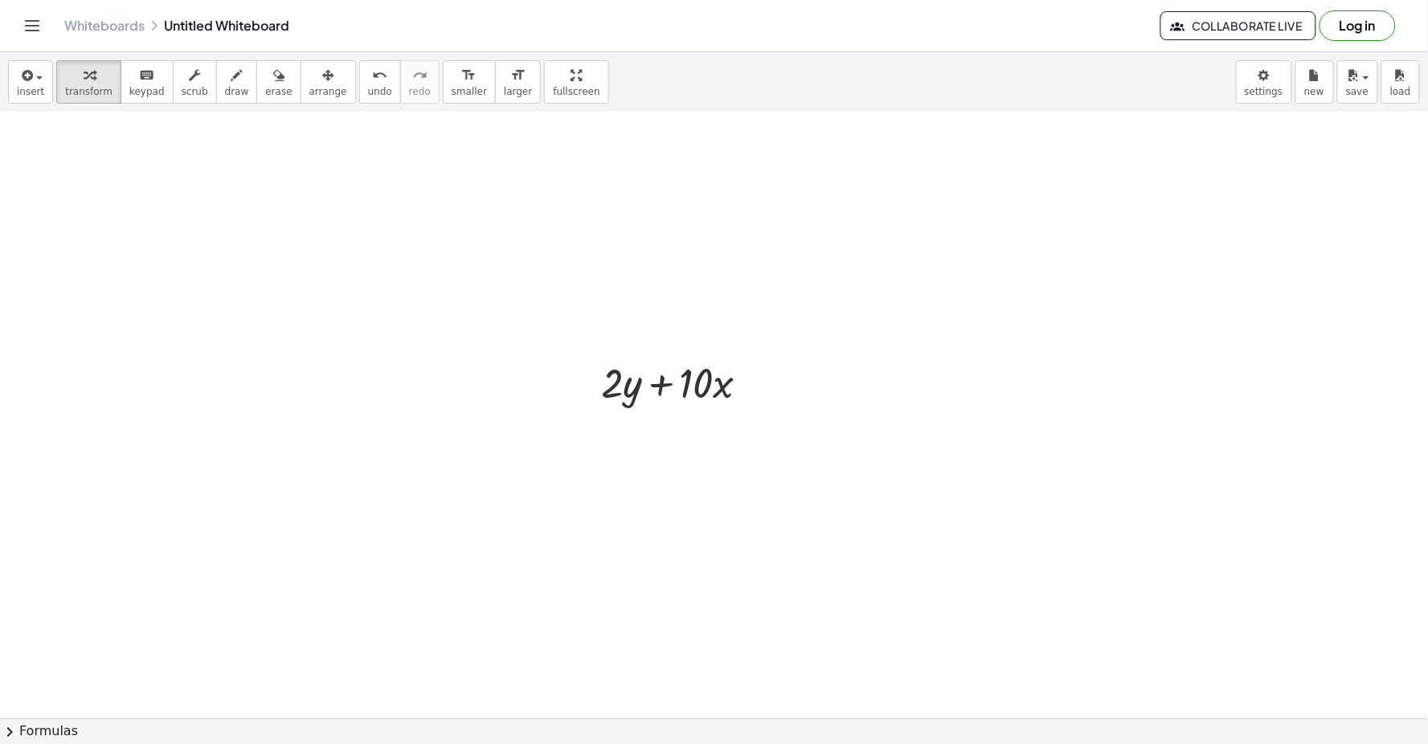
scroll to position [7967, 0]
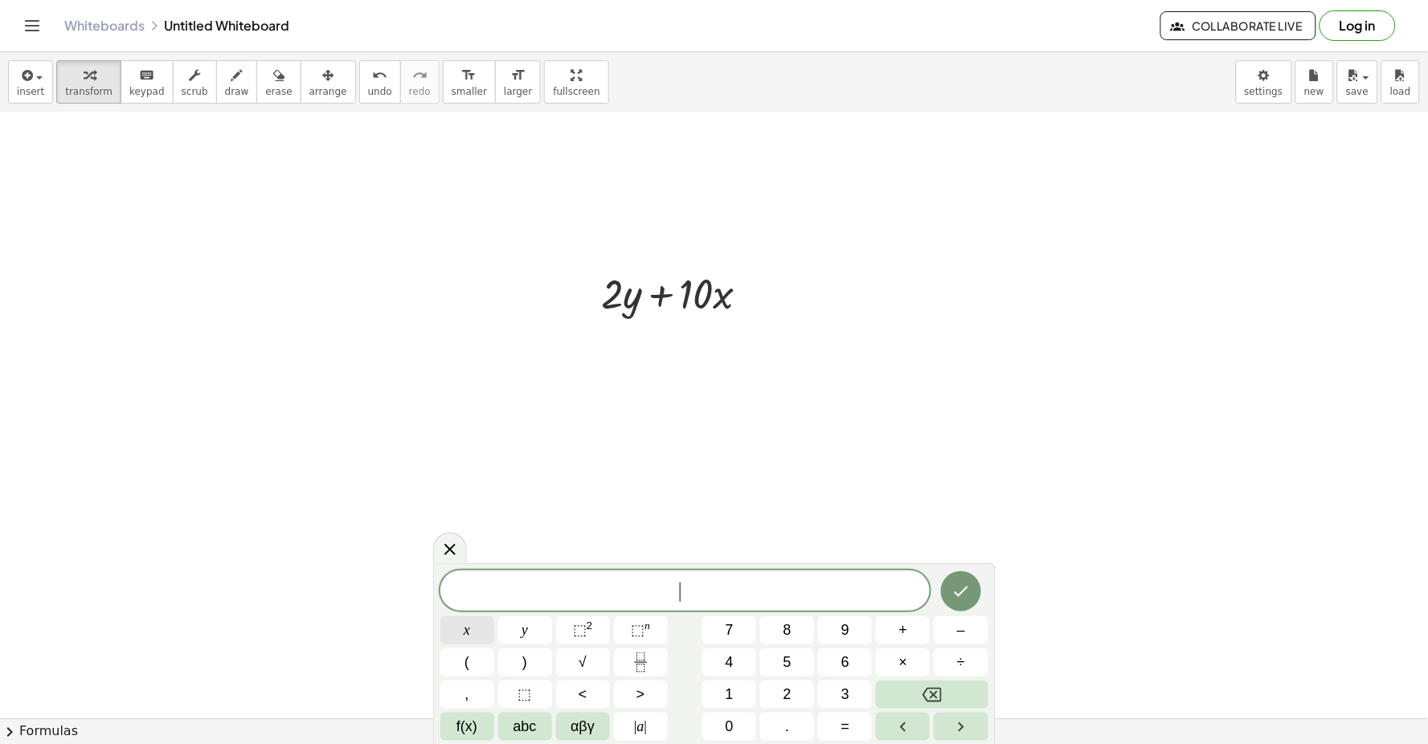
click at [471, 628] on button "x" at bounding box center [467, 630] width 54 height 28
click at [839, 722] on button "=" at bounding box center [845, 727] width 54 height 28
click at [942, 628] on button "–" at bounding box center [961, 630] width 54 height 28
click at [801, 673] on button "5" at bounding box center [787, 662] width 54 height 28
click at [970, 567] on div "x = − 5 x y ⬚ 2 ⬚ n 7 8 9 + – ( ) √ 4 5 6 × ÷ , ⬚ < > 1 2 3 f(x) abc αβγ | a | …" at bounding box center [714, 653] width 562 height 181
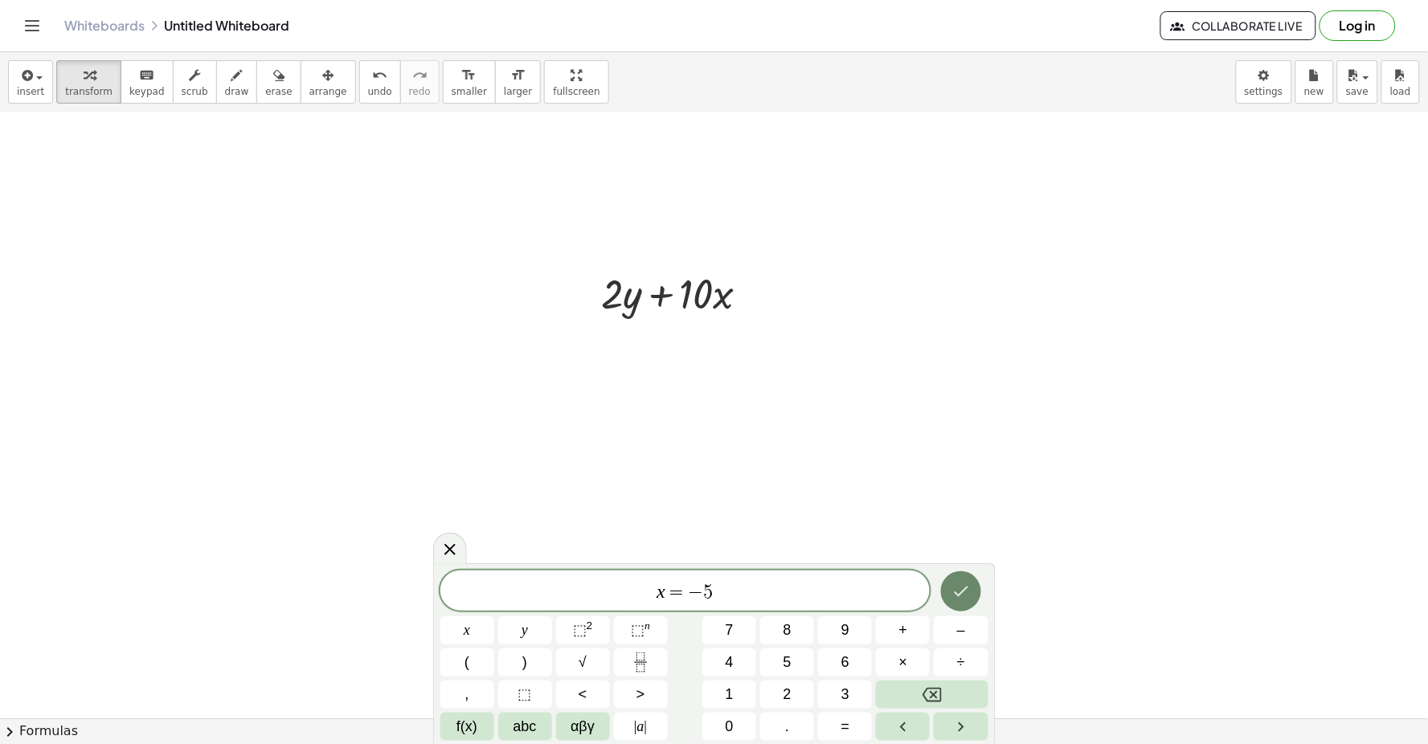
click at [971, 585] on button "Done" at bounding box center [961, 591] width 40 height 40
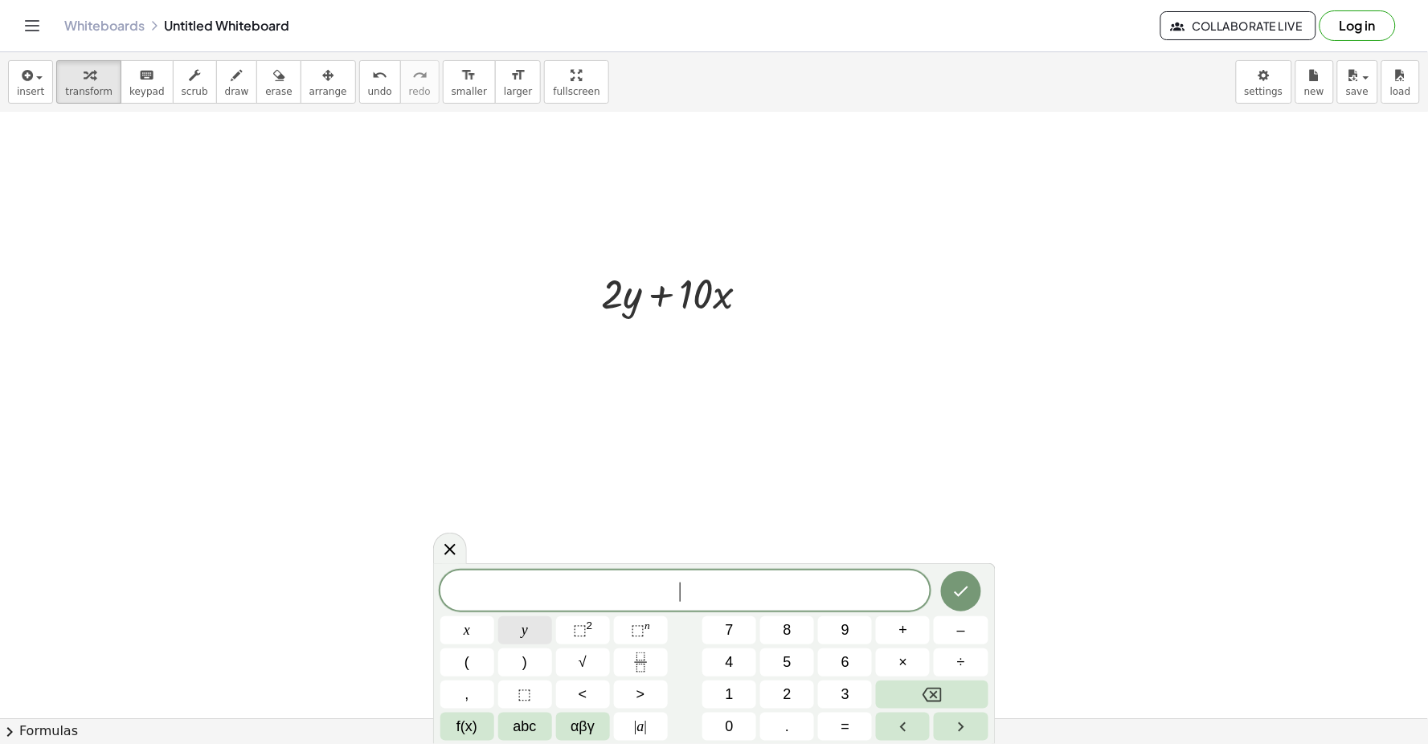
click at [518, 629] on button "y" at bounding box center [525, 630] width 54 height 28
click at [832, 736] on button "=" at bounding box center [845, 727] width 54 height 28
click at [730, 614] on div "y = x y ⬚ 2 ⬚ n 7 8 9 + – ( ) √ 4 5 6 × ÷ , ⬚ < > 1 2 3 f(x) abc αβγ | a | 0 . =" at bounding box center [714, 655] width 548 height 170
click at [730, 628] on span "7" at bounding box center [730, 630] width 8 height 22
click at [963, 595] on icon "Done" at bounding box center [960, 591] width 19 height 19
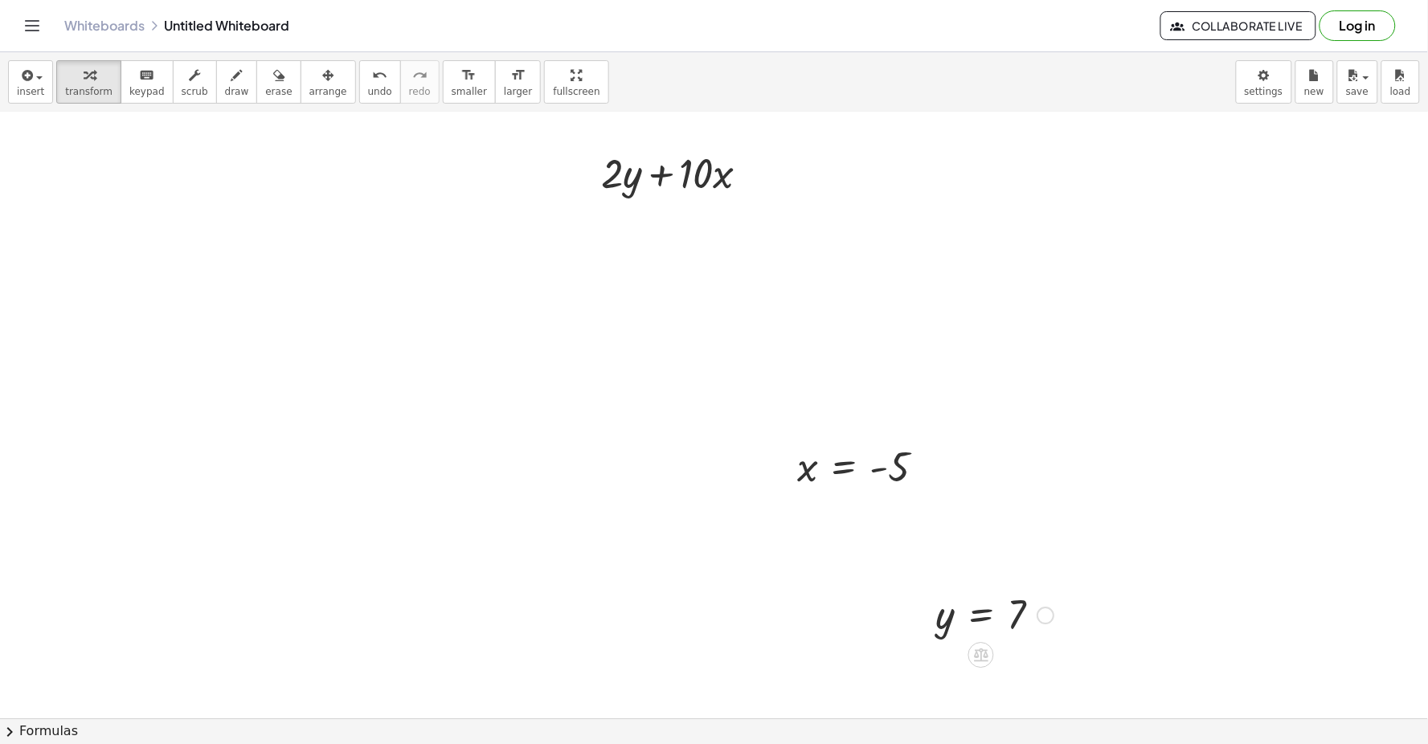
scroll to position [8057, 0]
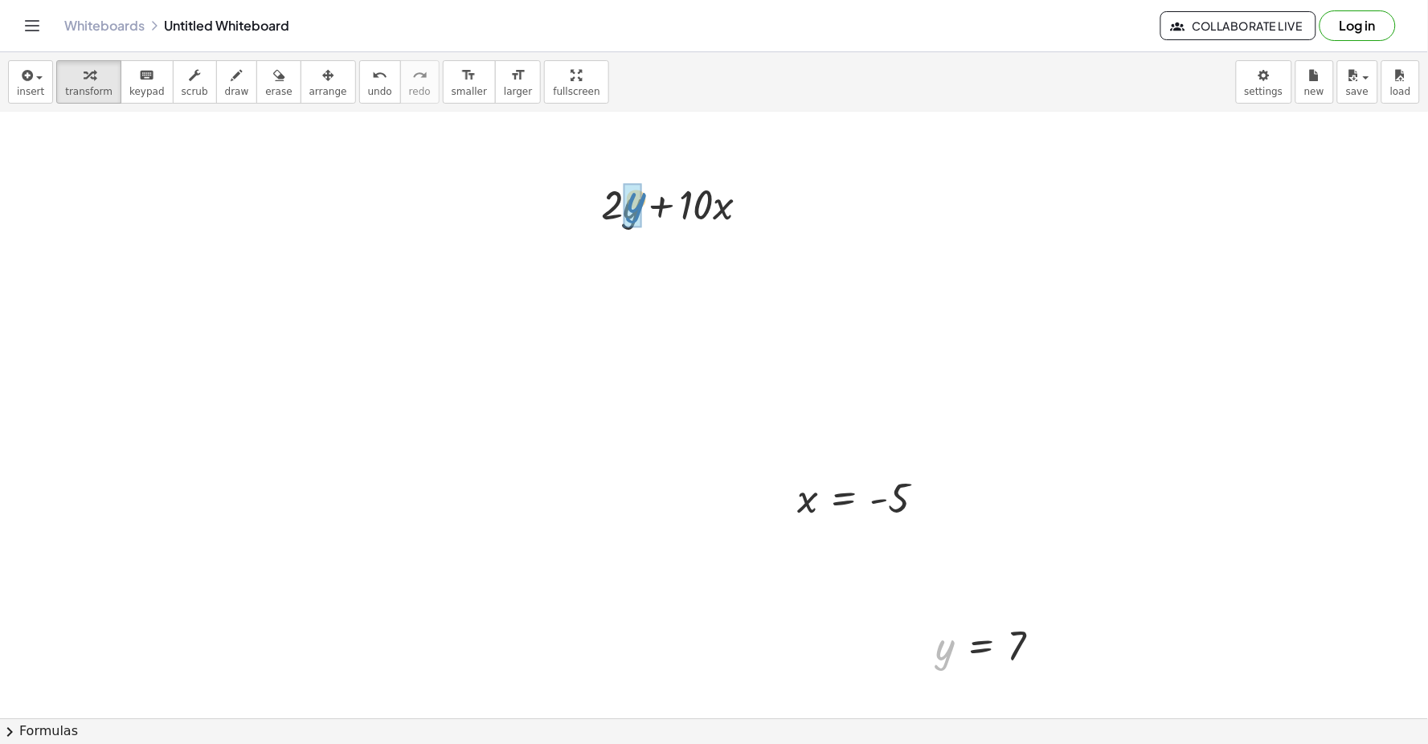
drag, startPoint x: 950, startPoint y: 648, endPoint x: 637, endPoint y: 198, distance: 547.9
drag, startPoint x: 803, startPoint y: 505, endPoint x: 723, endPoint y: 212, distance: 303.3
drag, startPoint x: 809, startPoint y: 505, endPoint x: 973, endPoint y: 285, distance: 273.8
click at [620, 253] on div at bounding box center [681, 258] width 186 height 55
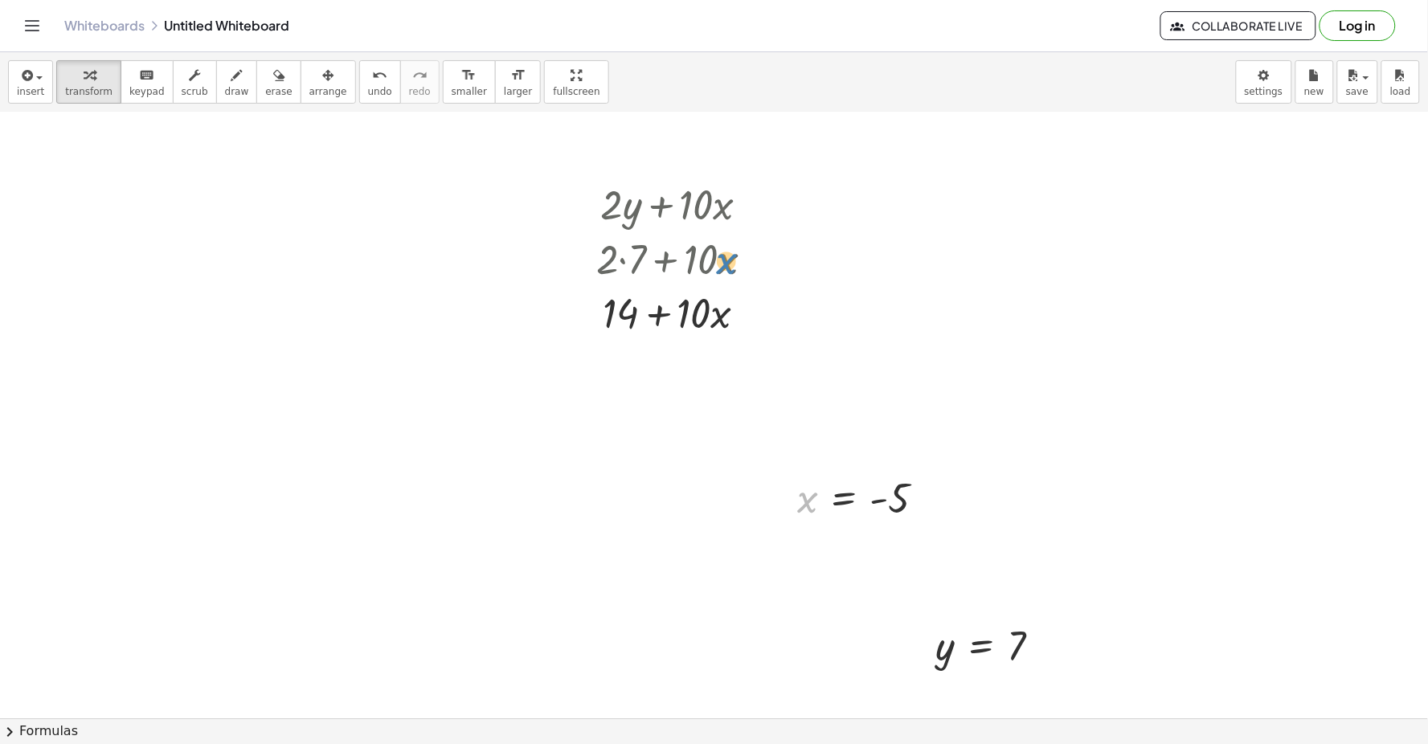
drag, startPoint x: 802, startPoint y: 502, endPoint x: 722, endPoint y: 264, distance: 251.8
drag, startPoint x: 874, startPoint y: 493, endPoint x: 925, endPoint y: 557, distance: 81.8
drag, startPoint x: 808, startPoint y: 509, endPoint x: 726, endPoint y: 221, distance: 298.9
drag, startPoint x: 874, startPoint y: 503, endPoint x: 739, endPoint y: 268, distance: 271.4
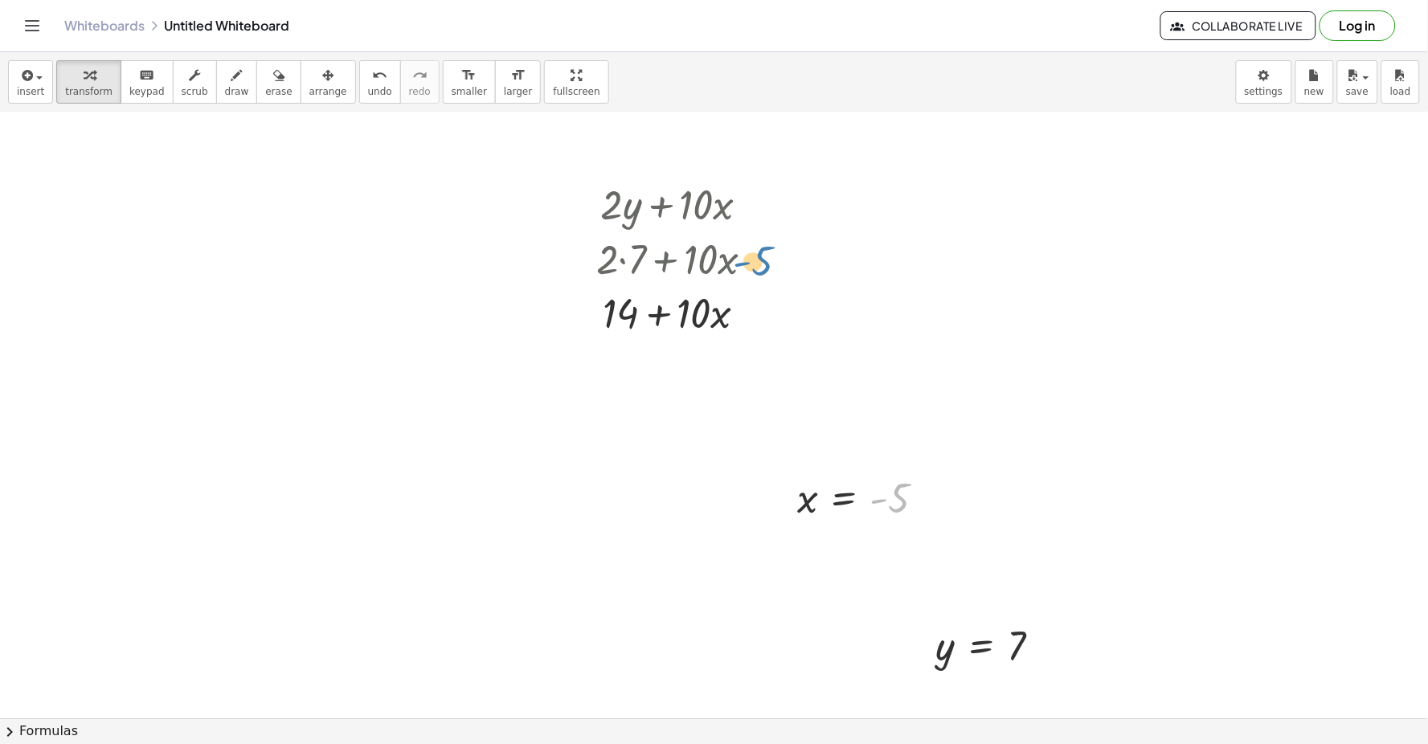
drag, startPoint x: 902, startPoint y: 495, endPoint x: 757, endPoint y: 194, distance: 334.6
click at [757, 191] on div at bounding box center [681, 203] width 186 height 55
drag, startPoint x: 802, startPoint y: 470, endPoint x: 722, endPoint y: 231, distance: 252.6
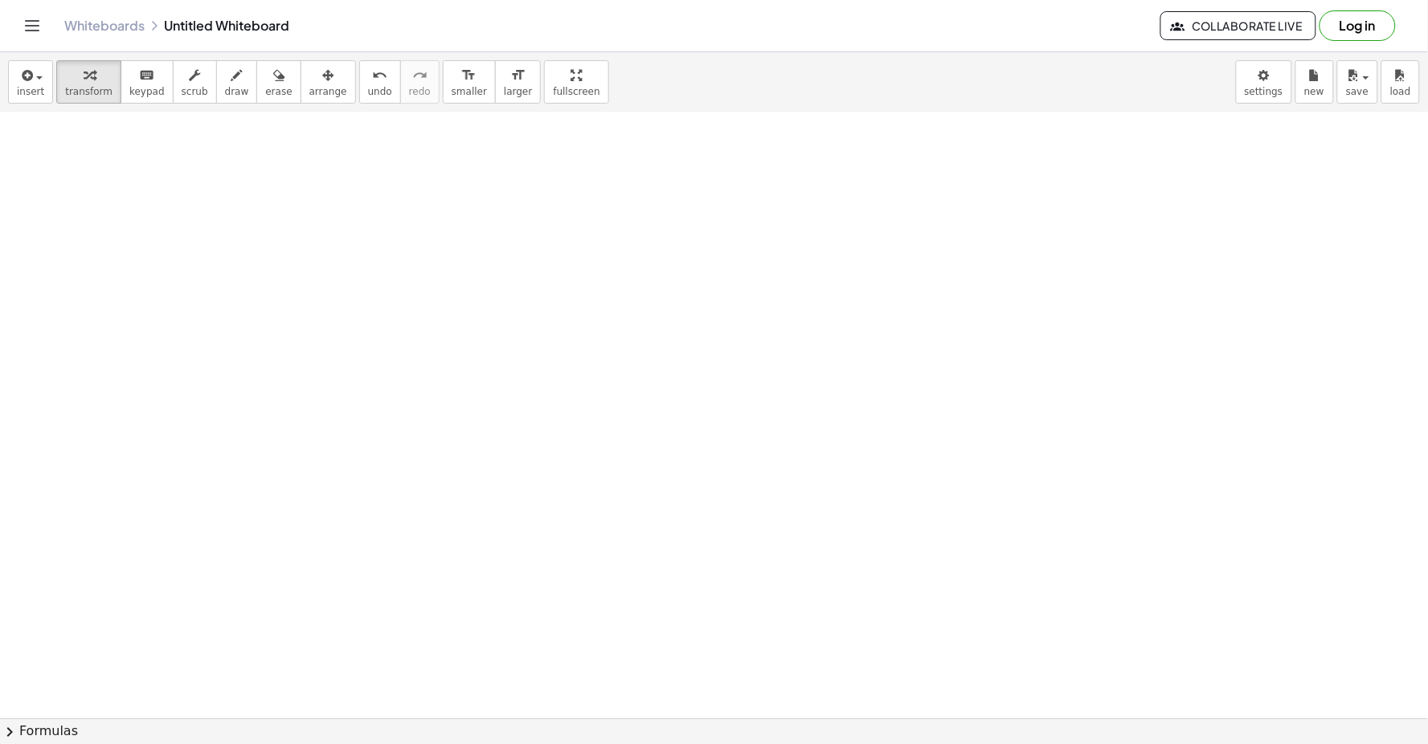
scroll to position [8842, 0]
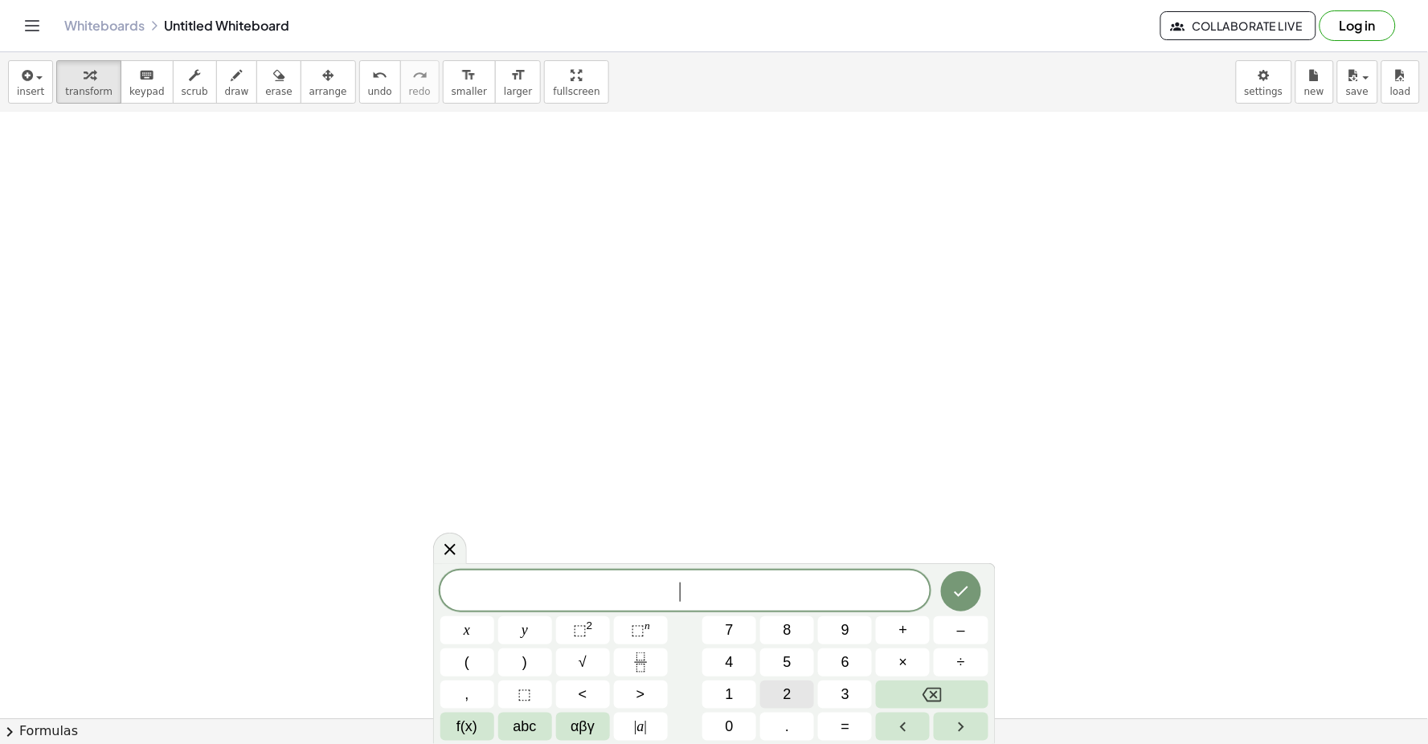
click at [791, 700] on span "2" at bounding box center [787, 695] width 8 height 22
click at [476, 630] on button "x" at bounding box center [467, 630] width 54 height 28
click at [904, 625] on span "+" at bounding box center [903, 630] width 9 height 22
click at [541, 609] on div "2 x + ​ x y ⬚ 2 ⬚ n 7 8 9 + – ( ) √ 4 5 6 × ÷ , ⬚ < > 1 2 3 f(x) abc αβγ | a | …" at bounding box center [714, 655] width 548 height 170
click at [841, 718] on span "=" at bounding box center [845, 727] width 9 height 22
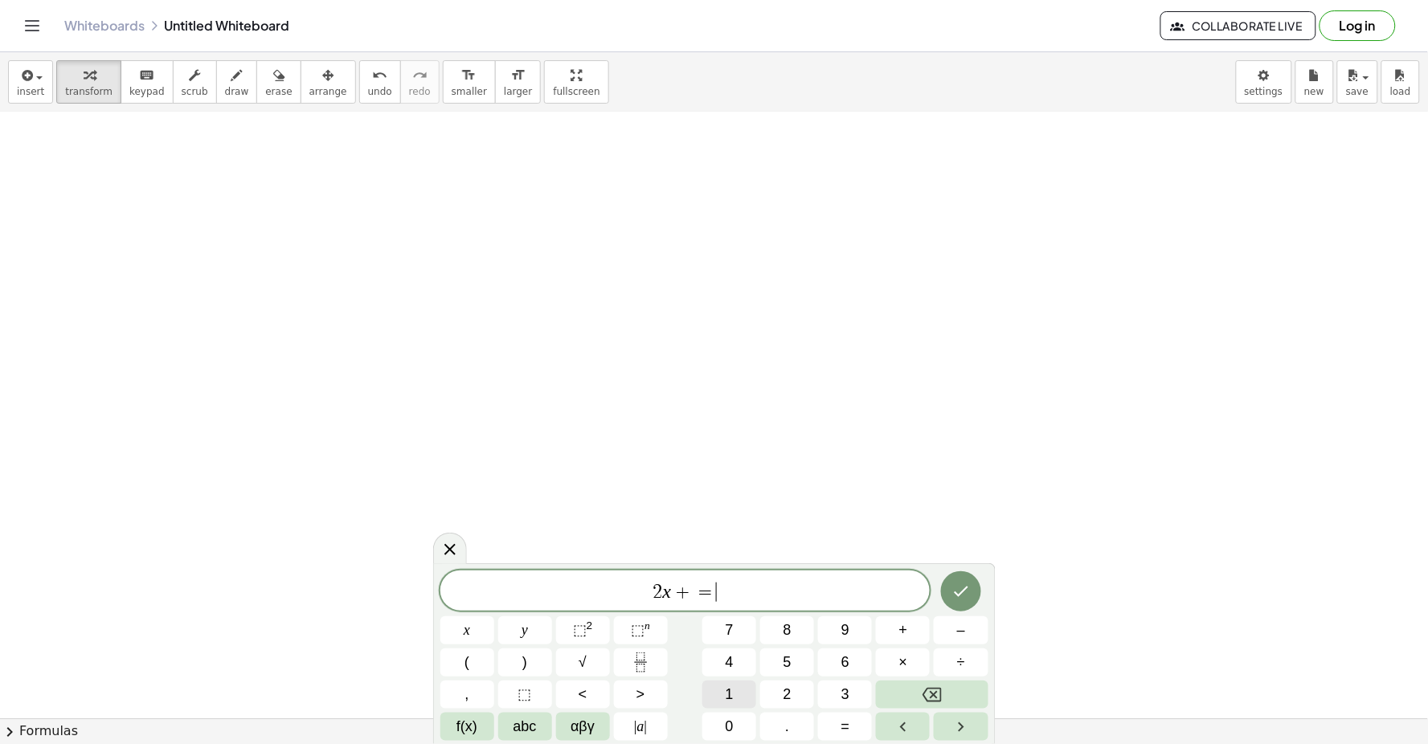
click at [735, 693] on button "1" at bounding box center [729, 695] width 54 height 28
click at [730, 646] on div "2 x + = 1 x y ⬚ 2 ⬚ n 7 8 9 + – ( ) √ 4 5 6 × ÷ , ⬚ < > 1 2 3 f(x) abc αβγ | a …" at bounding box center [714, 655] width 548 height 170
click at [732, 659] on span "4" at bounding box center [730, 663] width 8 height 22
click at [688, 590] on span "=" at bounding box center [696, 592] width 23 height 19
click at [537, 632] on button "y" at bounding box center [525, 630] width 54 height 28
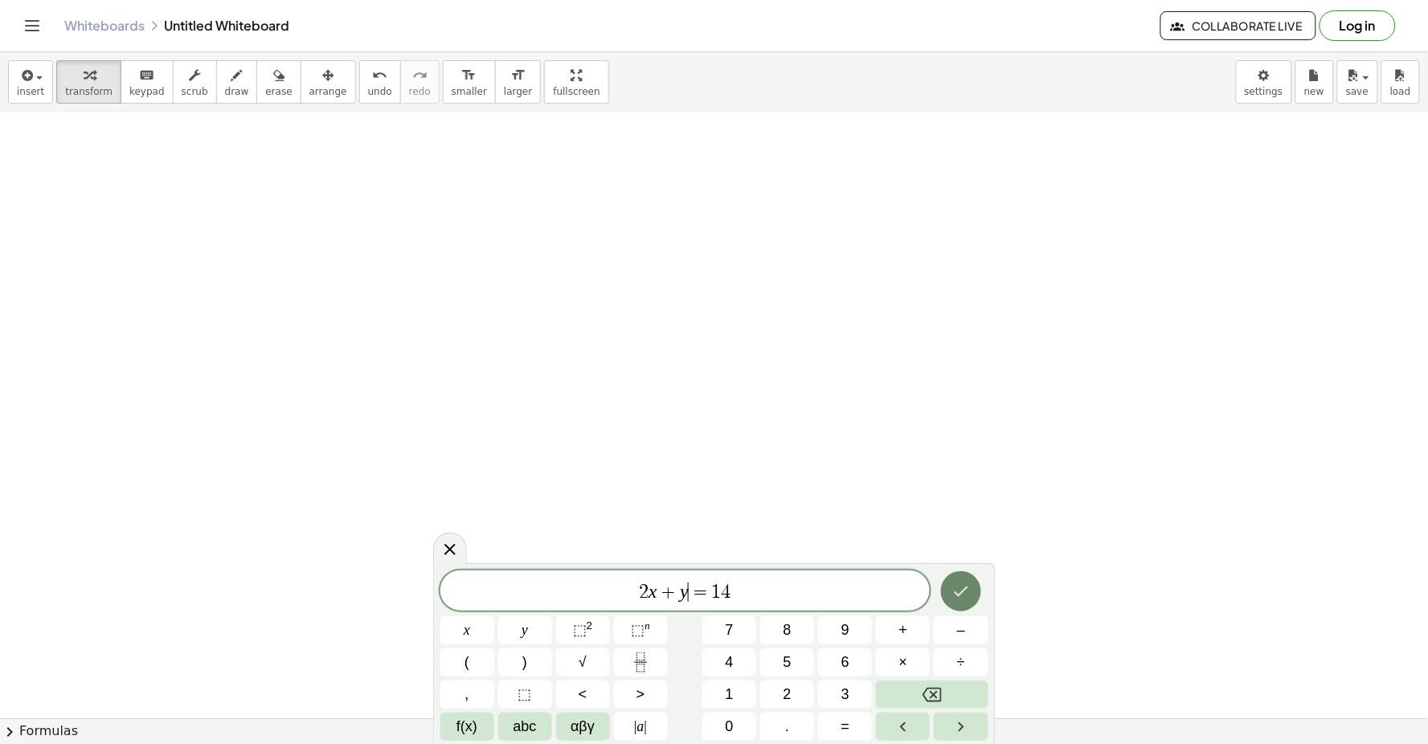
click at [947, 587] on button "Done" at bounding box center [961, 591] width 40 height 40
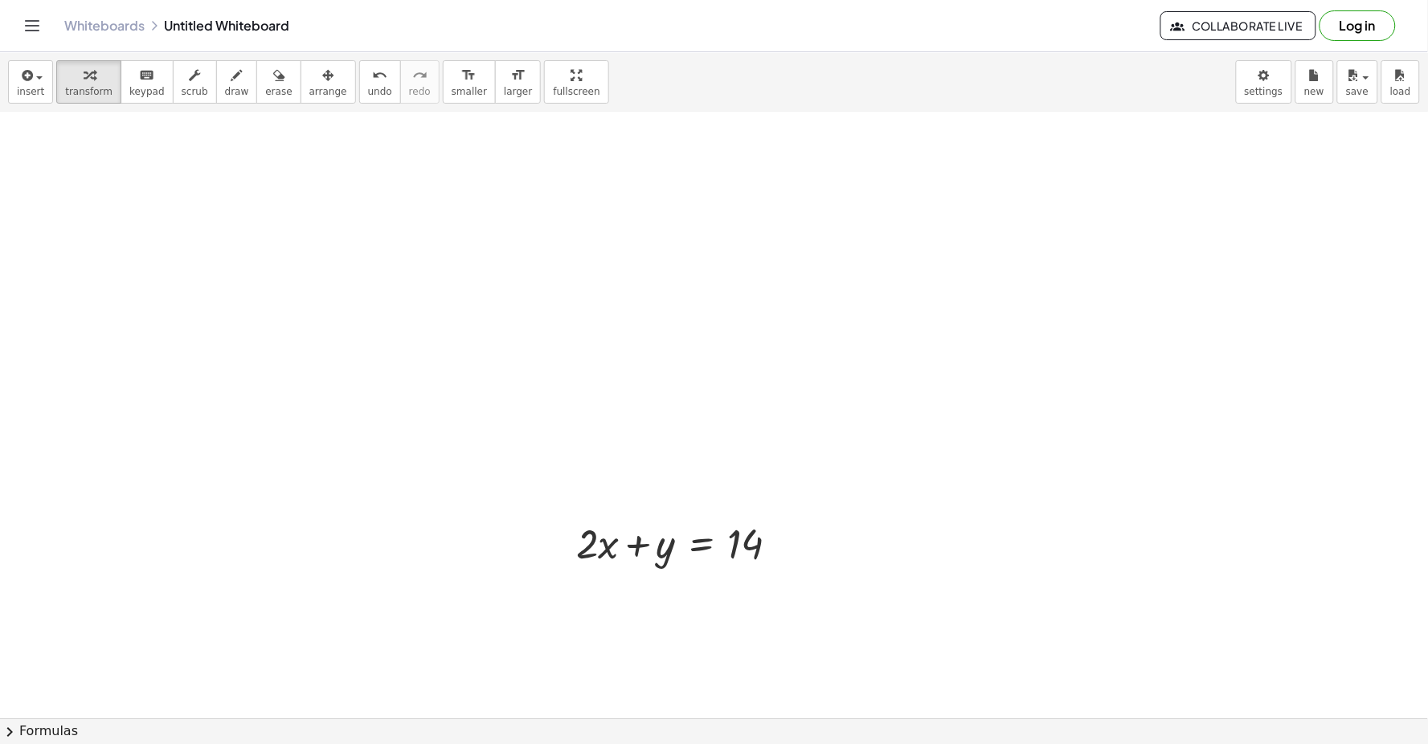
drag, startPoint x: 685, startPoint y: 574, endPoint x: 701, endPoint y: 619, distance: 48.5
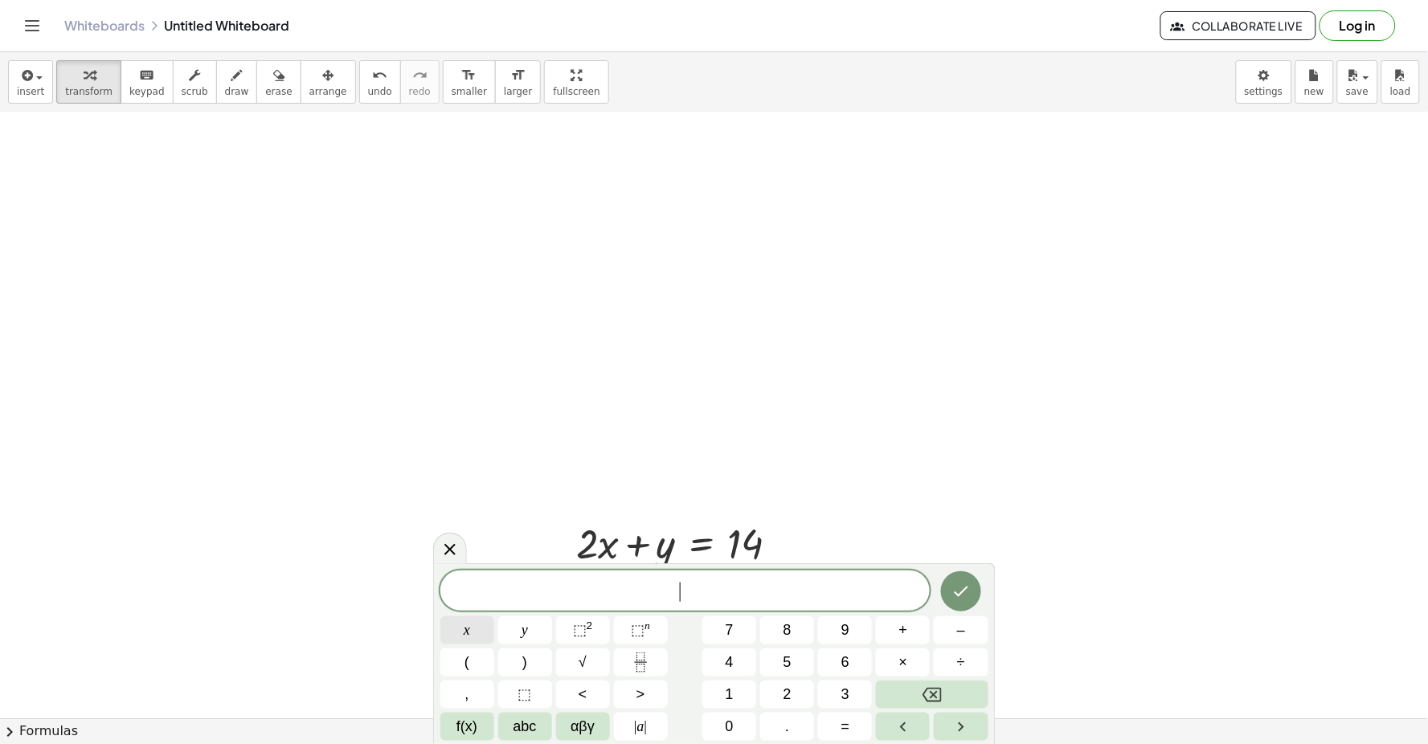
click at [468, 628] on span "x" at bounding box center [467, 630] width 6 height 22
click at [963, 631] on span "–" at bounding box center [961, 630] width 8 height 22
click at [526, 637] on span "y" at bounding box center [524, 630] width 6 height 22
click at [832, 732] on button "=" at bounding box center [845, 727] width 54 height 28
click at [726, 662] on span "4" at bounding box center [730, 663] width 8 height 22
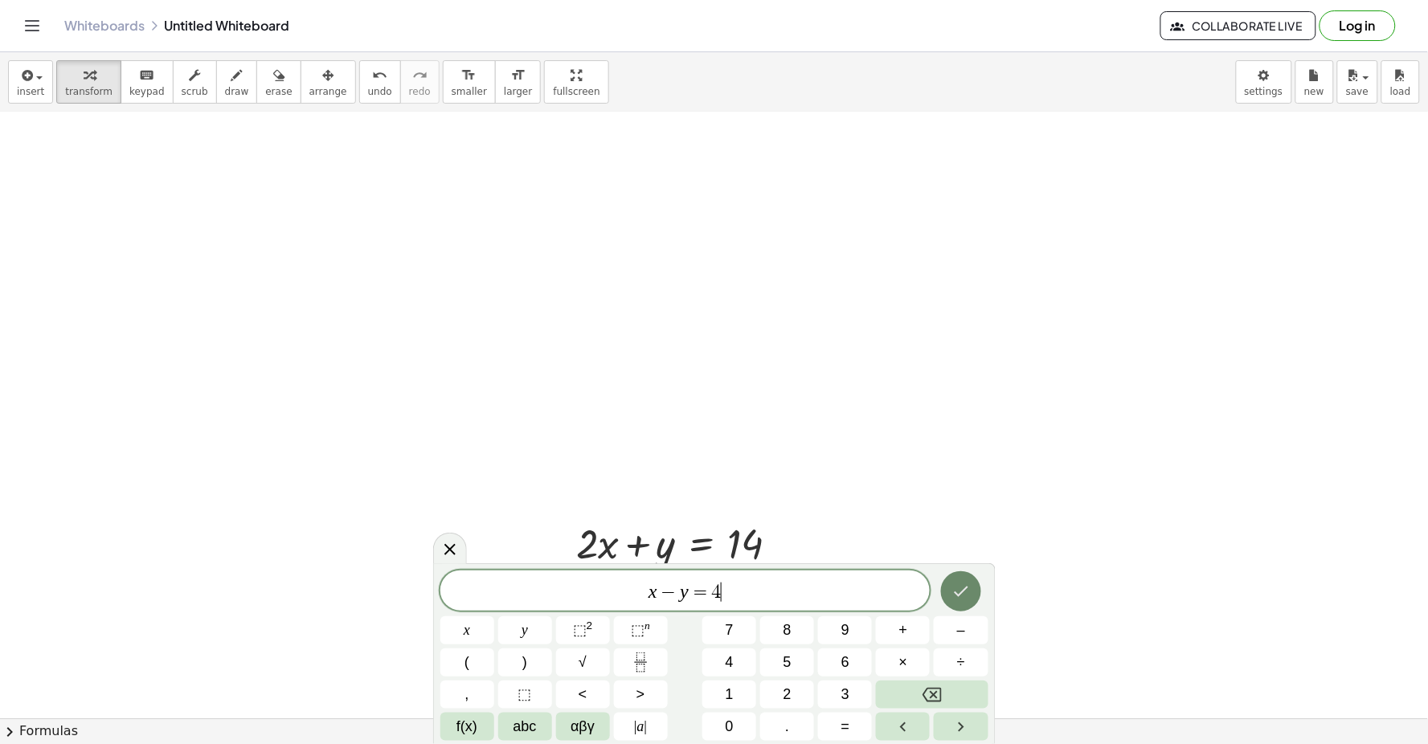
click at [965, 595] on icon "Done" at bounding box center [960, 591] width 19 height 19
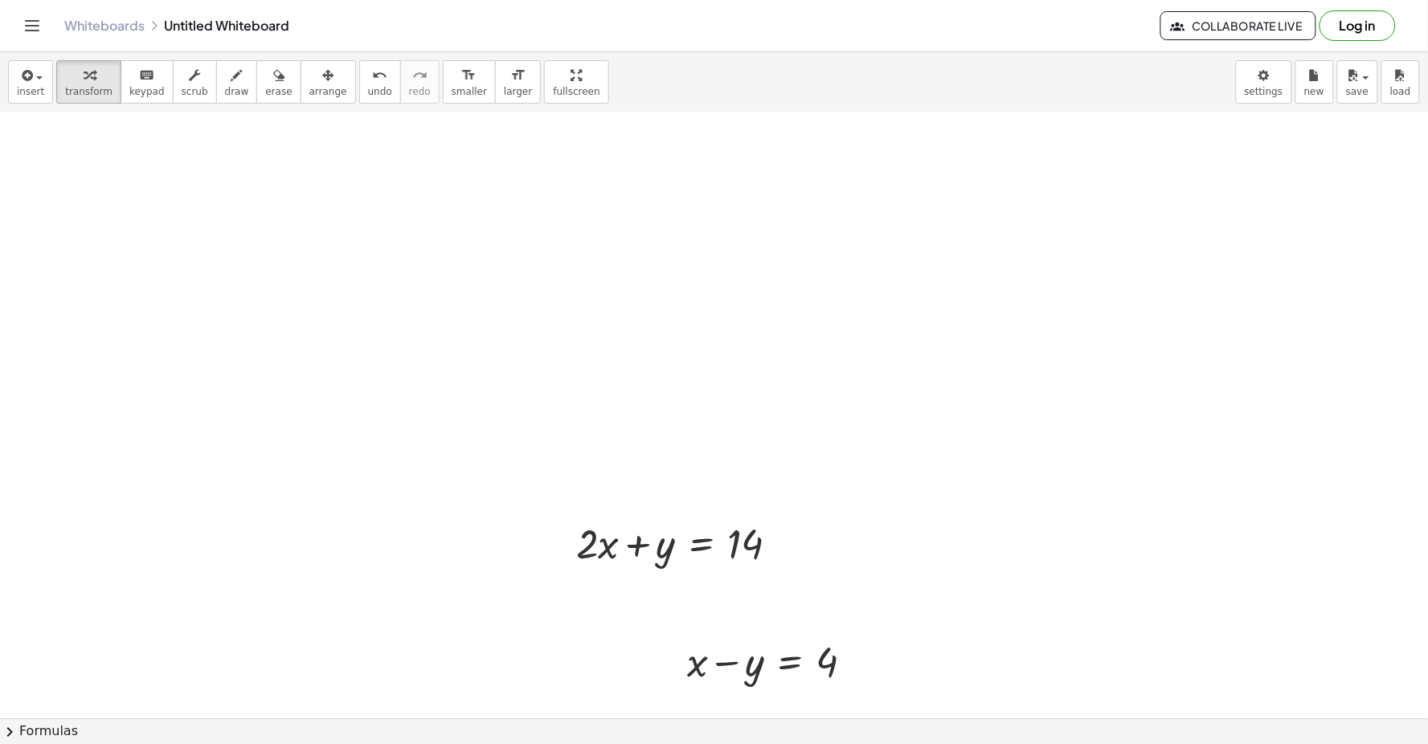
click at [1096, 382] on div "insert select one: Math Expression Function Text Youtube Video Graphing Geometr…" at bounding box center [714, 398] width 1428 height 692
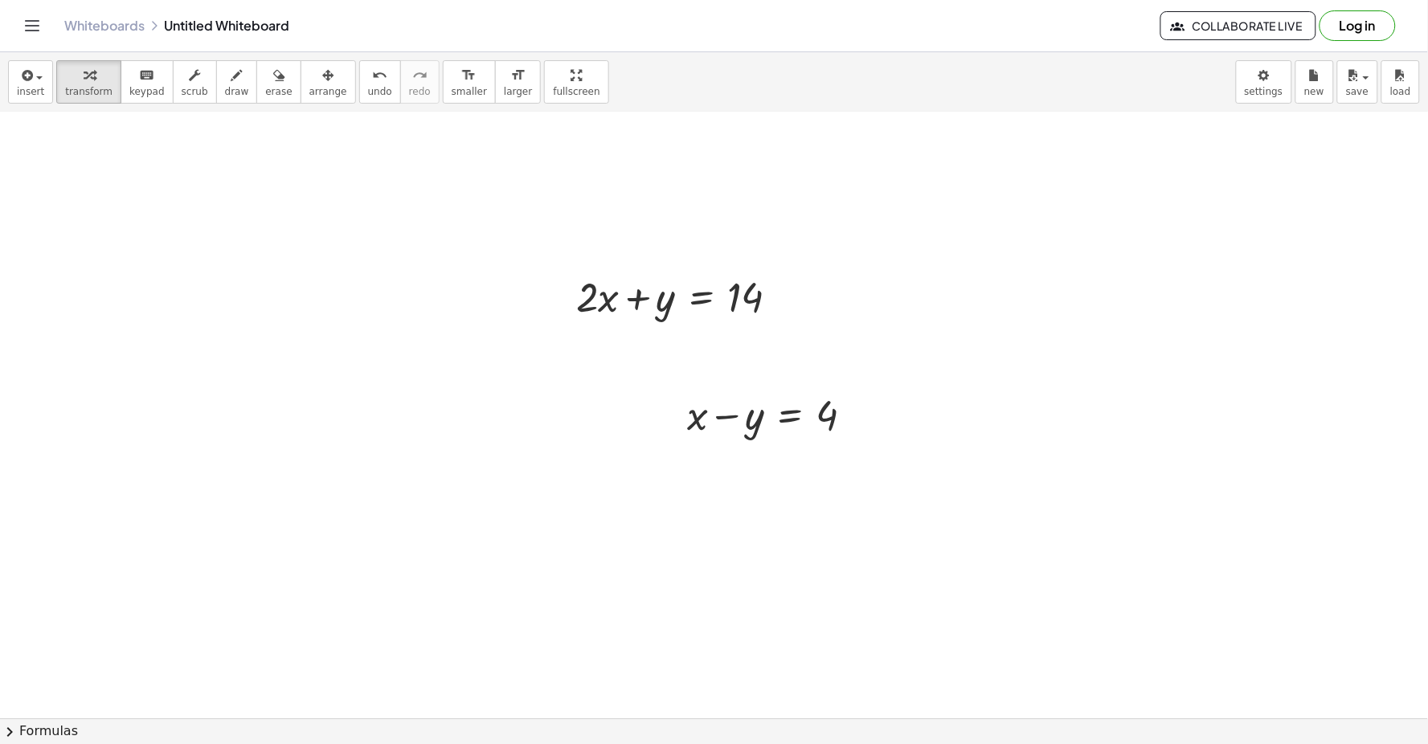
scroll to position [9091, 0]
click at [322, 67] on icon "button" at bounding box center [327, 75] width 11 height 19
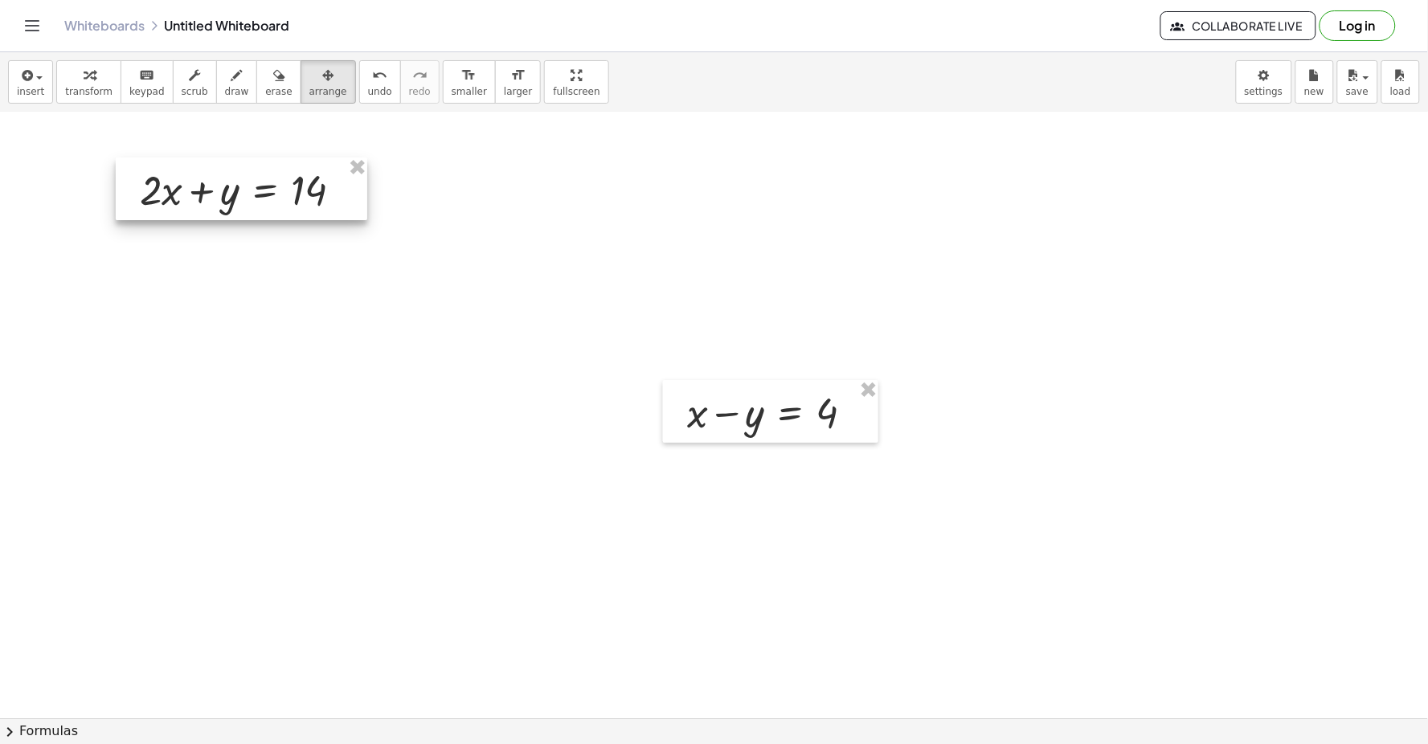
drag, startPoint x: 629, startPoint y: 301, endPoint x: 191, endPoint y: 198, distance: 450.0
click at [191, 198] on div at bounding box center [241, 188] width 251 height 63
drag, startPoint x: 709, startPoint y: 452, endPoint x: 723, endPoint y: 426, distance: 29.5
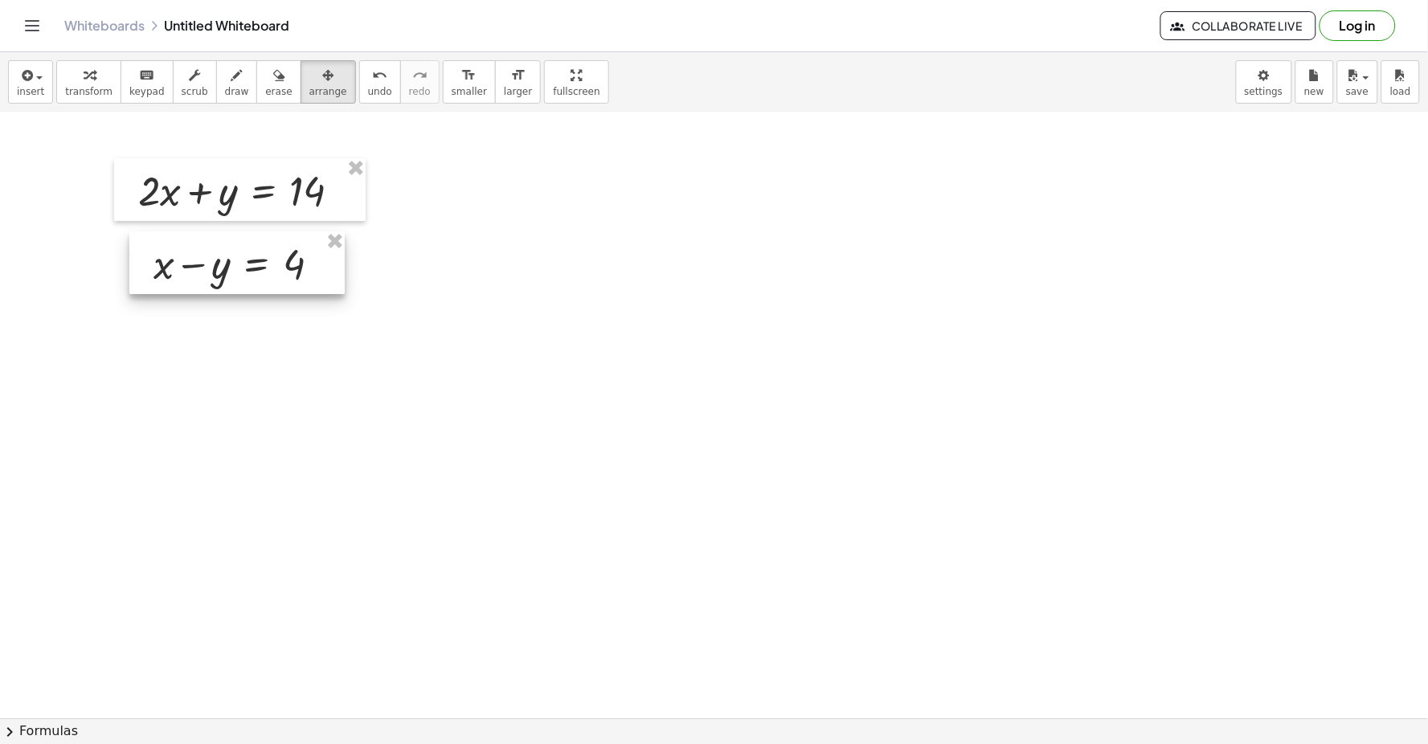
drag, startPoint x: 723, startPoint y: 424, endPoint x: 189, endPoint y: 276, distance: 554.6
click at [189, 276] on div at bounding box center [236, 262] width 215 height 63
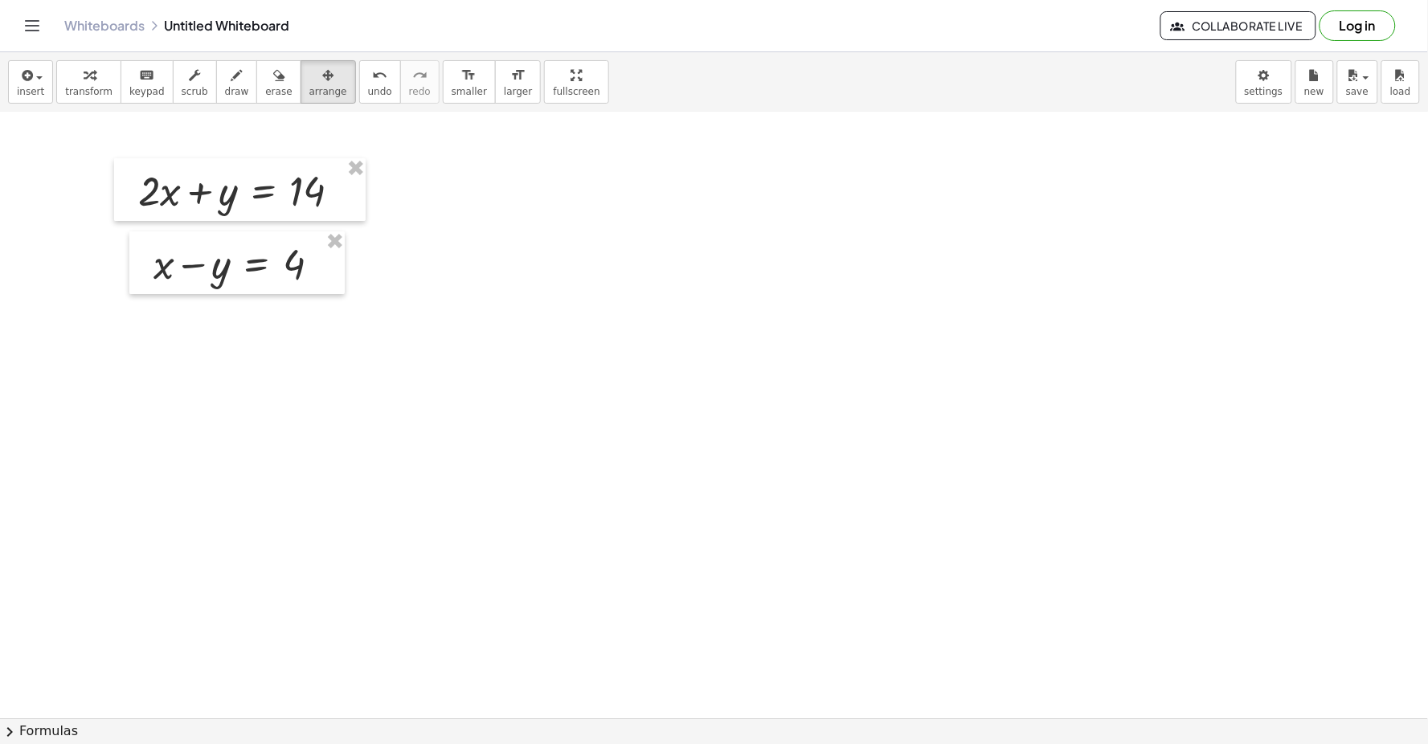
drag, startPoint x: 574, startPoint y: 337, endPoint x: 585, endPoint y: 356, distance: 21.6
drag, startPoint x: 585, startPoint y: 399, endPoint x: 595, endPoint y: 405, distance: 11.6
drag, startPoint x: 648, startPoint y: 598, endPoint x: 652, endPoint y: 608, distance: 11.5
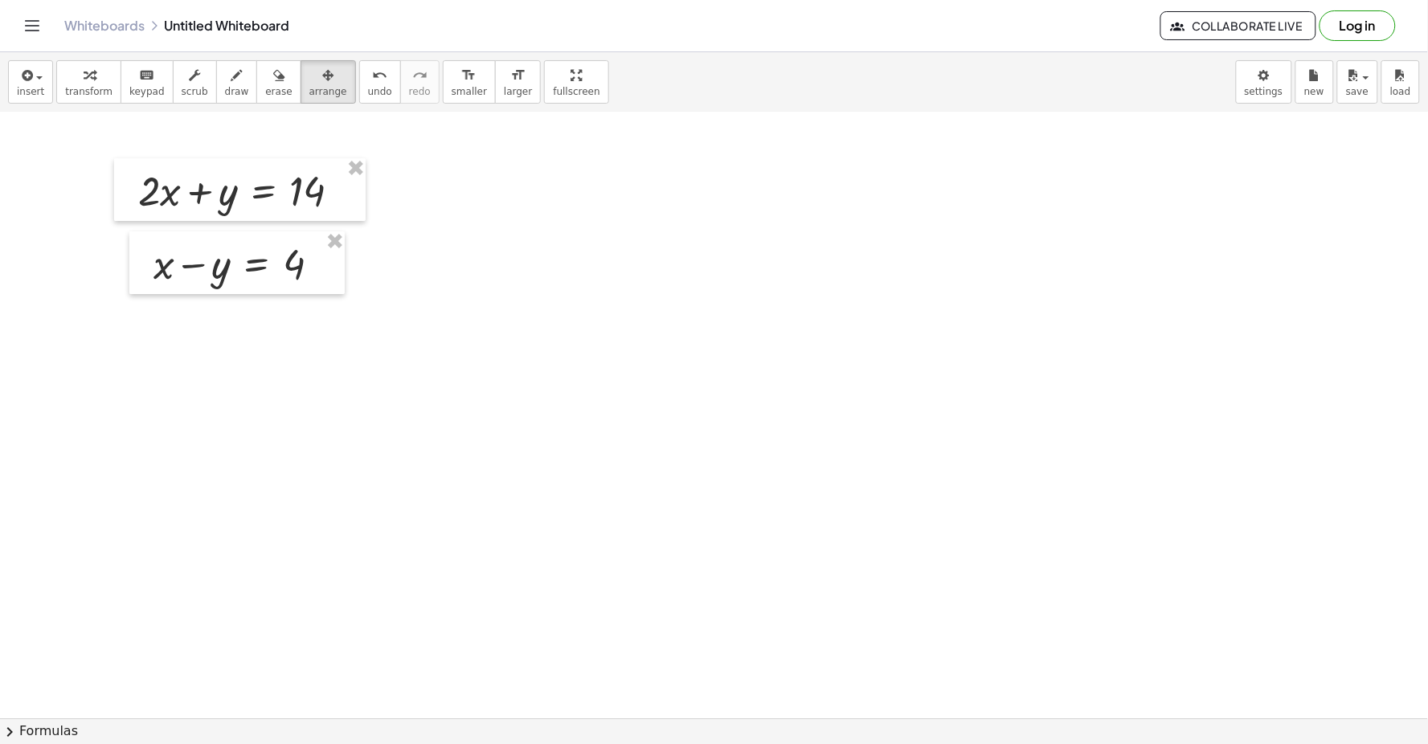
click at [309, 86] on span "arrange" at bounding box center [328, 91] width 38 height 11
drag, startPoint x: 486, startPoint y: 419, endPoint x: 515, endPoint y: 498, distance: 84.6
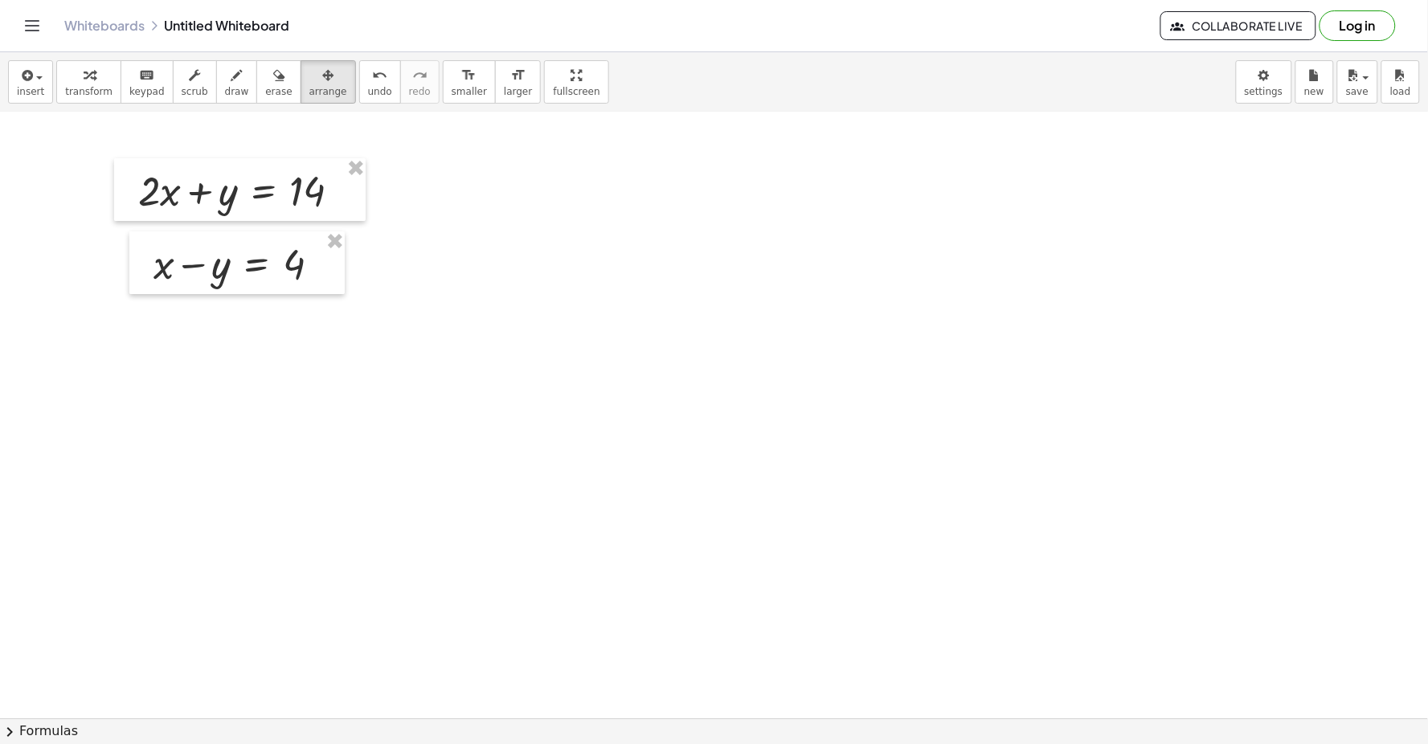
drag, startPoint x: 701, startPoint y: 587, endPoint x: 469, endPoint y: 182, distance: 466.4
drag, startPoint x: 632, startPoint y: 398, endPoint x: 632, endPoint y: 418, distance: 20.1
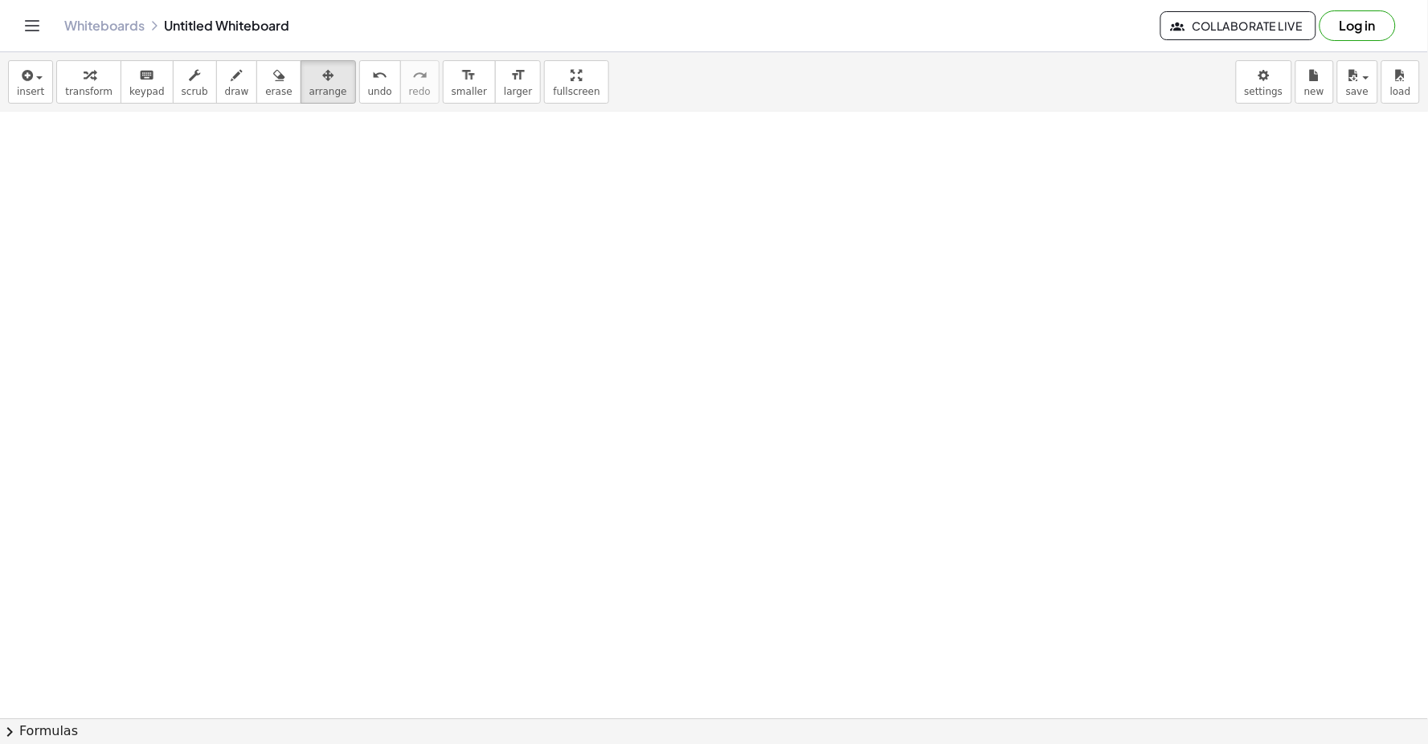
drag, startPoint x: 644, startPoint y: 504, endPoint x: 611, endPoint y: 652, distance: 151.5
click at [104, 88] on button "transform" at bounding box center [88, 81] width 65 height 43
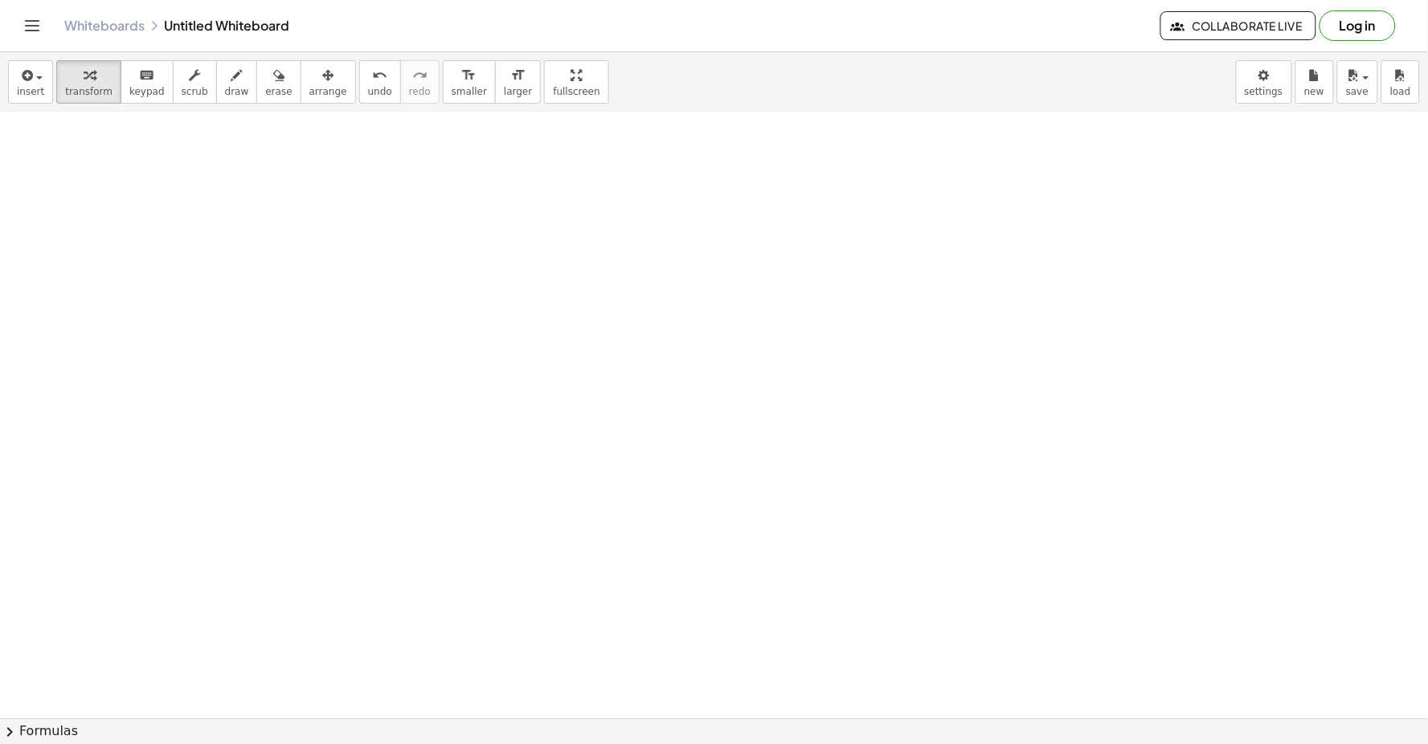
drag, startPoint x: 485, startPoint y: 726, endPoint x: 520, endPoint y: 740, distance: 38.2
click at [503, 743] on html "Graspable Math Activities Get Started Activity Bank Assigned Work Classes White…" at bounding box center [714, 372] width 1428 height 744
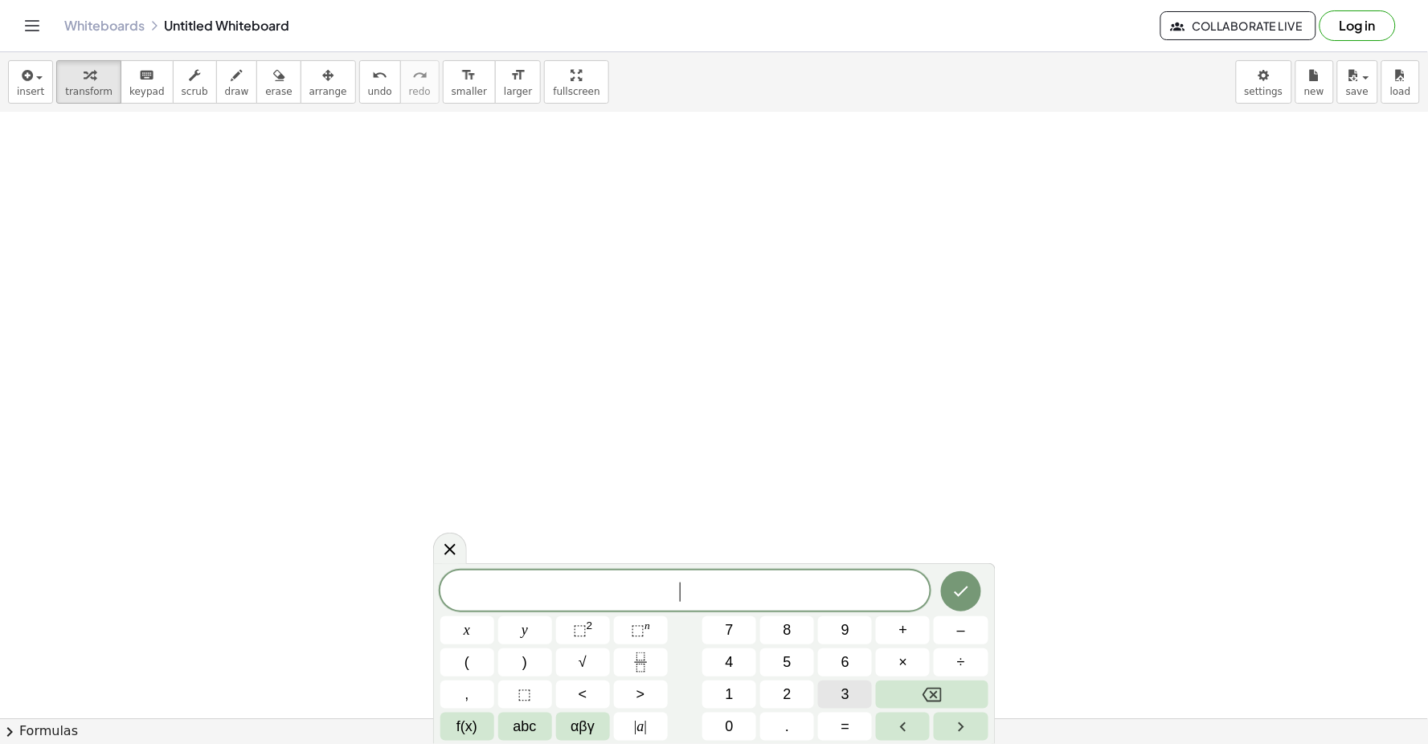
click at [855, 689] on button "3" at bounding box center [845, 695] width 54 height 28
click at [893, 652] on button "×" at bounding box center [903, 662] width 54 height 28
click at [963, 693] on button "Backspace" at bounding box center [932, 695] width 112 height 28
click at [480, 619] on button "x" at bounding box center [467, 630] width 54 height 28
click at [900, 628] on span "+" at bounding box center [903, 630] width 9 height 22
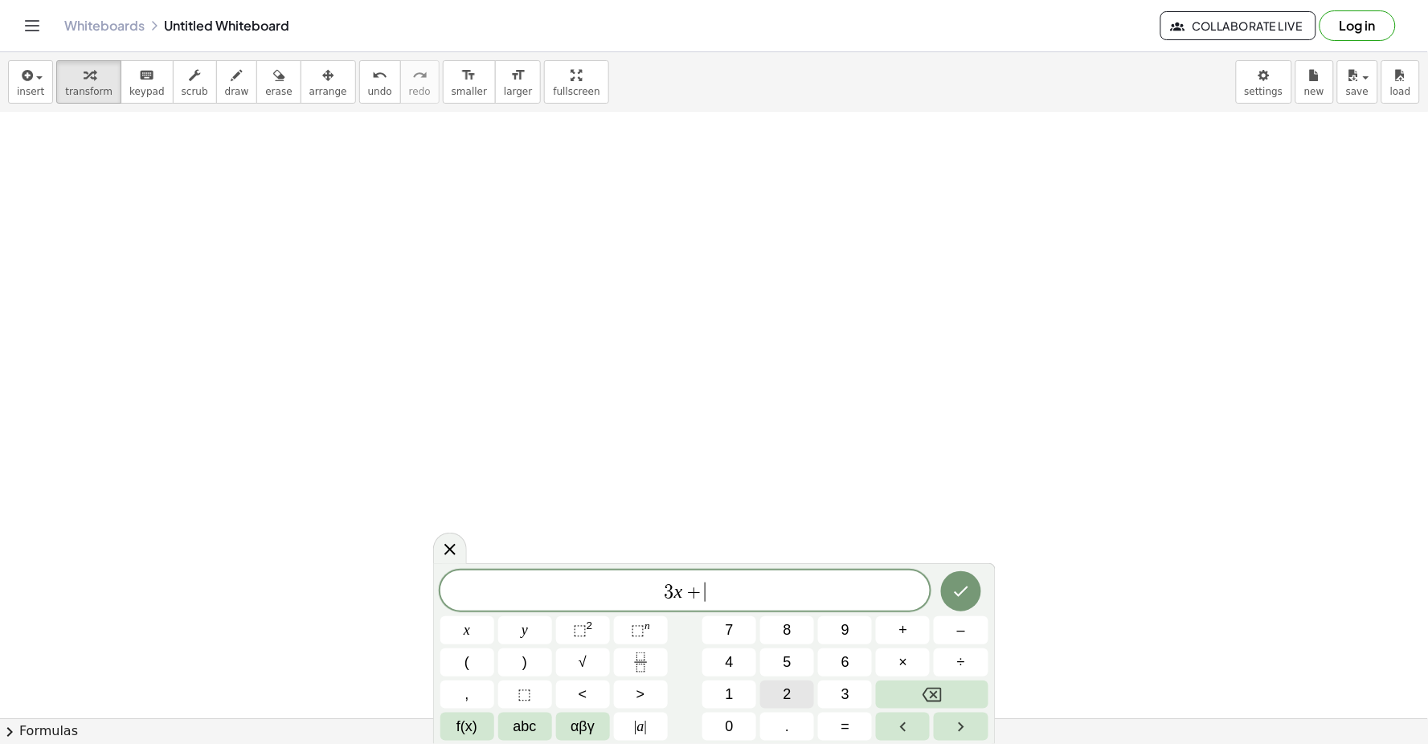
click at [783, 696] on span "2" at bounding box center [787, 695] width 8 height 22
click at [526, 622] on span "y" at bounding box center [524, 630] width 6 height 22
click at [862, 734] on button "=" at bounding box center [845, 727] width 54 height 28
click at [791, 689] on button "2" at bounding box center [787, 695] width 54 height 28
click at [965, 583] on icon "Done" at bounding box center [960, 591] width 19 height 19
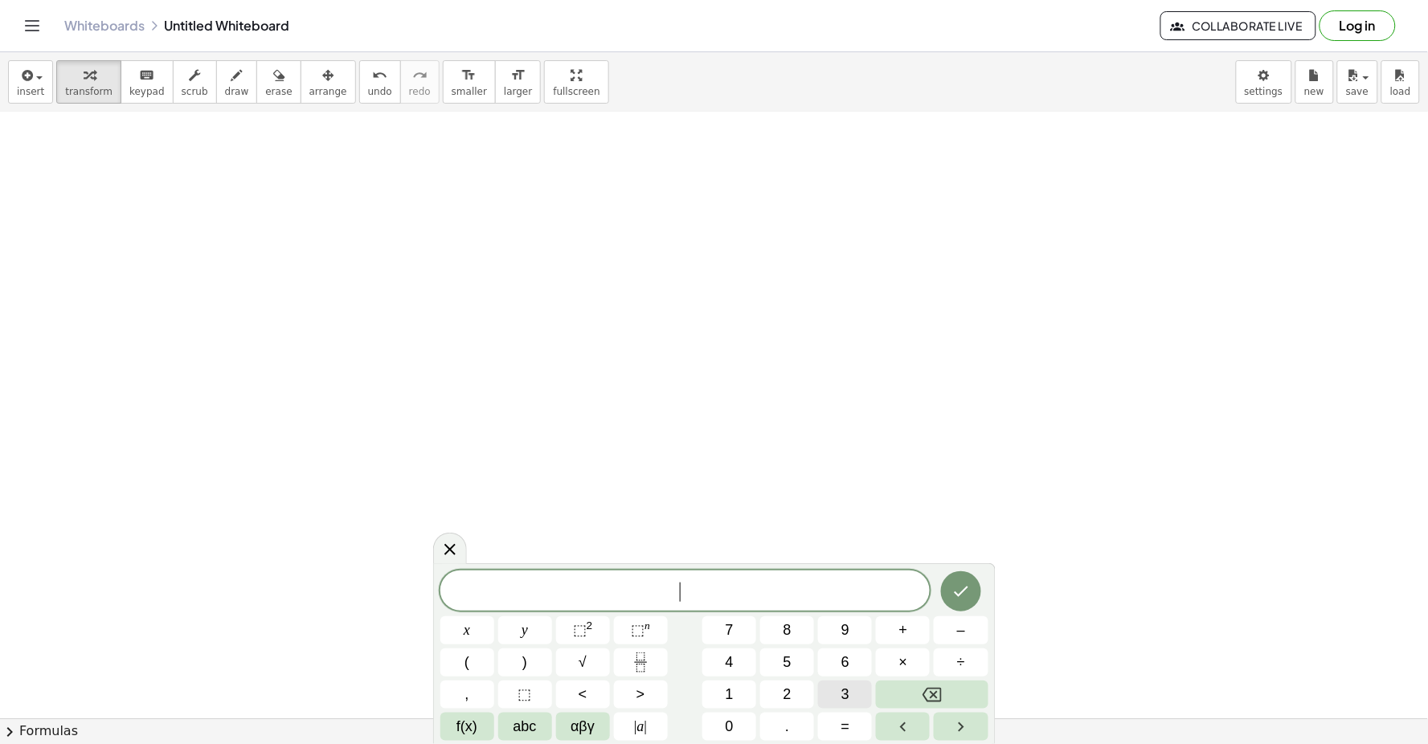
click at [841, 694] on span "3" at bounding box center [845, 695] width 8 height 22
click at [476, 623] on button "x" at bounding box center [467, 630] width 54 height 28
click at [889, 627] on button "+" at bounding box center [903, 630] width 54 height 28
click at [788, 661] on span "5" at bounding box center [787, 663] width 8 height 22
click at [519, 628] on button "y" at bounding box center [525, 630] width 54 height 28
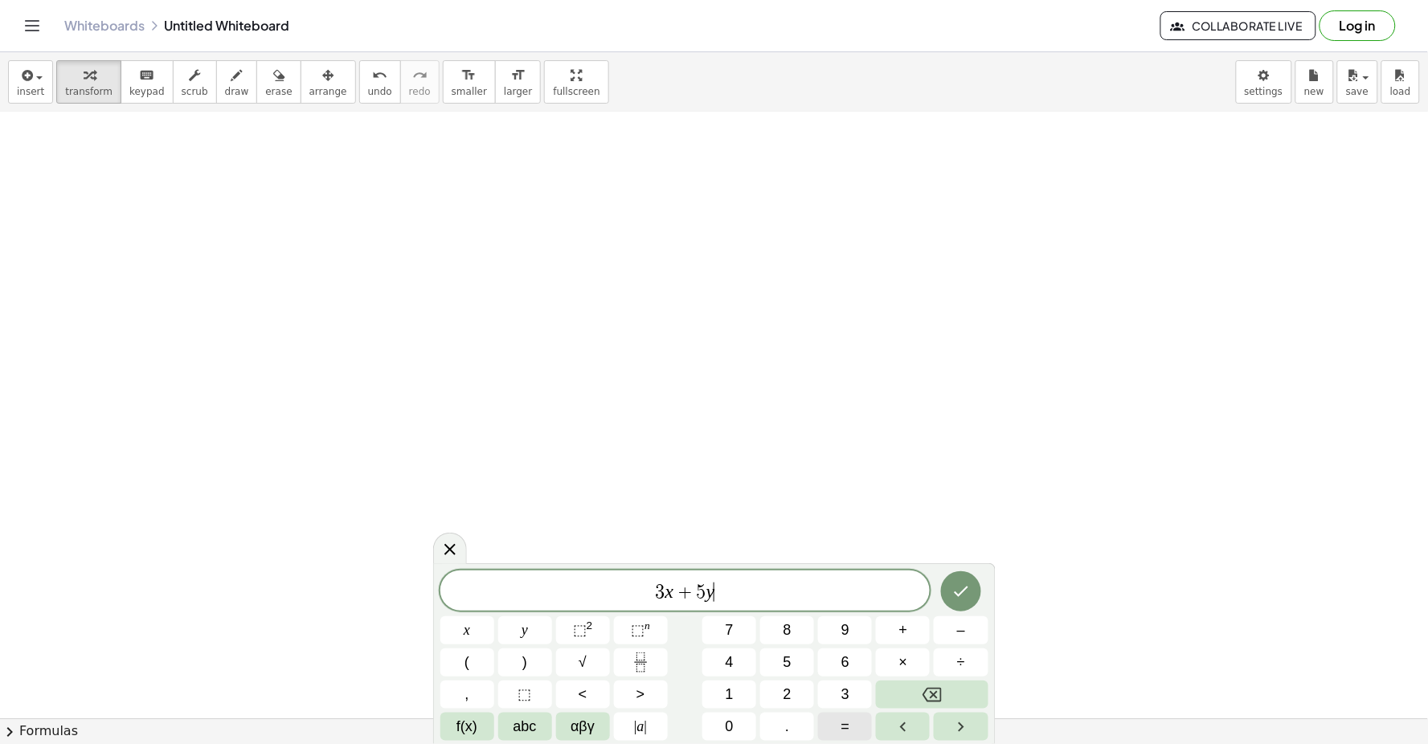
click at [848, 723] on span "=" at bounding box center [845, 727] width 9 height 22
click at [799, 701] on button "2" at bounding box center [787, 695] width 54 height 28
click at [848, 672] on span "6" at bounding box center [845, 663] width 8 height 22
click at [967, 580] on button "Done" at bounding box center [961, 591] width 40 height 40
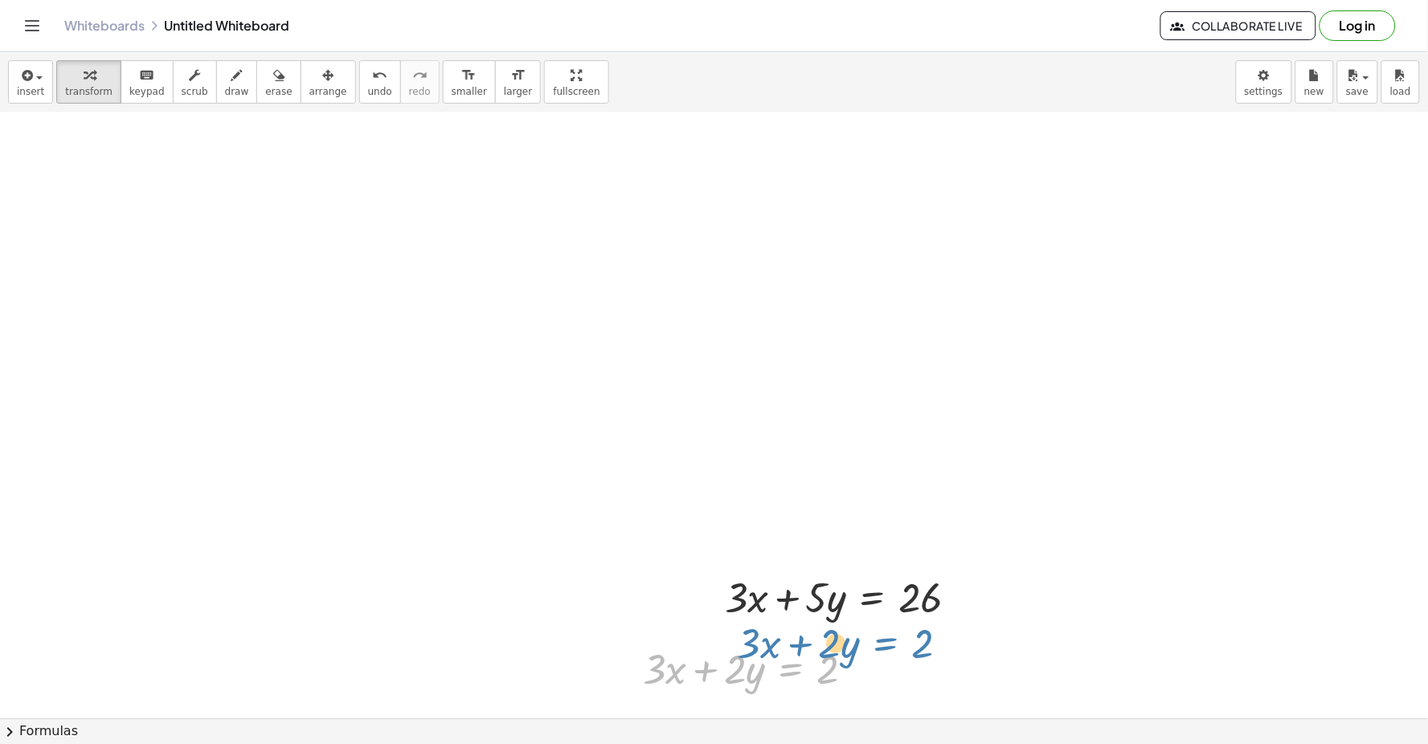
drag, startPoint x: 783, startPoint y: 659, endPoint x: 872, endPoint y: 632, distance: 93.0
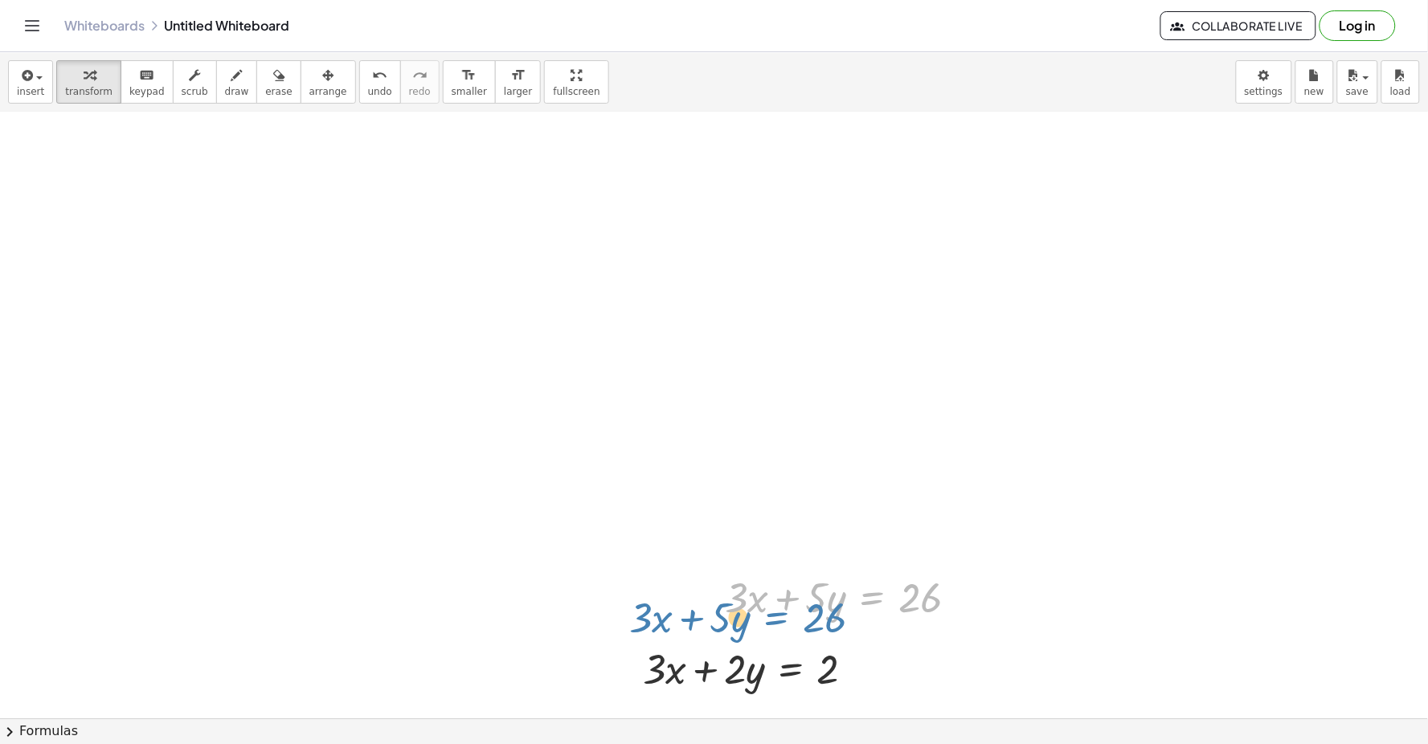
drag, startPoint x: 884, startPoint y: 613, endPoint x: 785, endPoint y: 636, distance: 101.4
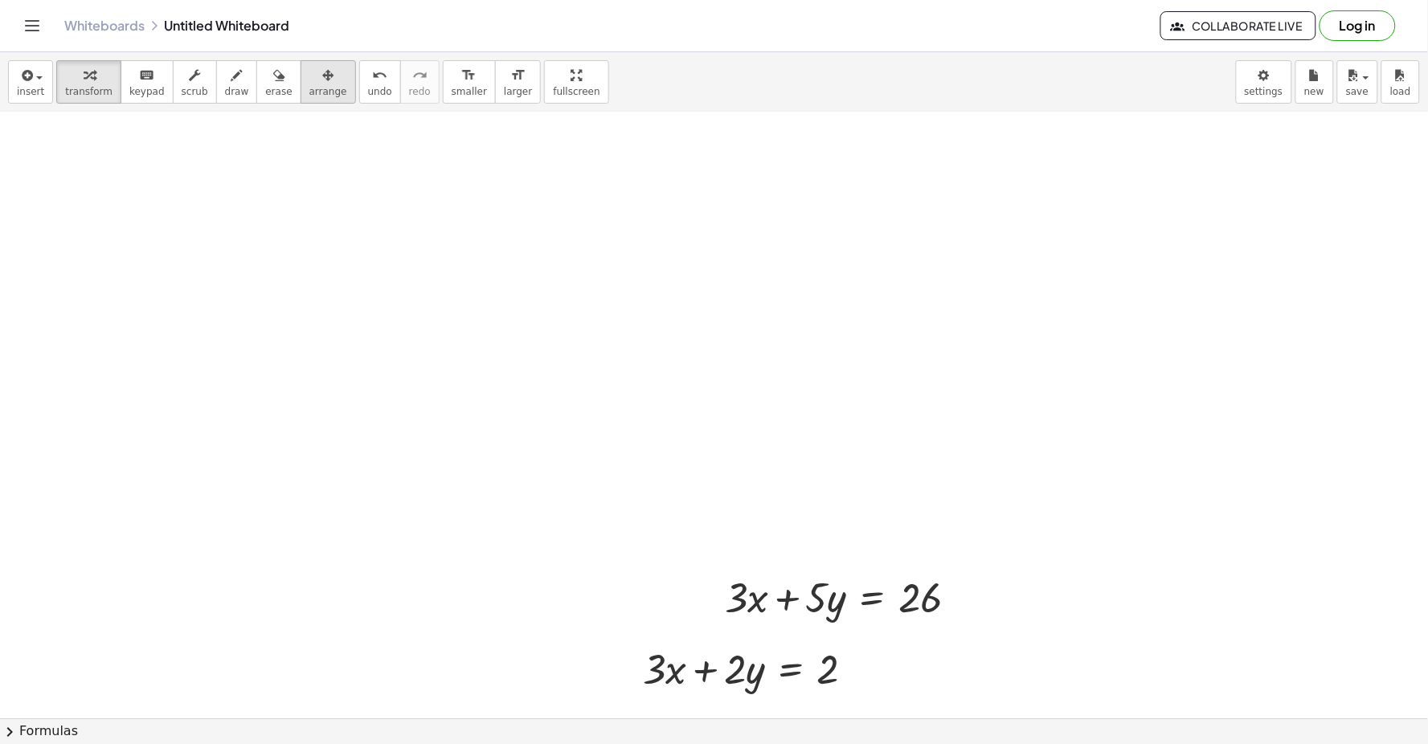
click at [309, 86] on span "arrange" at bounding box center [328, 91] width 38 height 11
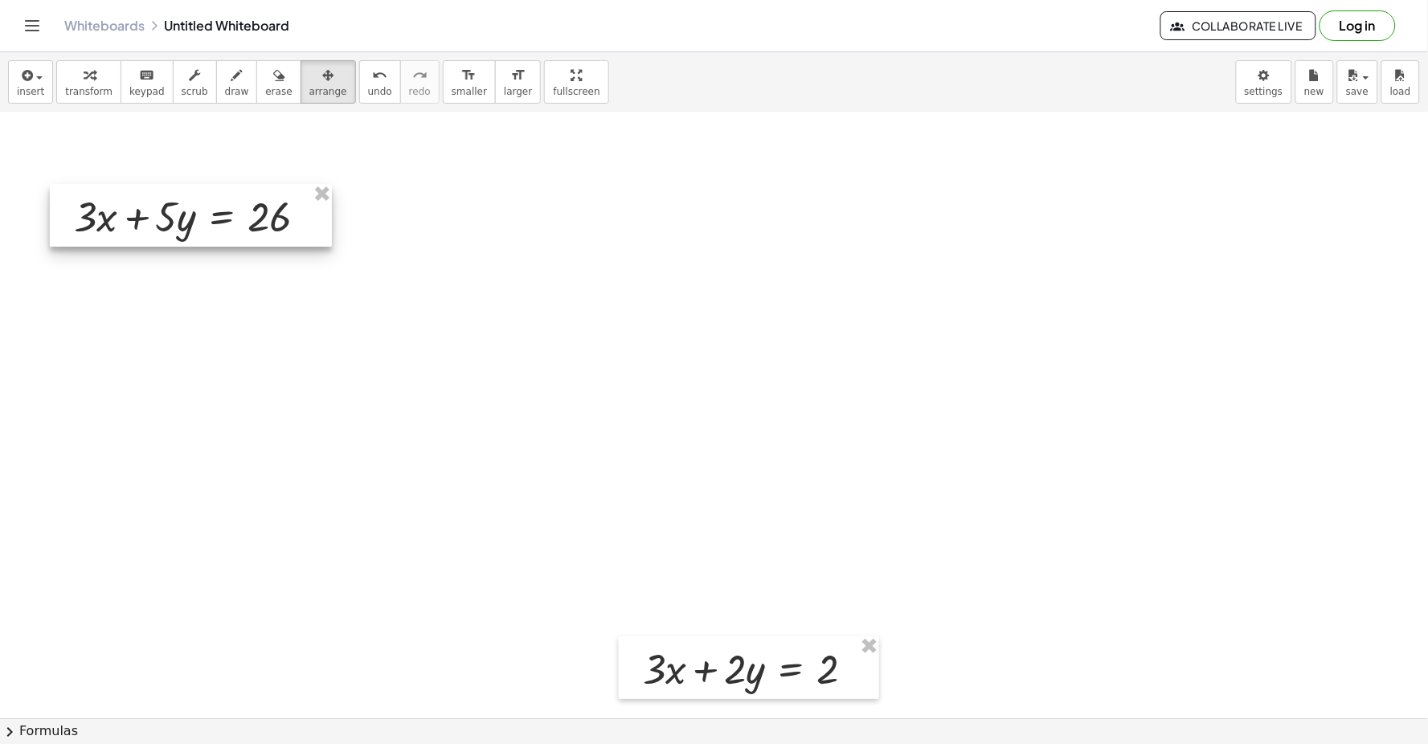
drag, startPoint x: 824, startPoint y: 580, endPoint x: 172, endPoint y: 198, distance: 755.2
click at [172, 198] on div at bounding box center [191, 215] width 282 height 63
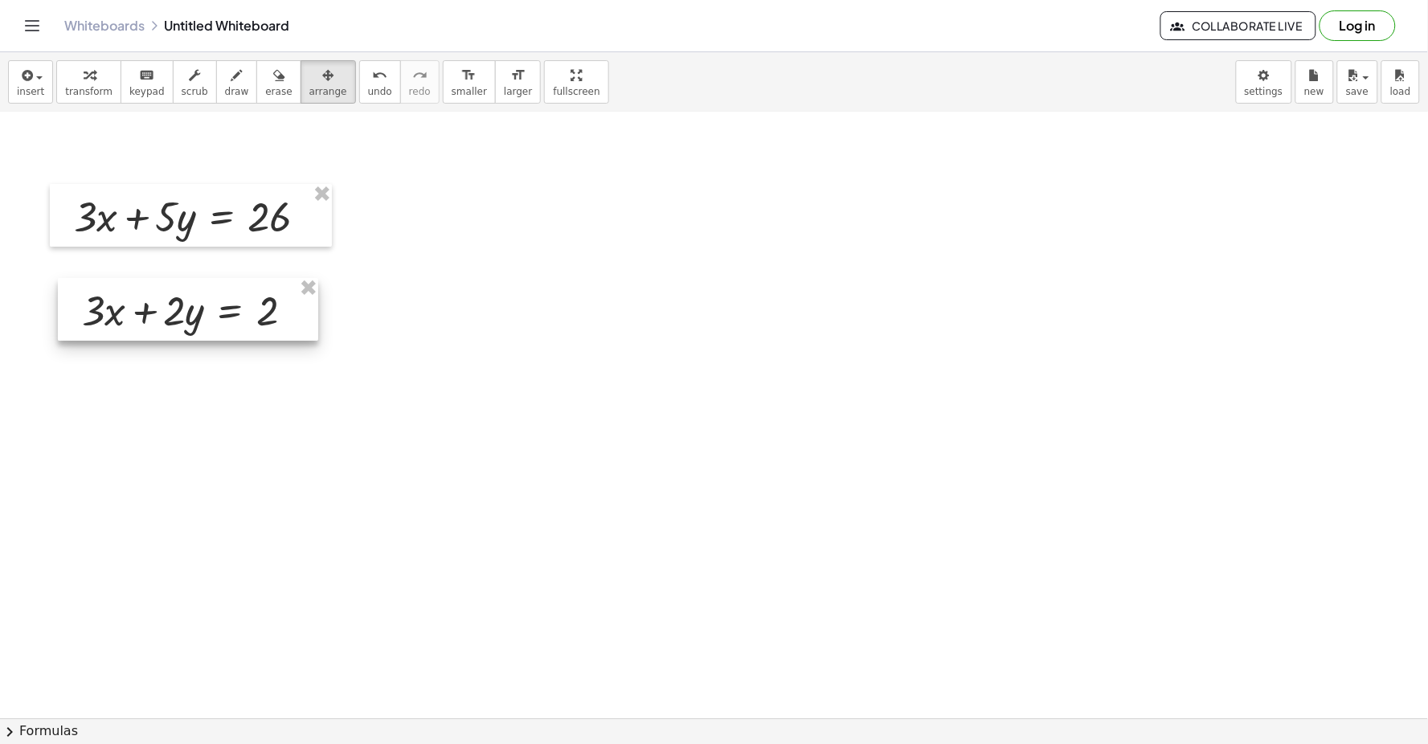
drag, startPoint x: 802, startPoint y: 687, endPoint x: 241, endPoint y: 328, distance: 666.0
click at [241, 328] on div at bounding box center [188, 309] width 260 height 63
click at [79, 93] on span "transform" at bounding box center [88, 91] width 47 height 11
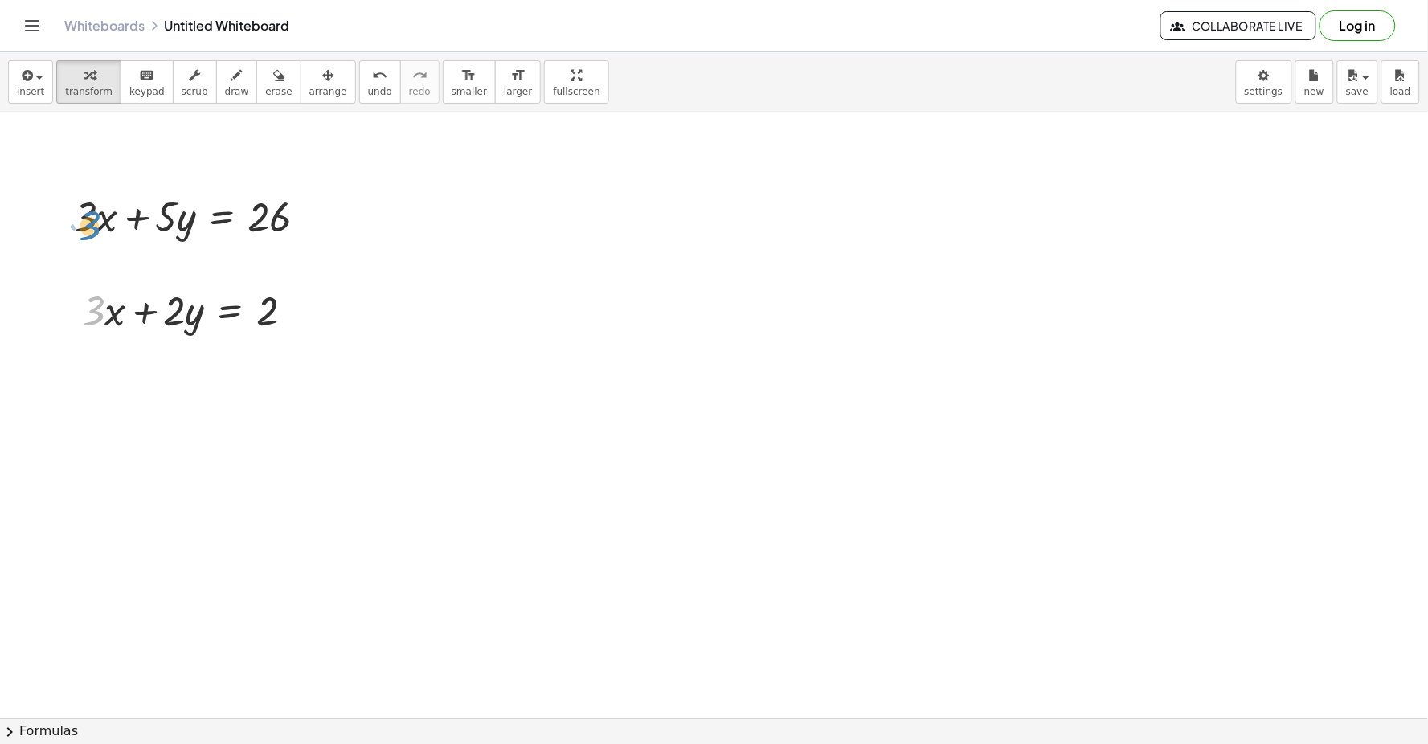
drag, startPoint x: 87, startPoint y: 312, endPoint x: 83, endPoint y: 227, distance: 85.3
drag, startPoint x: 105, startPoint y: 326, endPoint x: 81, endPoint y: 223, distance: 106.4
drag, startPoint x: 94, startPoint y: 318, endPoint x: 185, endPoint y: 231, distance: 125.6
drag, startPoint x: 171, startPoint y: 317, endPoint x: 58, endPoint y: 242, distance: 135.7
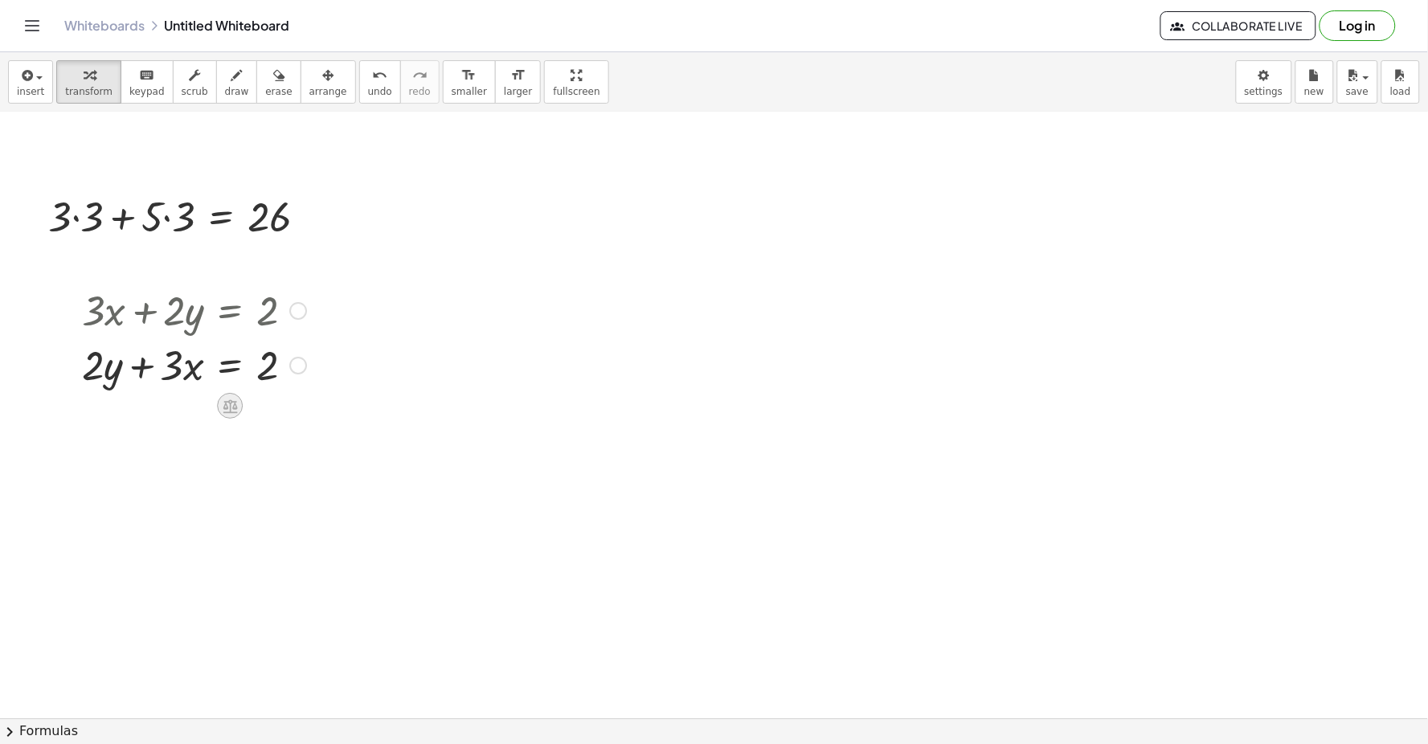
click at [230, 411] on icon at bounding box center [230, 406] width 14 height 14
click at [260, 403] on span "÷" at bounding box center [262, 406] width 9 height 23
click at [156, 452] on div at bounding box center [202, 431] width 257 height 80
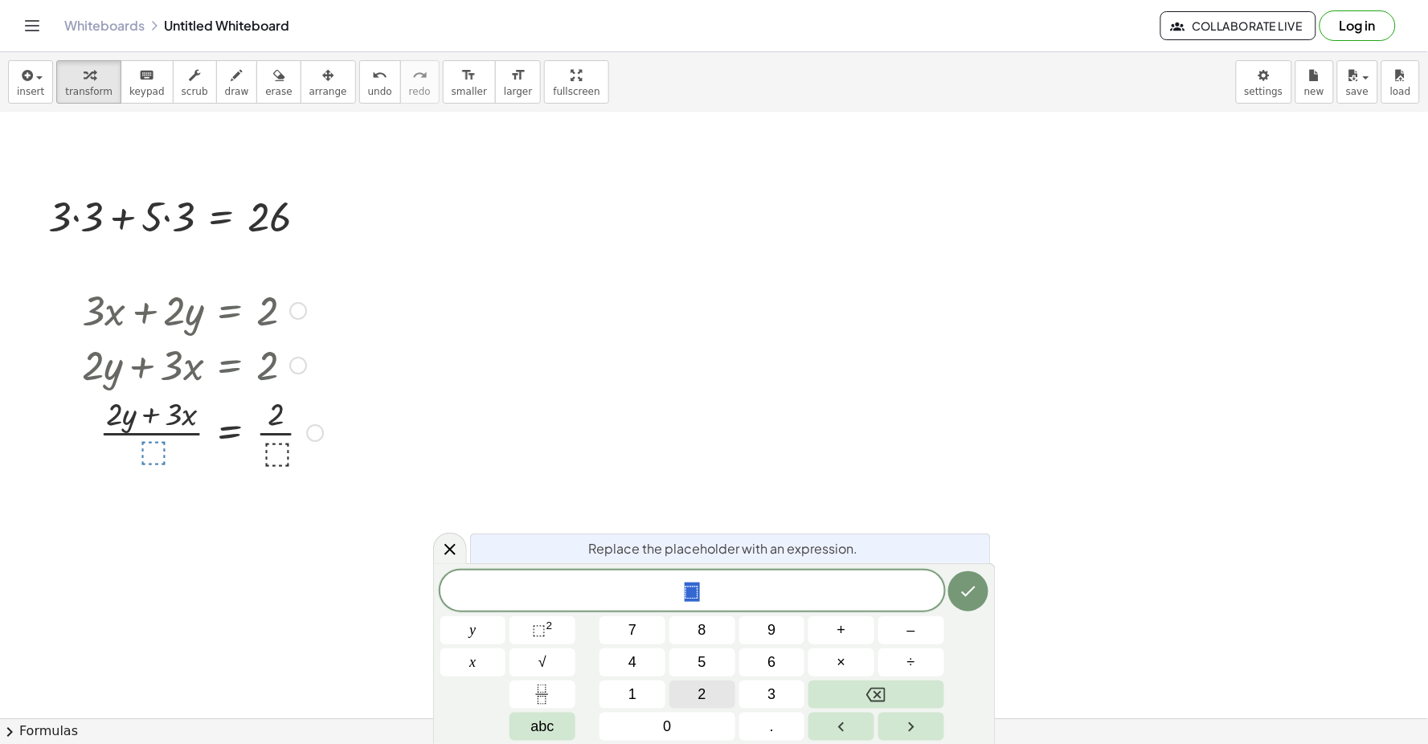
click at [713, 686] on button "2" at bounding box center [702, 695] width 66 height 28
click at [967, 590] on icon "Done" at bounding box center [968, 591] width 19 height 19
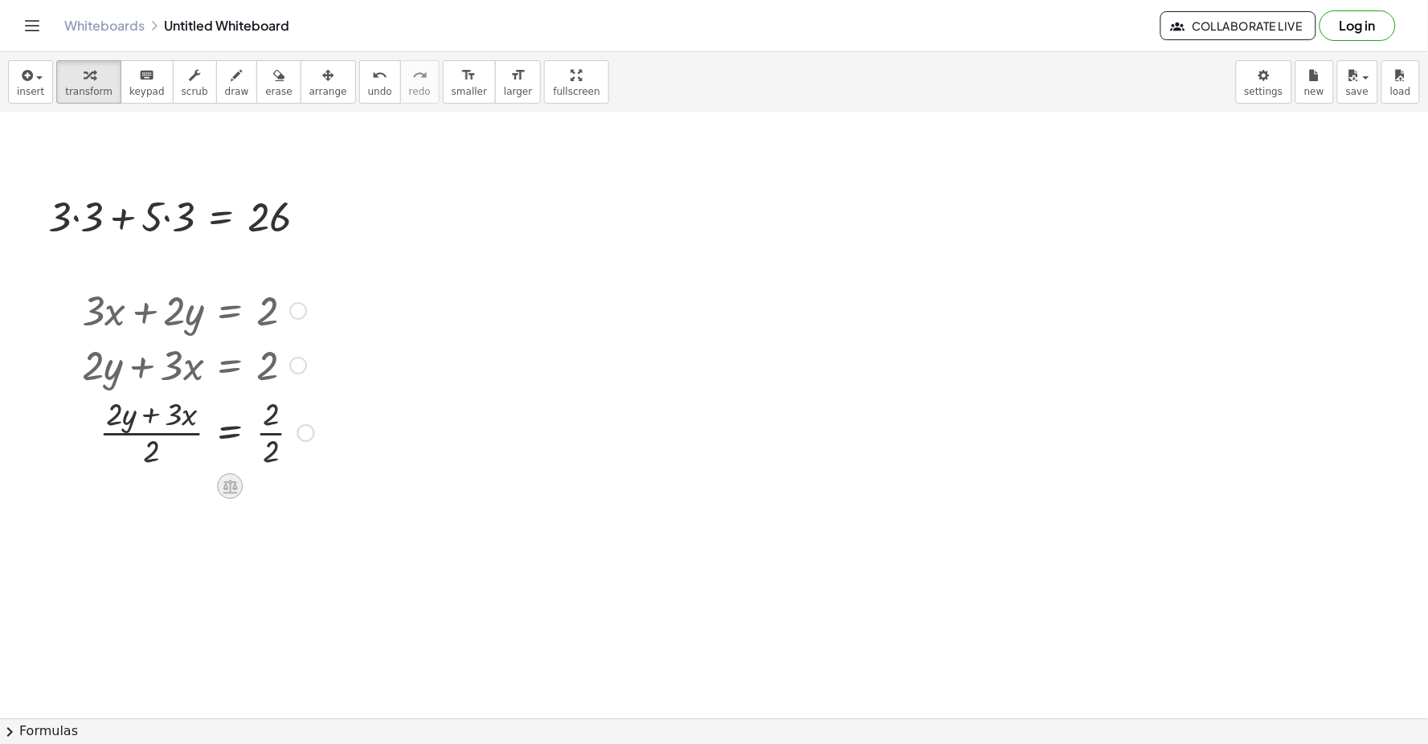
click at [223, 492] on icon at bounding box center [230, 487] width 14 height 14
click at [195, 483] on span "−" at bounding box center [198, 486] width 10 height 23
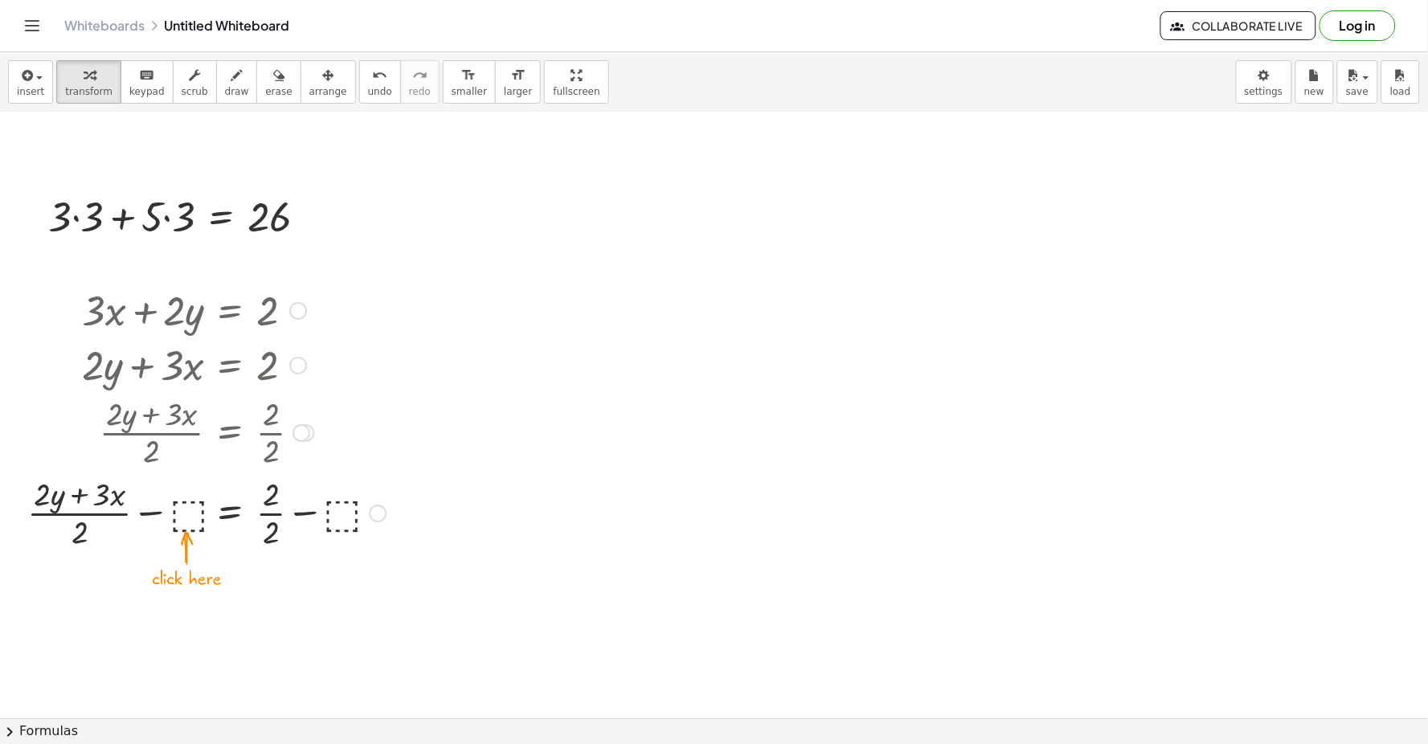
click at [195, 518] on div at bounding box center [206, 512] width 374 height 80
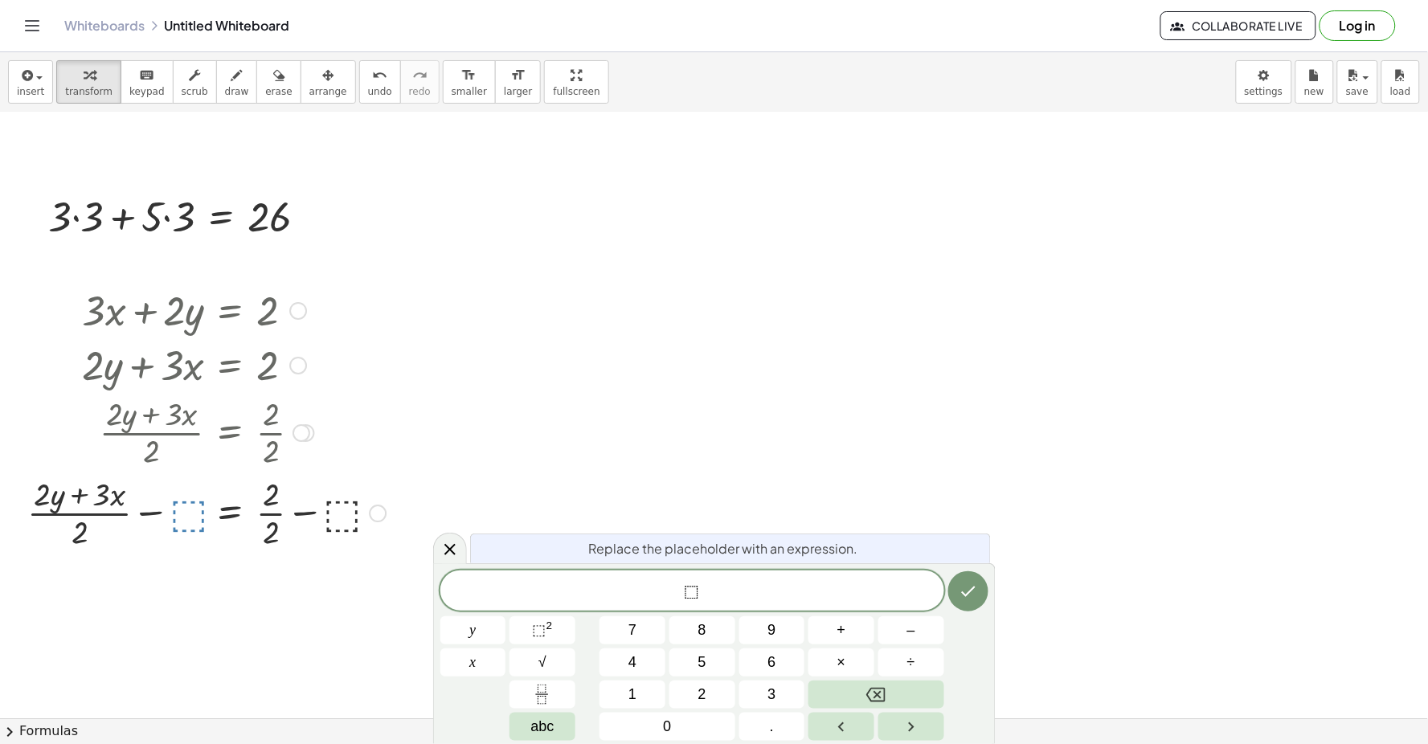
click at [575, 652] on div "⬚ y x 7 8 9 + – 4 5 6 × ÷ ⬚ 2 √ abc 1 2 3 0 ." at bounding box center [714, 655] width 548 height 170
click at [556, 652] on button "√" at bounding box center [542, 662] width 66 height 28
click at [986, 584] on button "Done" at bounding box center [968, 590] width 40 height 40
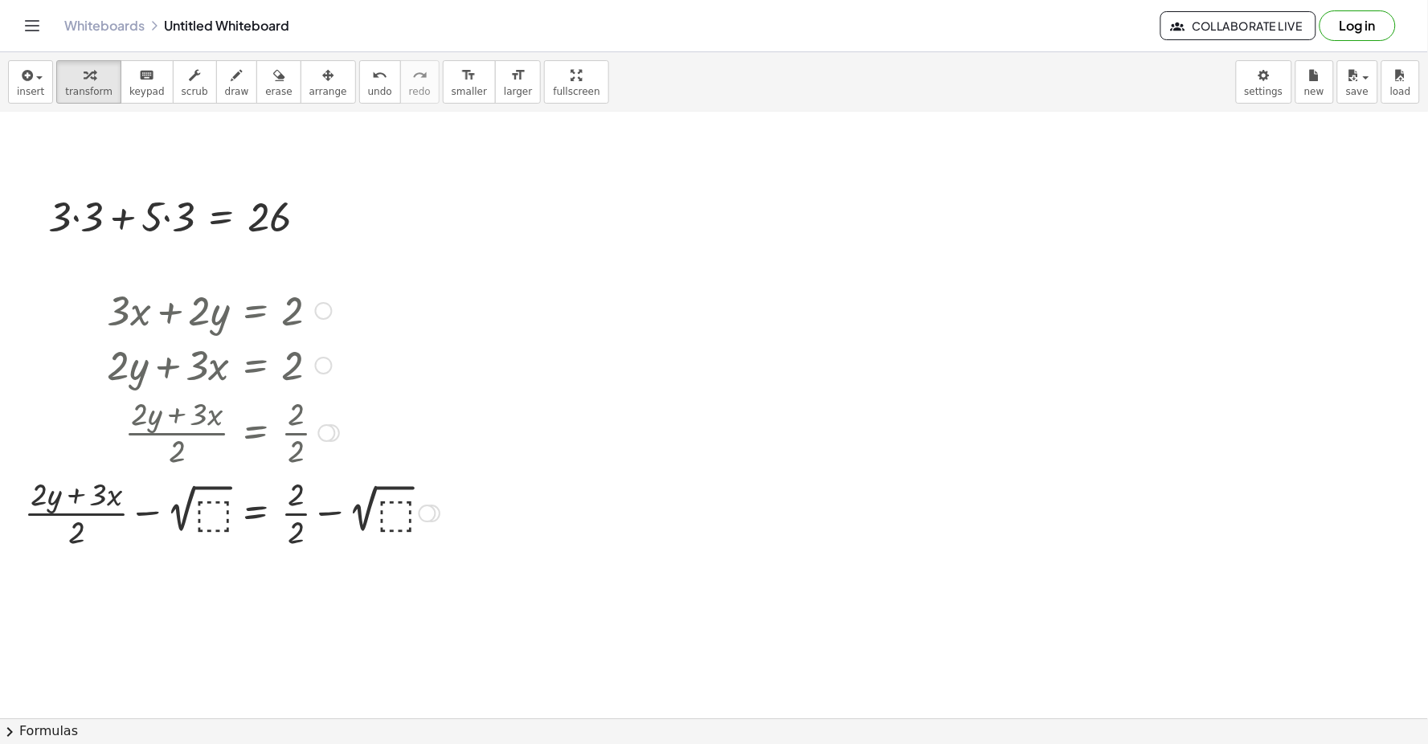
click at [399, 519] on div at bounding box center [231, 512] width 431 height 80
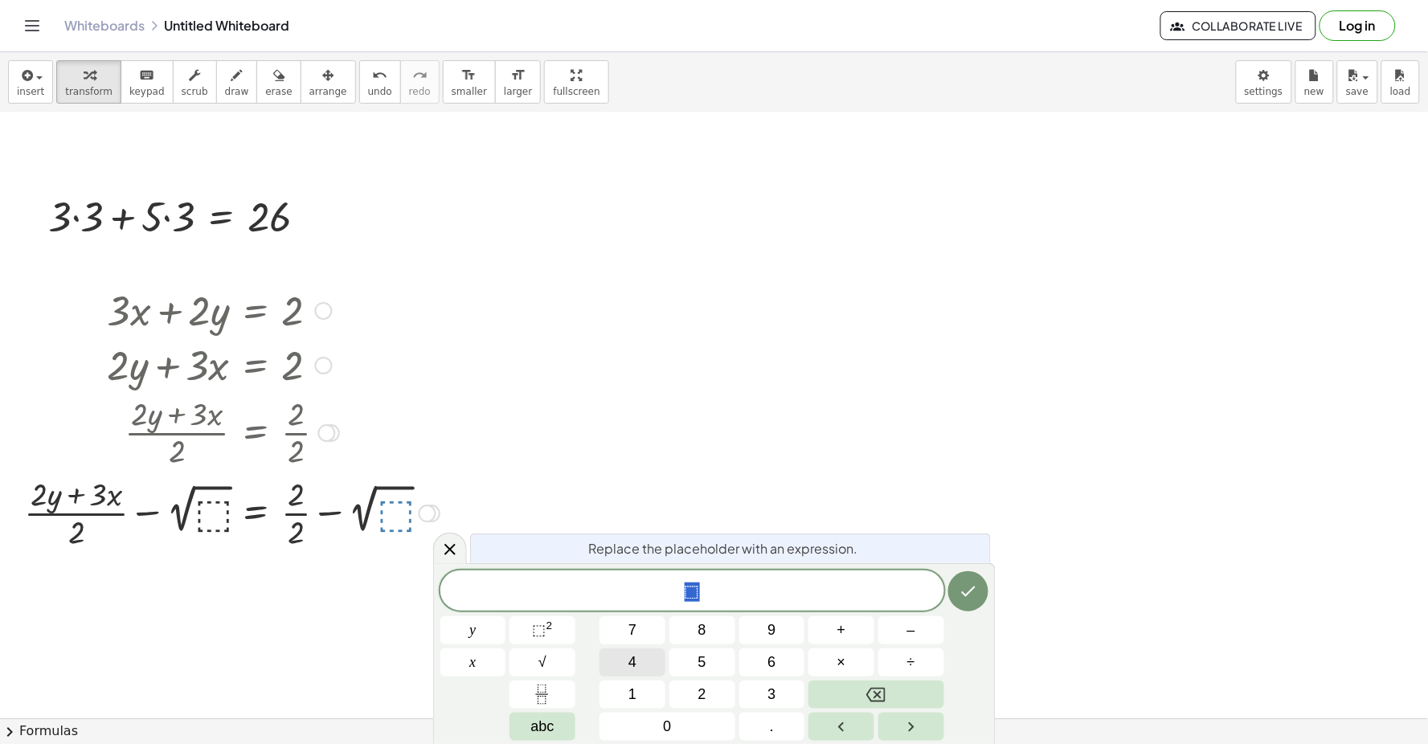
click at [603, 669] on button "4" at bounding box center [632, 662] width 66 height 28
click at [546, 692] on icon "Fraction" at bounding box center [542, 695] width 20 height 20
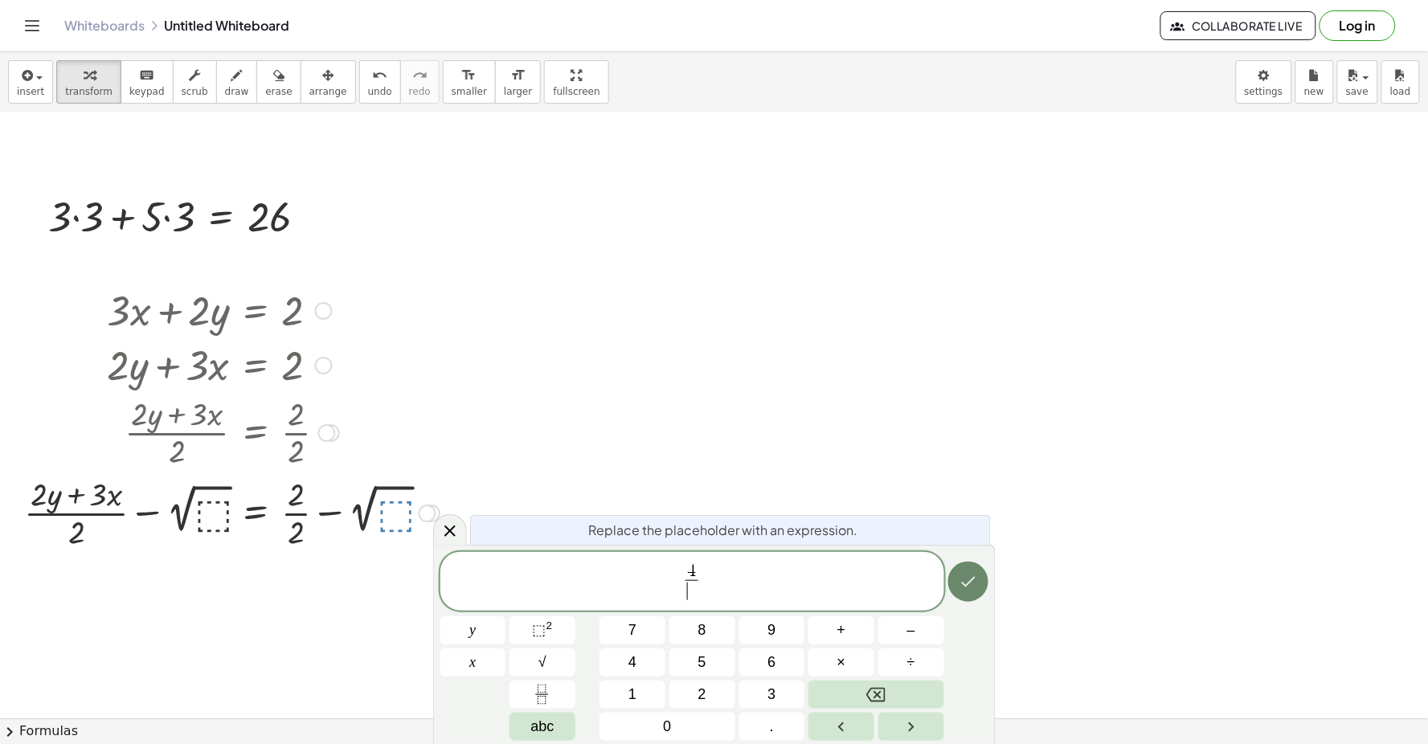
click at [960, 579] on icon "Done" at bounding box center [968, 581] width 19 height 19
click at [981, 577] on button "Done" at bounding box center [968, 582] width 40 height 40
click at [967, 575] on icon "Done" at bounding box center [968, 581] width 19 height 19
click at [905, 675] on div "4 ​ ​ y x 7 8 9 + – 4 5 6 × ÷ ⬚ 2 √ abc 1 2 3 0 ." at bounding box center [714, 647] width 548 height 190
click at [719, 694] on button "2" at bounding box center [702, 695] width 66 height 28
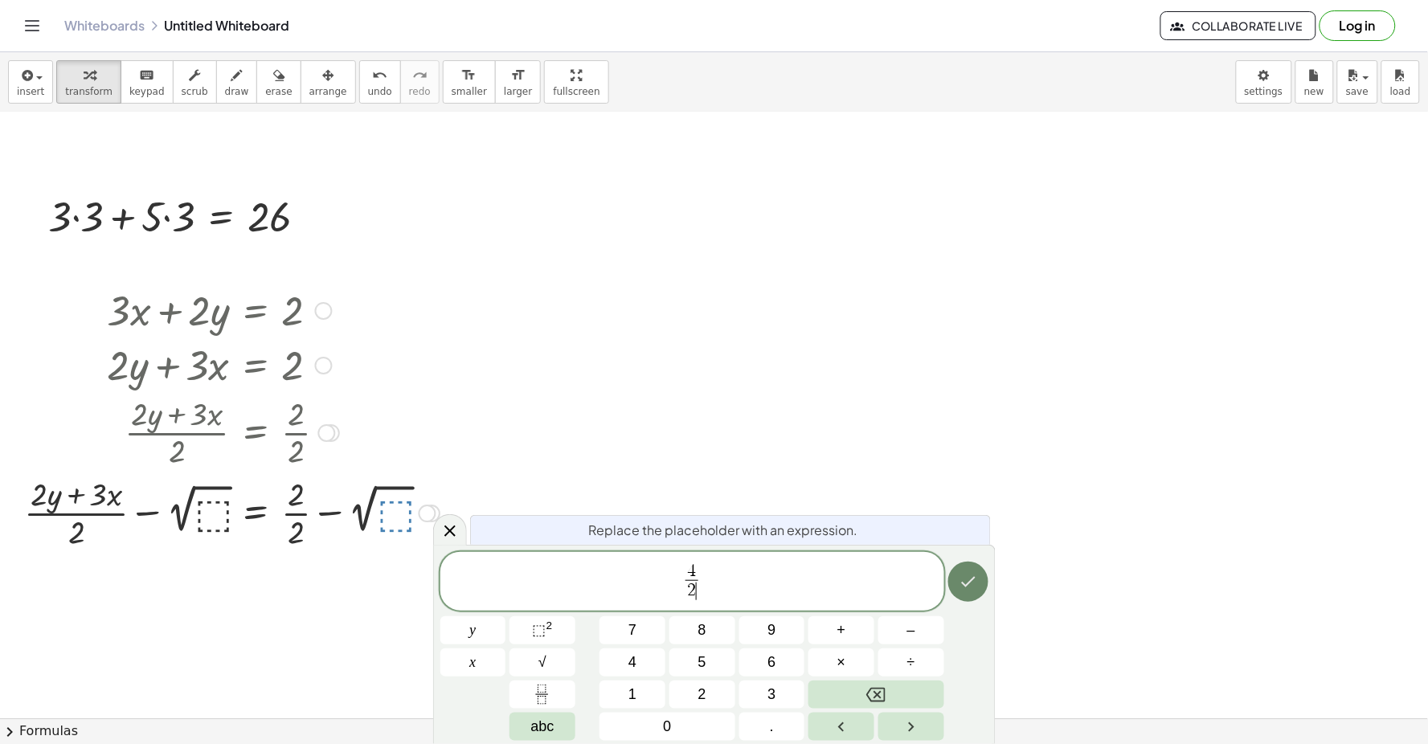
click at [959, 585] on icon "Done" at bounding box center [968, 581] width 19 height 19
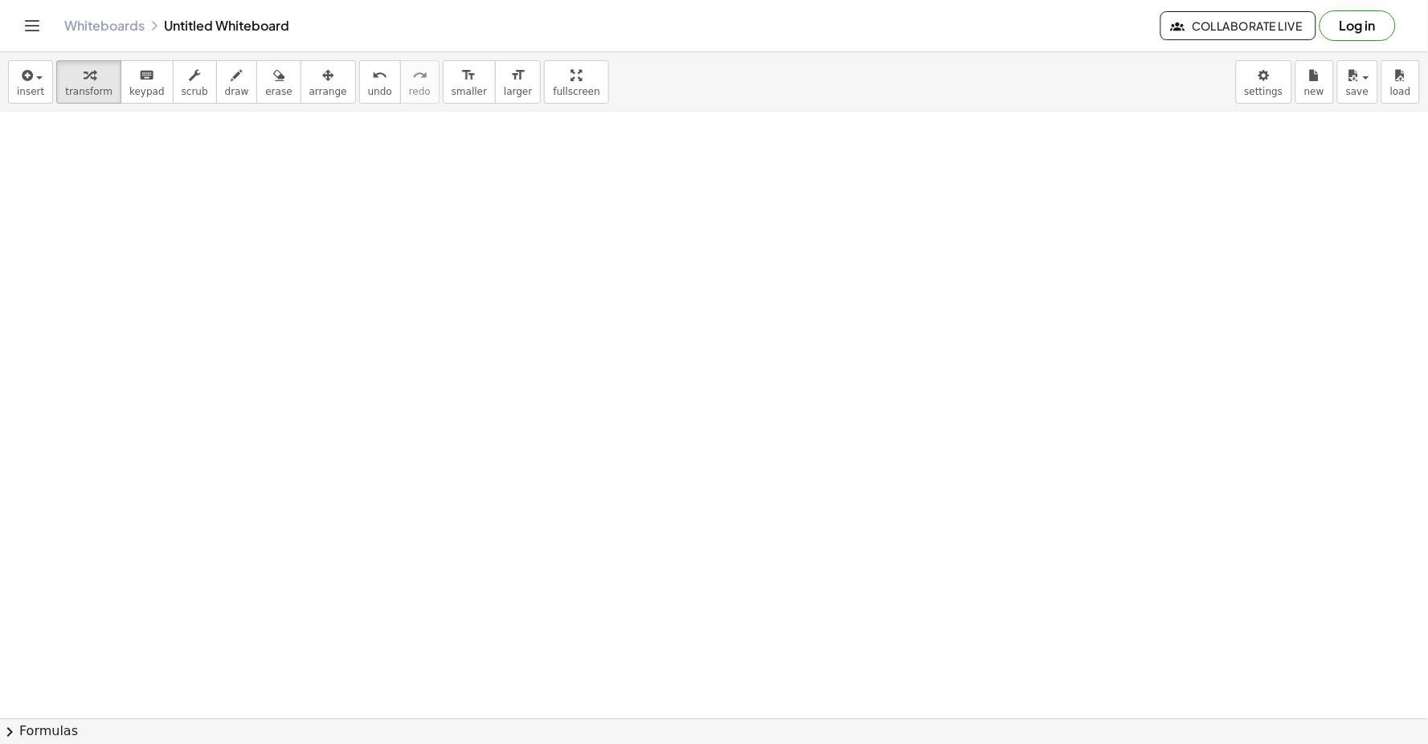
scroll to position [9876, 0]
drag, startPoint x: 223, startPoint y: 70, endPoint x: 260, endPoint y: 195, distance: 130.9
click at [225, 71] on div "button" at bounding box center [237, 74] width 24 height 19
drag, startPoint x: 260, startPoint y: 195, endPoint x: 246, endPoint y: 195, distance: 14.5
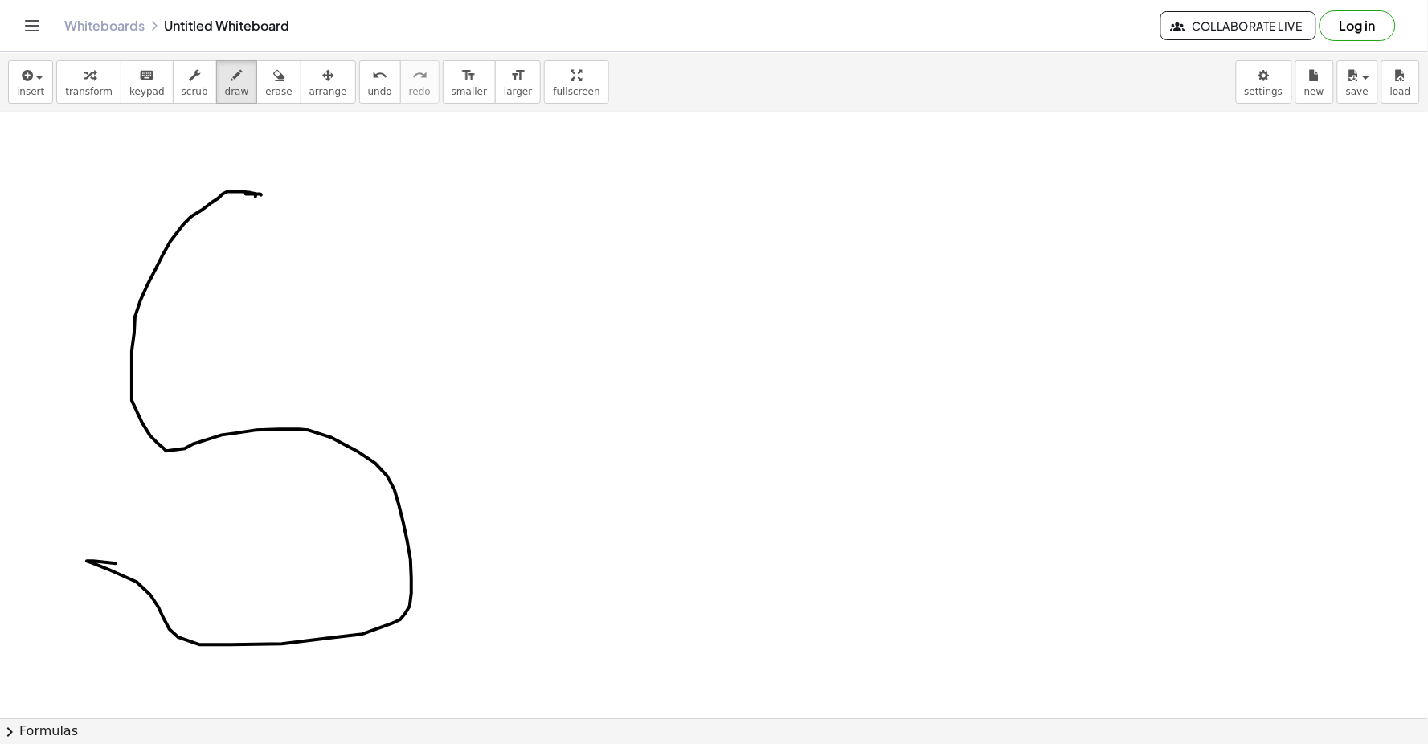
drag, startPoint x: 256, startPoint y: 198, endPoint x: 151, endPoint y: 580, distance: 396.5
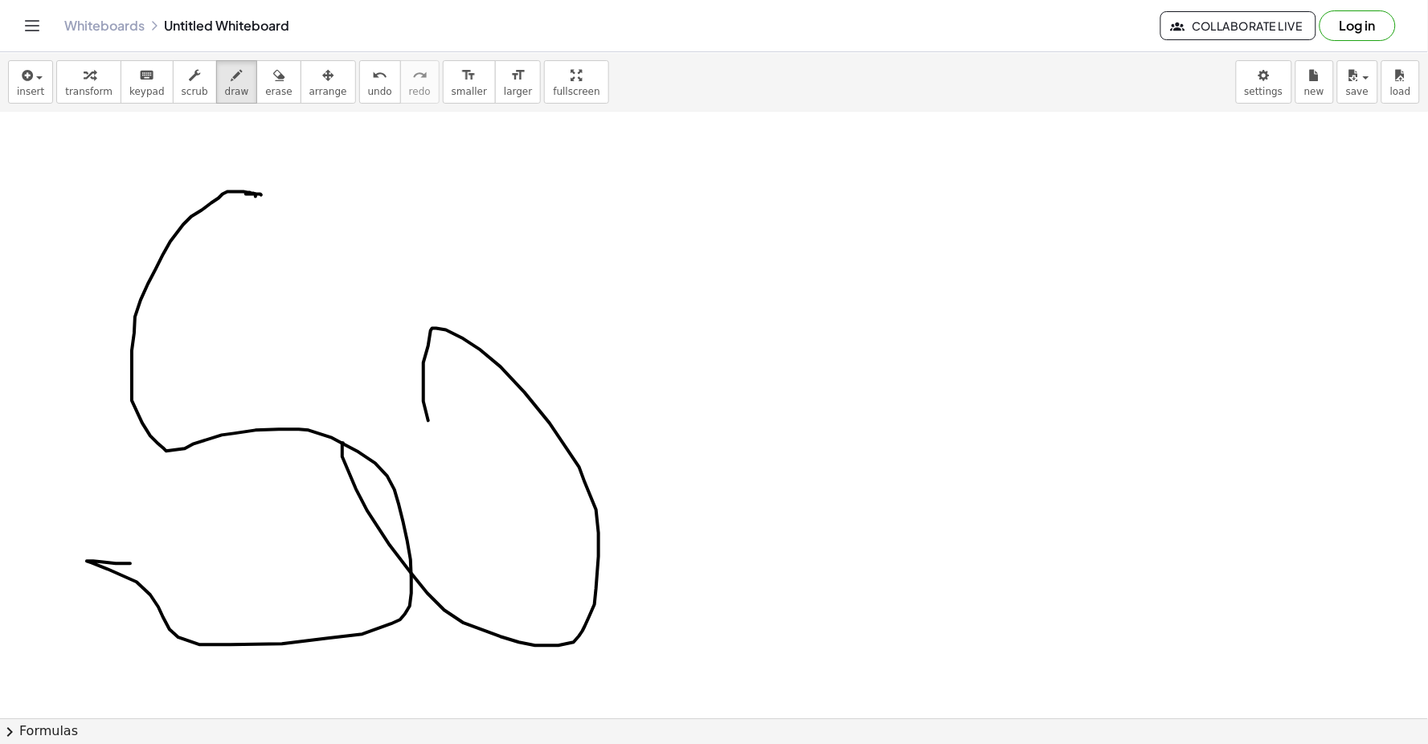
drag, startPoint x: 343, startPoint y: 444, endPoint x: 478, endPoint y: 558, distance: 176.7
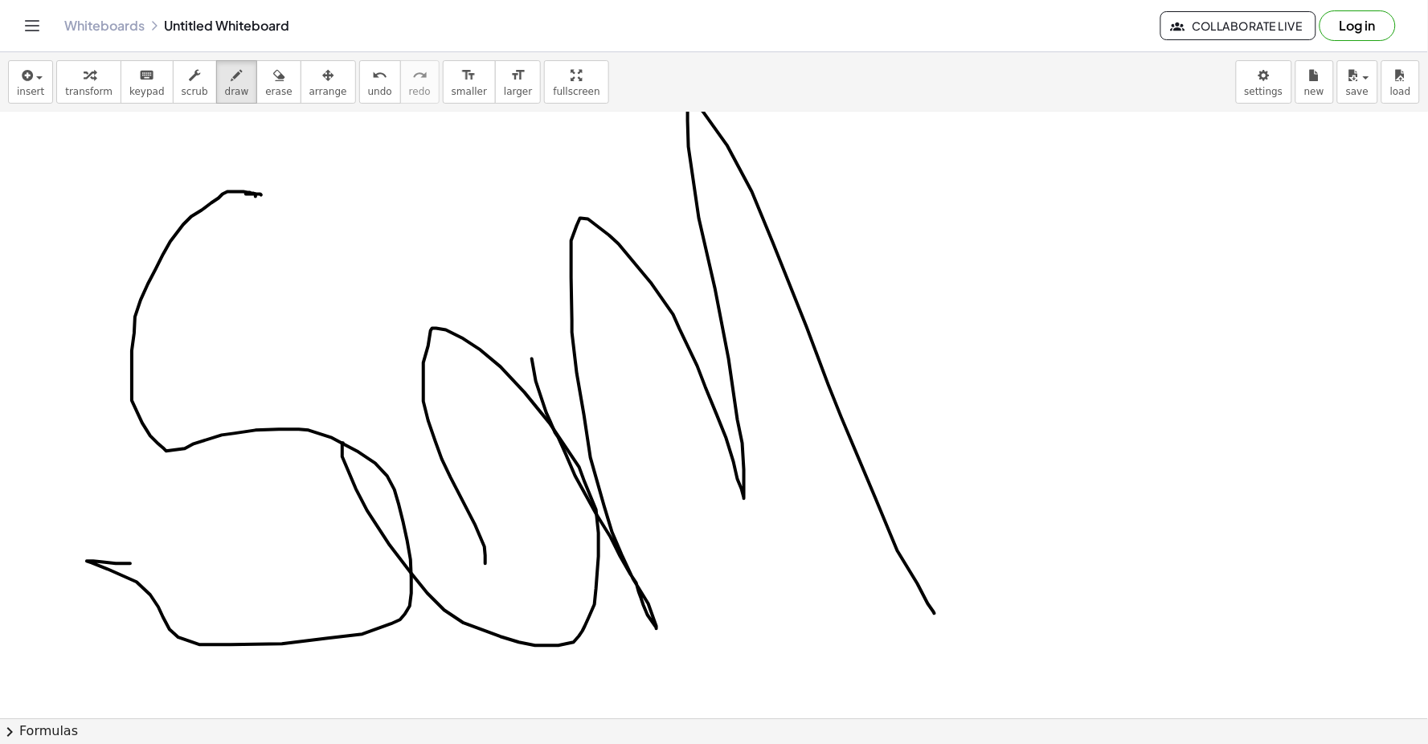
drag, startPoint x: 575, startPoint y: 477, endPoint x: 0, endPoint y: 12, distance: 739.9
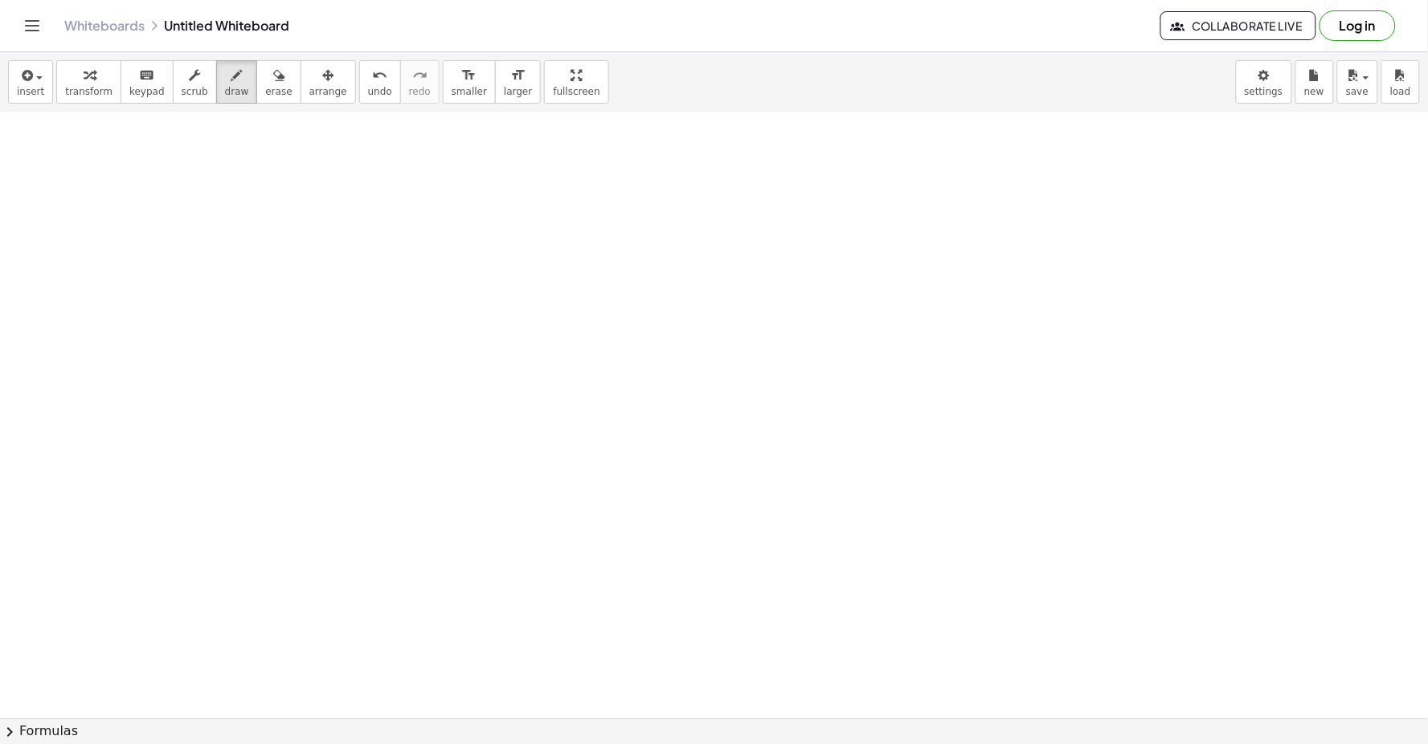
scroll to position [10908, 0]
drag, startPoint x: 133, startPoint y: 276, endPoint x: 206, endPoint y: 238, distance: 83.0
drag, startPoint x: 325, startPoint y: 251, endPoint x: 386, endPoint y: 420, distance: 180.2
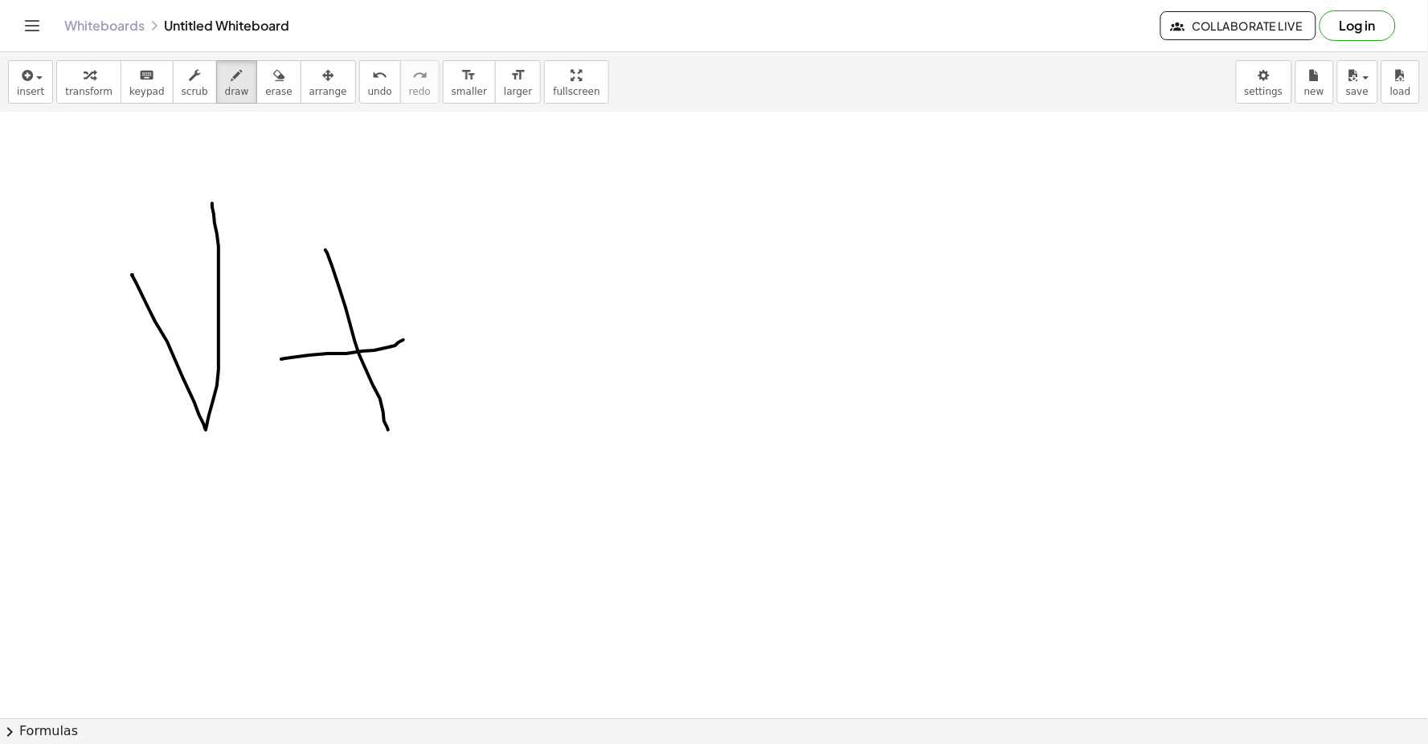
drag, startPoint x: 281, startPoint y: 360, endPoint x: 404, endPoint y: 340, distance: 124.6
drag, startPoint x: 487, startPoint y: 410, endPoint x: 597, endPoint y: 391, distance: 111.6
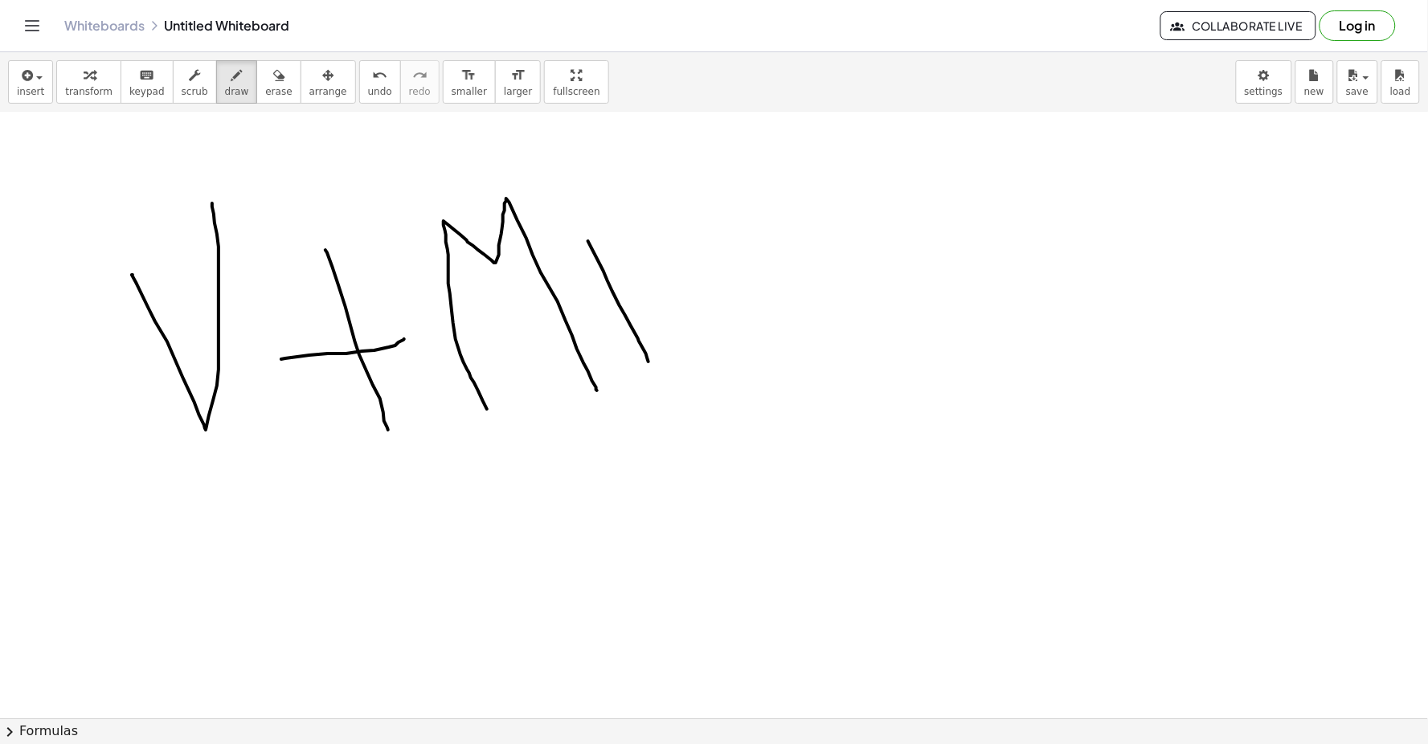
drag, startPoint x: 588, startPoint y: 242, endPoint x: 648, endPoint y: 362, distance: 134.7
drag, startPoint x: 574, startPoint y: 336, endPoint x: 656, endPoint y: 309, distance: 86.9
drag, startPoint x: 711, startPoint y: 287, endPoint x: 748, endPoint y: 358, distance: 79.8
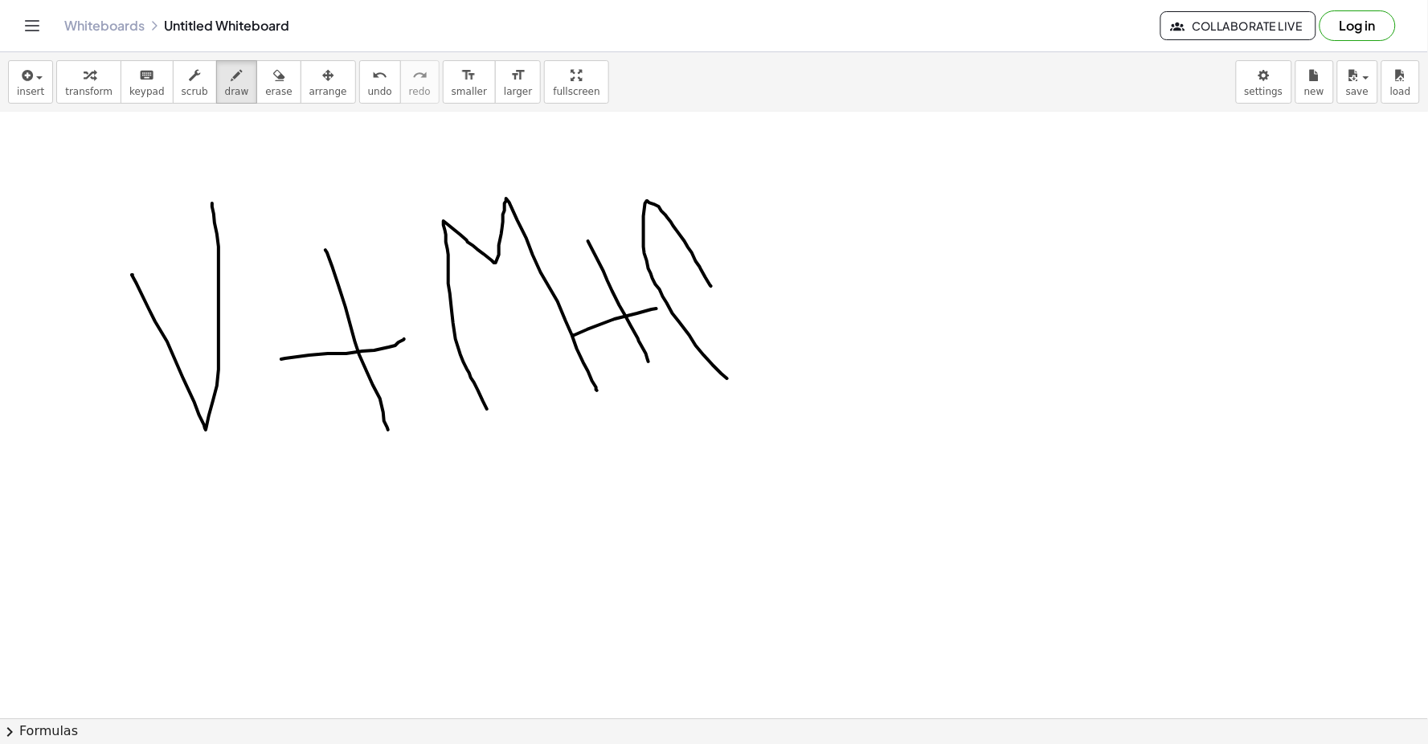
drag, startPoint x: 737, startPoint y: 231, endPoint x: 808, endPoint y: 346, distance: 135.3
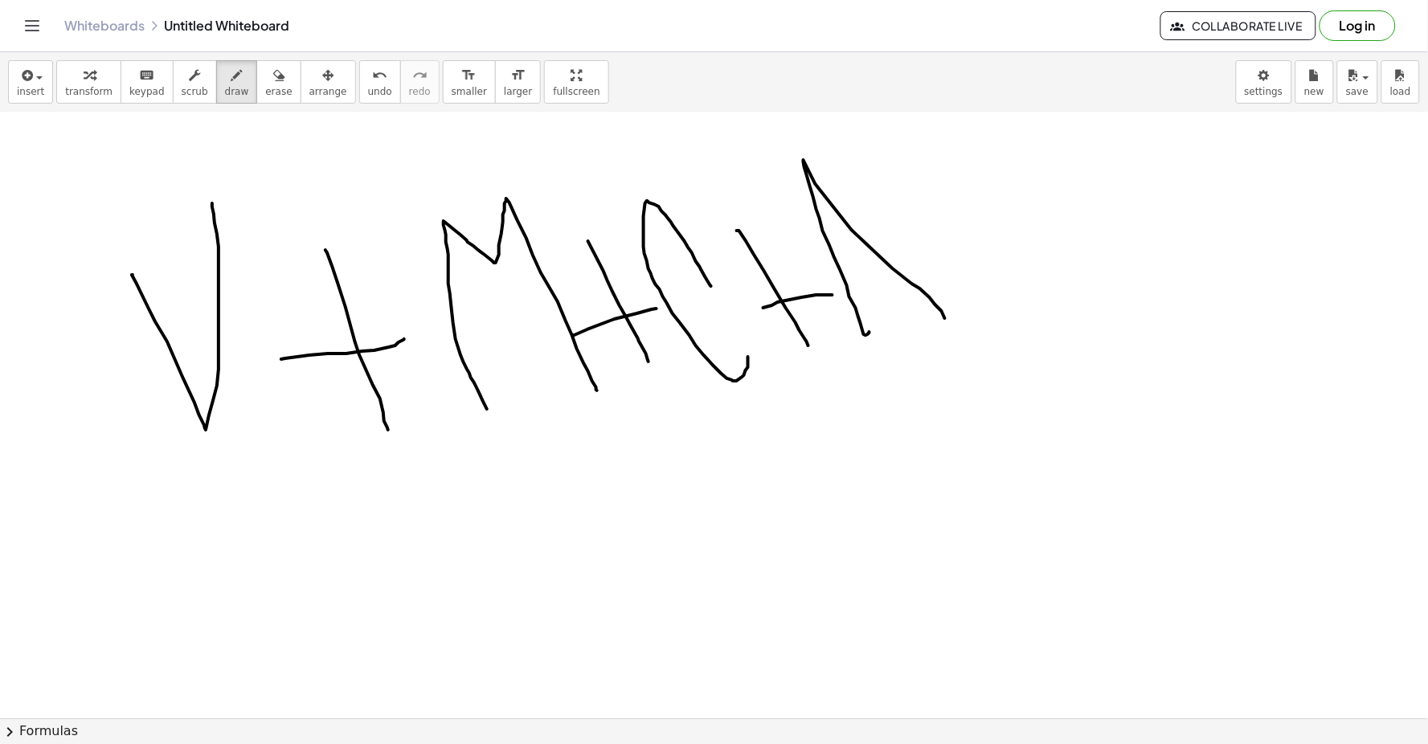
drag, startPoint x: 866, startPoint y: 336, endPoint x: 960, endPoint y: 333, distance: 94.0
drag, startPoint x: 852, startPoint y: 304, endPoint x: 889, endPoint y: 299, distance: 37.3
drag, startPoint x: 928, startPoint y: 259, endPoint x: 962, endPoint y: 259, distance: 33.7
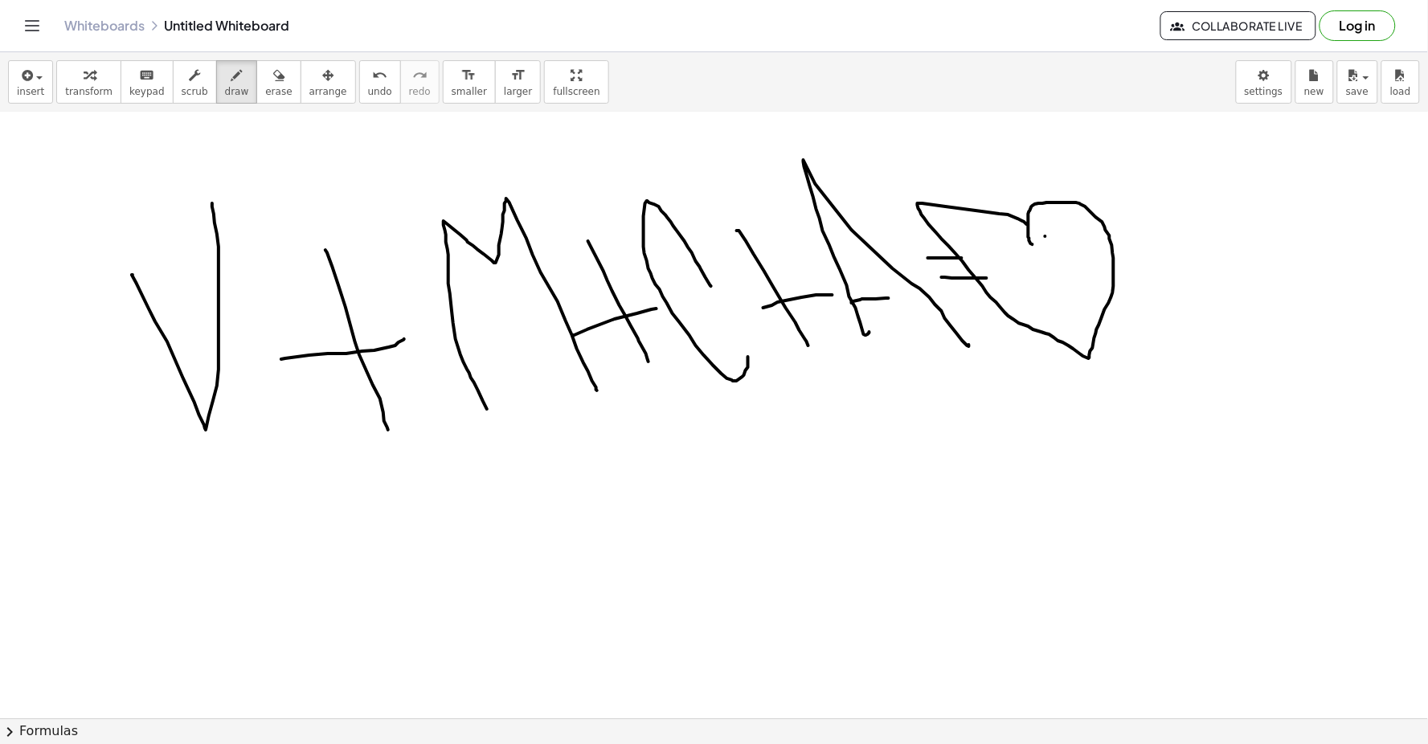
drag, startPoint x: 1032, startPoint y: 245, endPoint x: 1028, endPoint y: 226, distance: 19.7
drag, startPoint x: 1054, startPoint y: 249, endPoint x: 1054, endPoint y: 314, distance: 65.1
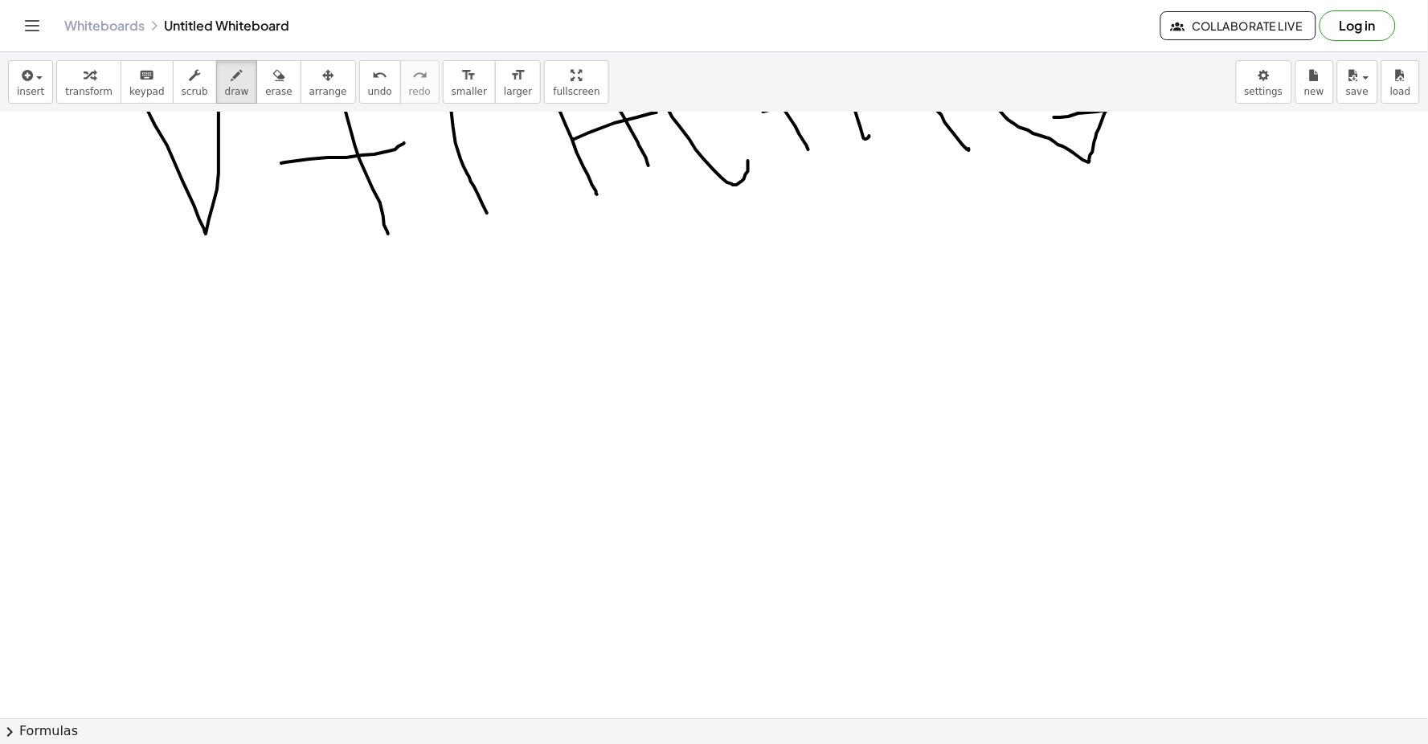
scroll to position [11177, 0]
